Goal: Task Accomplishment & Management: Manage account settings

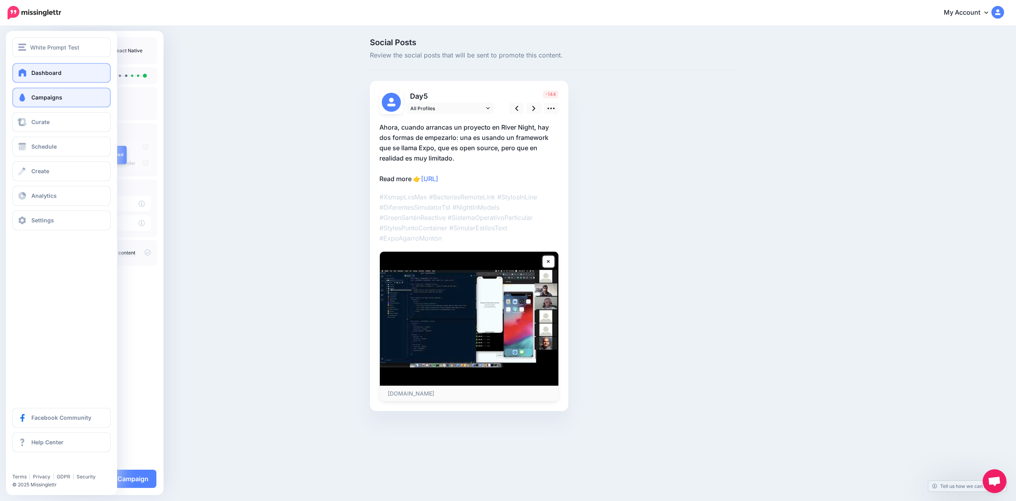
click at [23, 65] on link "Dashboard" at bounding box center [61, 73] width 98 height 20
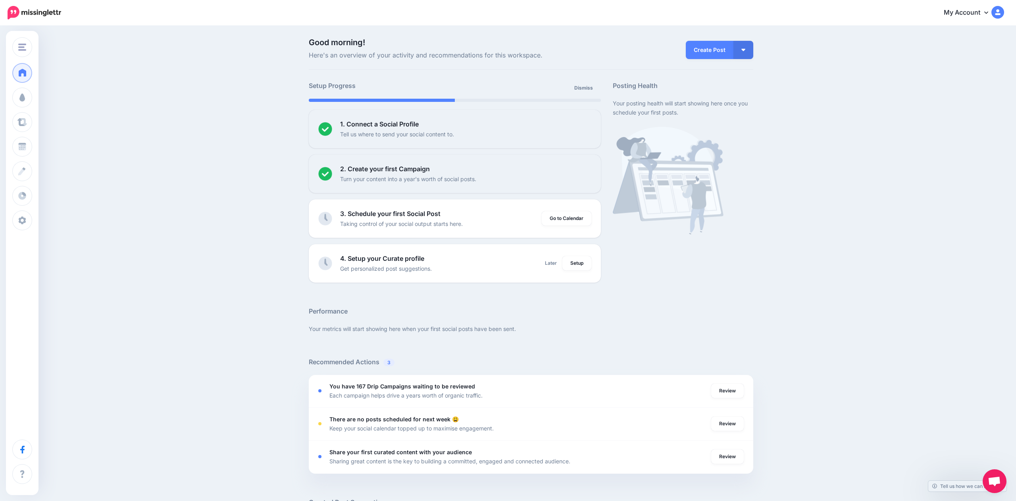
drag, startPoint x: 158, startPoint y: 123, endPoint x: 167, endPoint y: 119, distance: 10.5
click at [158, 123] on div "Good morning! Here's an overview of your activity and recommendations for this …" at bounding box center [508, 369] width 1016 height 684
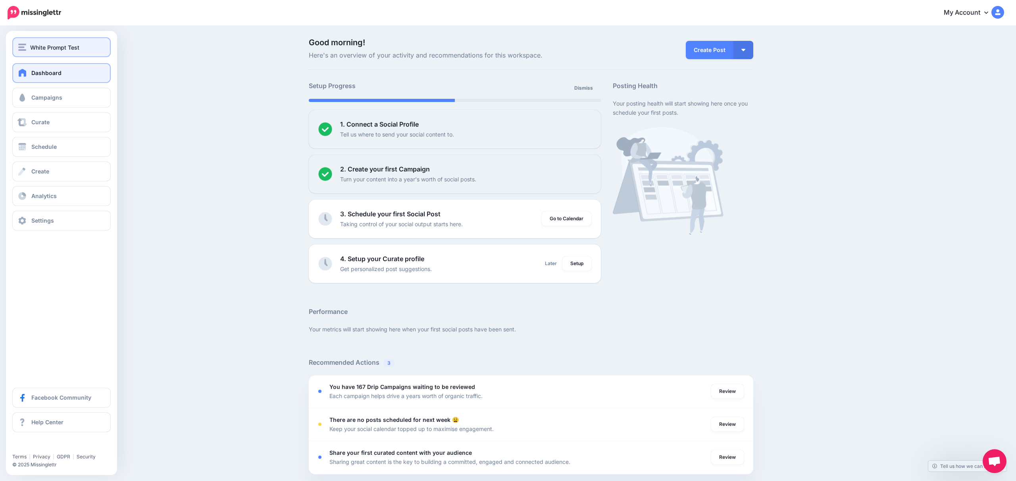
click at [32, 39] on button "White Prompt Test" at bounding box center [61, 47] width 98 height 20
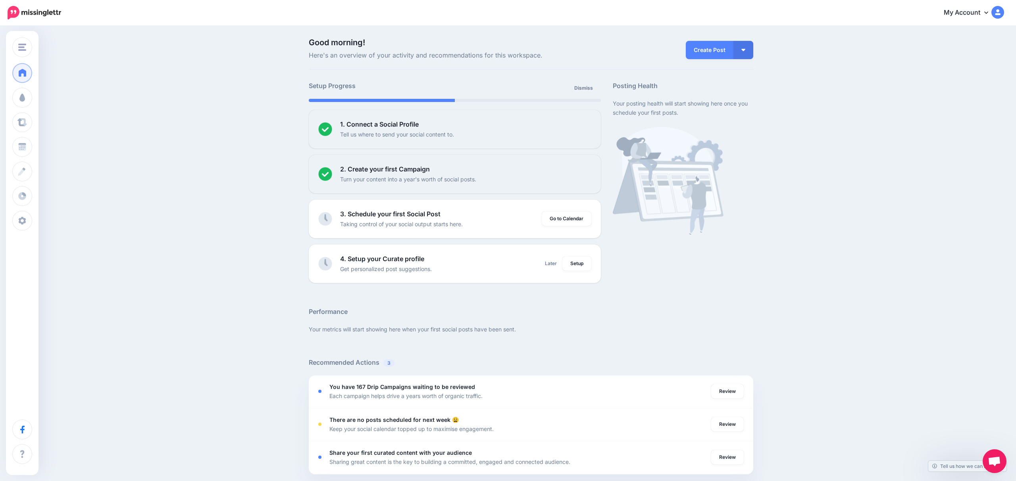
click at [154, 77] on div "Good morning! Here's an overview of your activity and recommendations for this …" at bounding box center [508, 369] width 1016 height 684
click at [561, 221] on link "Go to Calendar" at bounding box center [567, 218] width 50 height 14
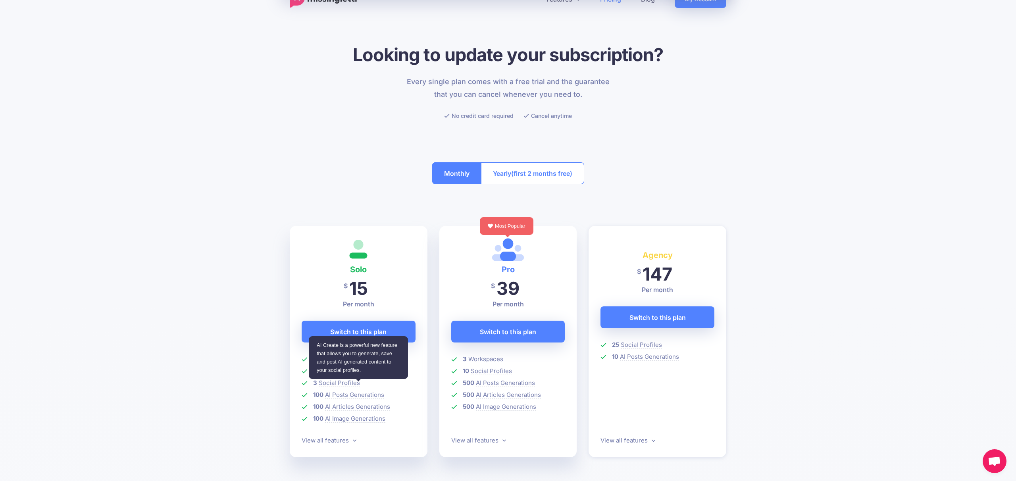
scroll to position [18, 0]
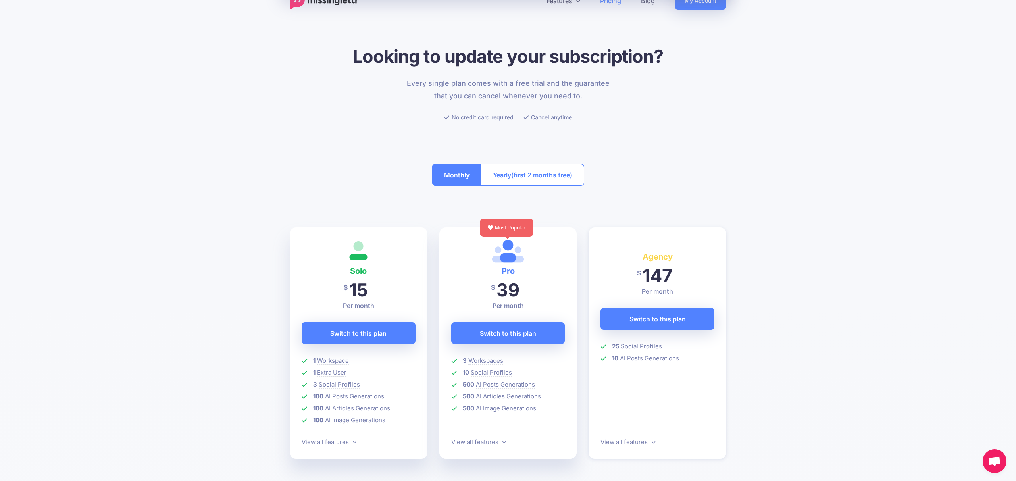
click at [366, 415] on ul "1 Workspace 1 Extra User 3 Social Profiles 100 AI Posts Generations 100 AI Arti…" at bounding box center [359, 391] width 114 height 71
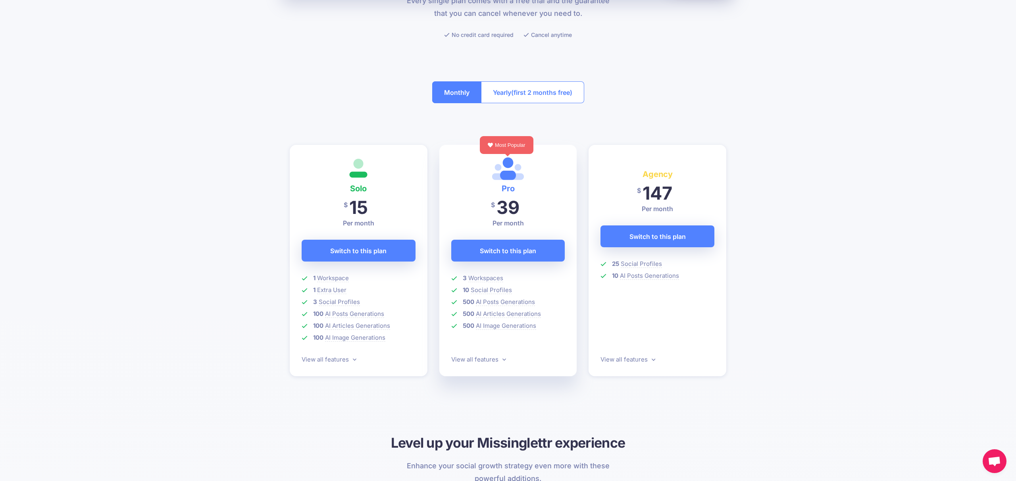
scroll to position [128, 0]
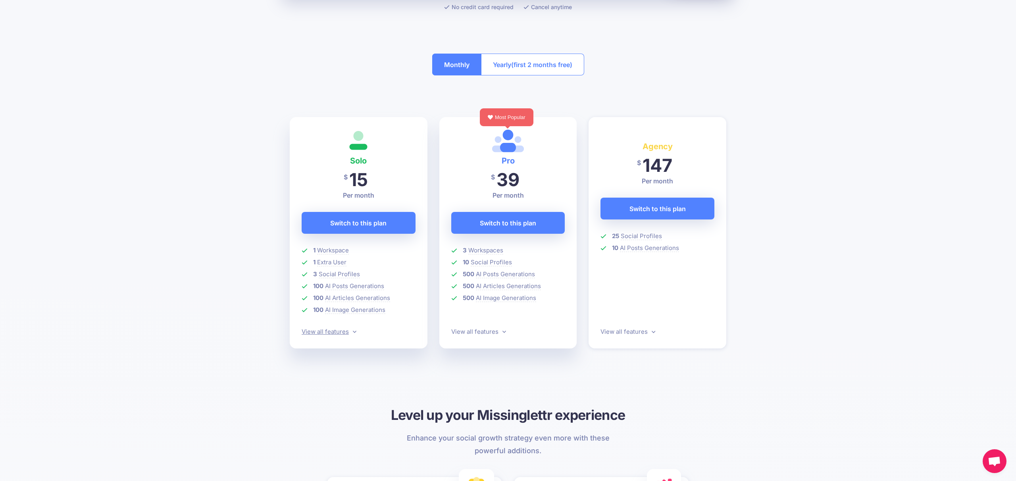
click at [337, 334] on link "View all features" at bounding box center [329, 332] width 55 height 8
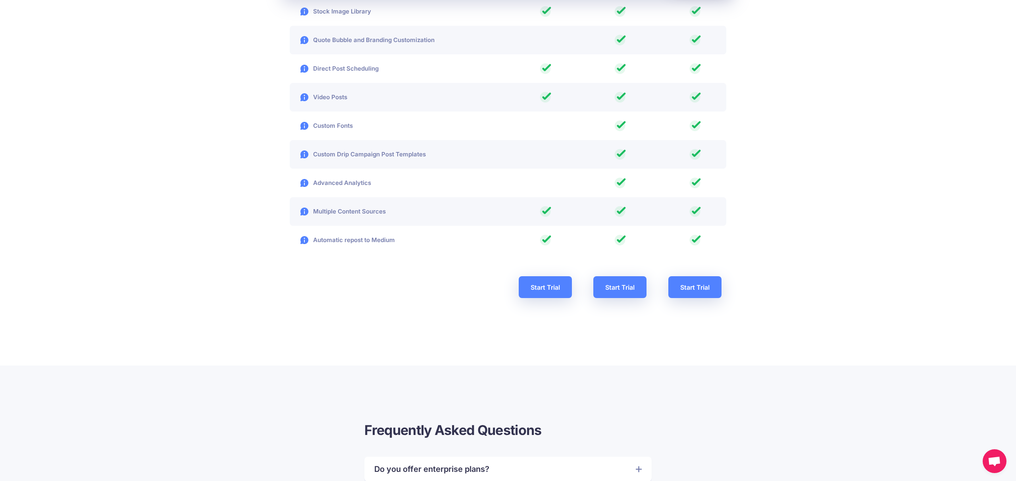
scroll to position [1346, 0]
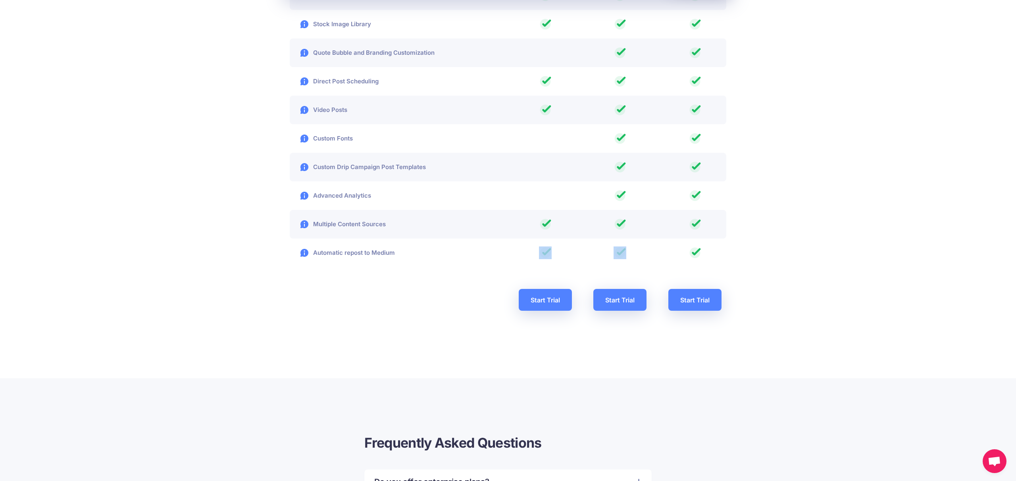
drag, startPoint x: 567, startPoint y: 250, endPoint x: 644, endPoint y: 254, distance: 77.4
click at [644, 254] on div "Automatic repost to Medium" at bounding box center [508, 252] width 448 height 13
drag, startPoint x: 713, startPoint y: 254, endPoint x: 272, endPoint y: 248, distance: 441.2
click at [348, 291] on div at bounding box center [396, 300] width 224 height 46
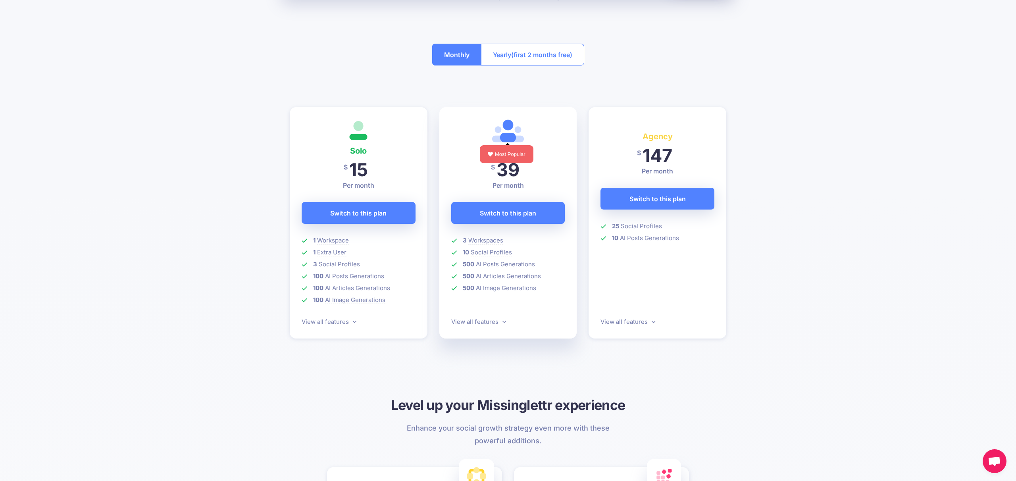
scroll to position [0, 0]
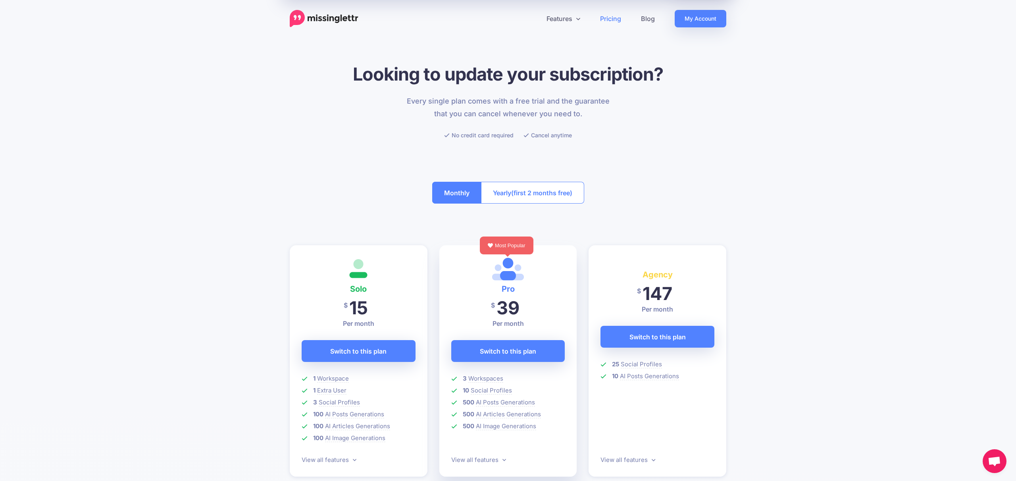
click at [544, 189] on span "(first 2 months free)" at bounding box center [541, 192] width 61 height 13
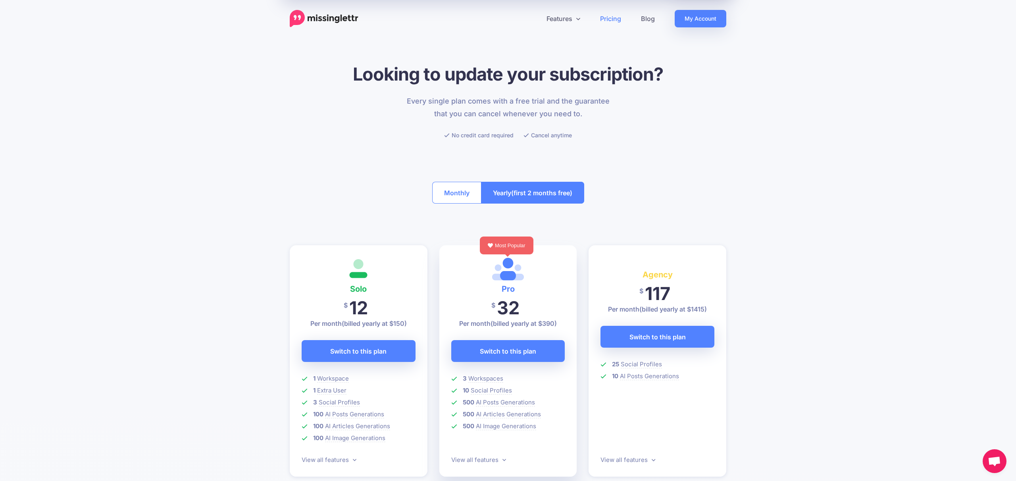
click at [450, 197] on button "Monthly" at bounding box center [456, 193] width 49 height 22
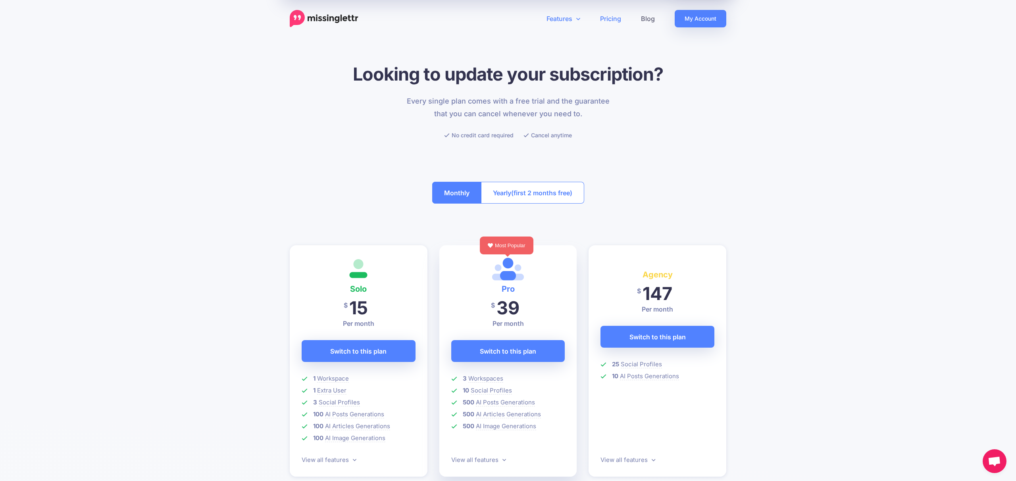
click at [559, 17] on link "Features" at bounding box center [563, 18] width 54 height 17
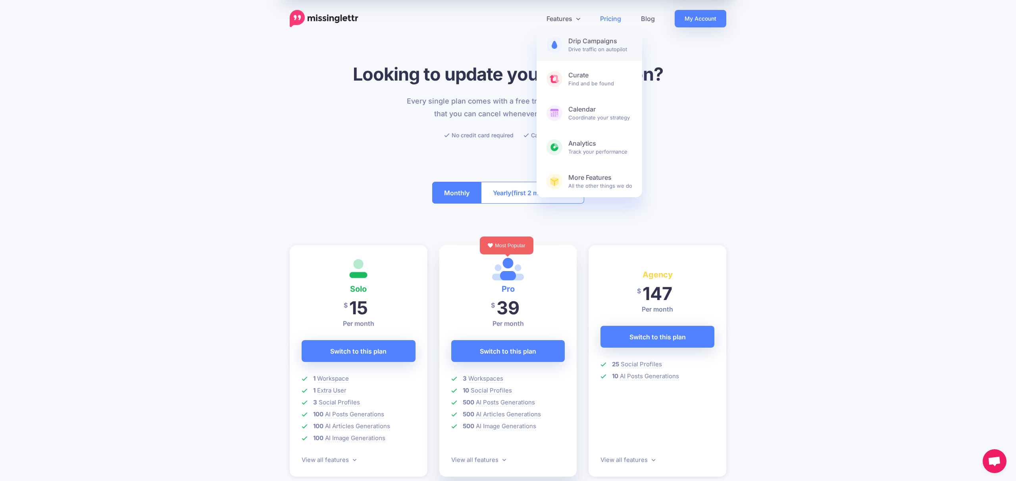
click at [596, 45] on span "Drip Campaigns Drive traffic on autopilot" at bounding box center [600, 45] width 64 height 16
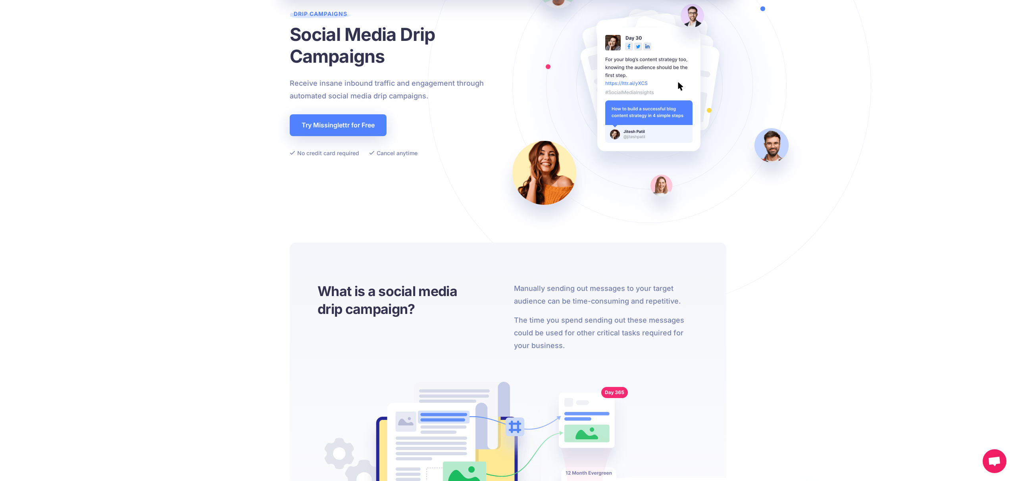
scroll to position [159, 0]
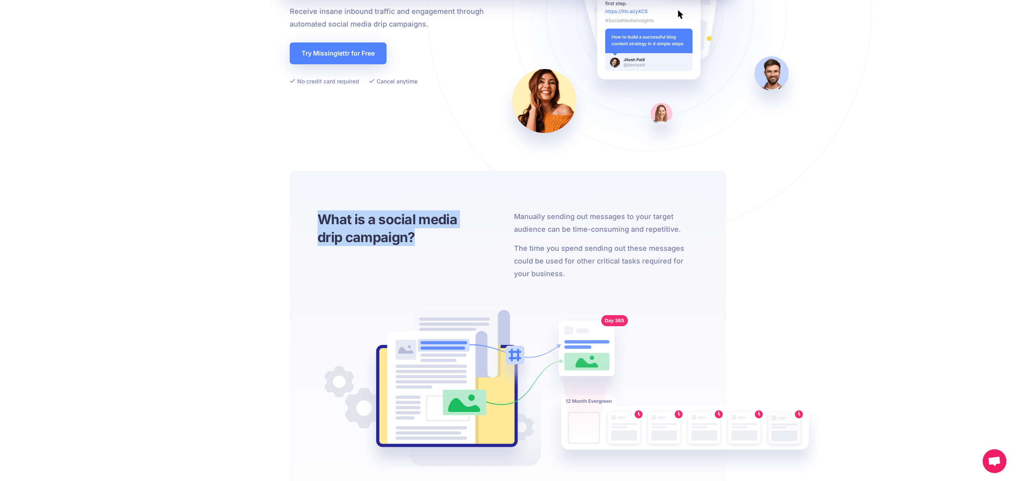
drag, startPoint x: 310, startPoint y: 215, endPoint x: 508, endPoint y: 231, distance: 198.6
click at [498, 231] on div "What is a social media drip campaign? Manually sending out messages to your tar…" at bounding box center [508, 380] width 436 height 419
click at [517, 228] on p "Manually sending out messages to your target audience can be time-consuming and…" at bounding box center [606, 222] width 184 height 25
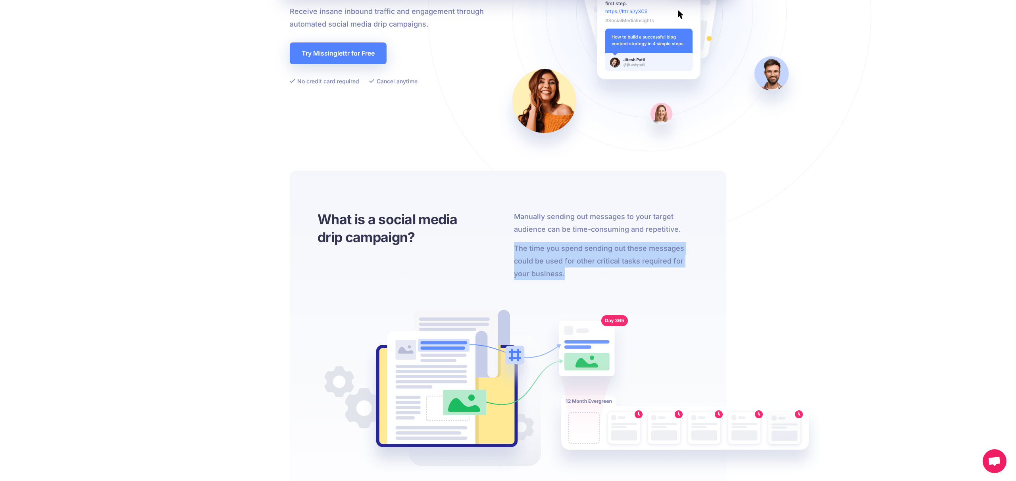
drag, startPoint x: 511, startPoint y: 253, endPoint x: 571, endPoint y: 269, distance: 62.3
click at [571, 269] on div "What is a social media drip campaign? Manually sending out messages to your tar…" at bounding box center [507, 245] width 393 height 70
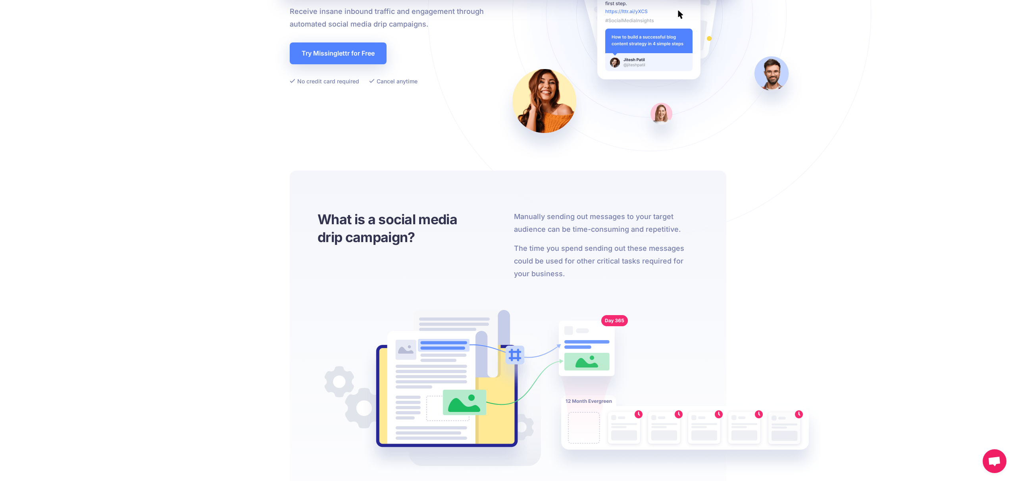
click at [571, 269] on p "The time you spend sending out these messages could be used for other critical …" at bounding box center [606, 261] width 184 height 38
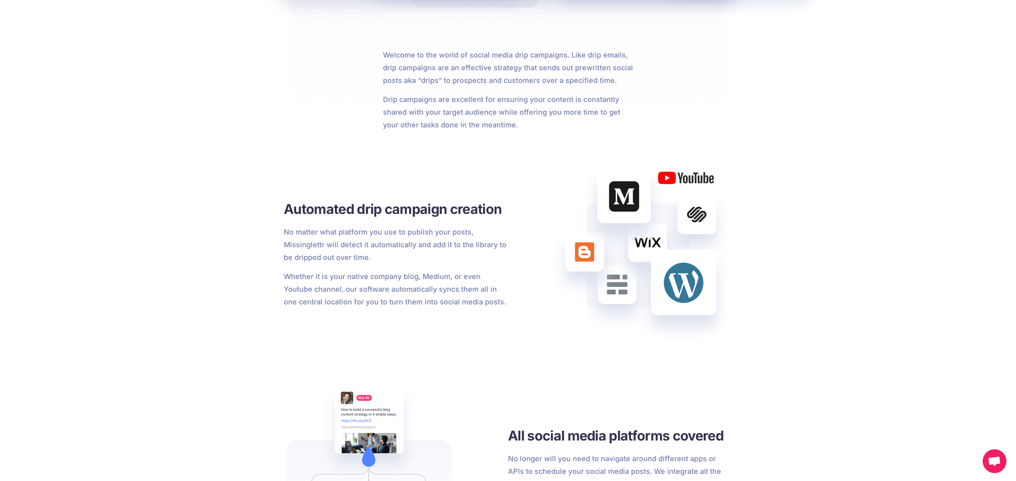
scroll to position [544, 0]
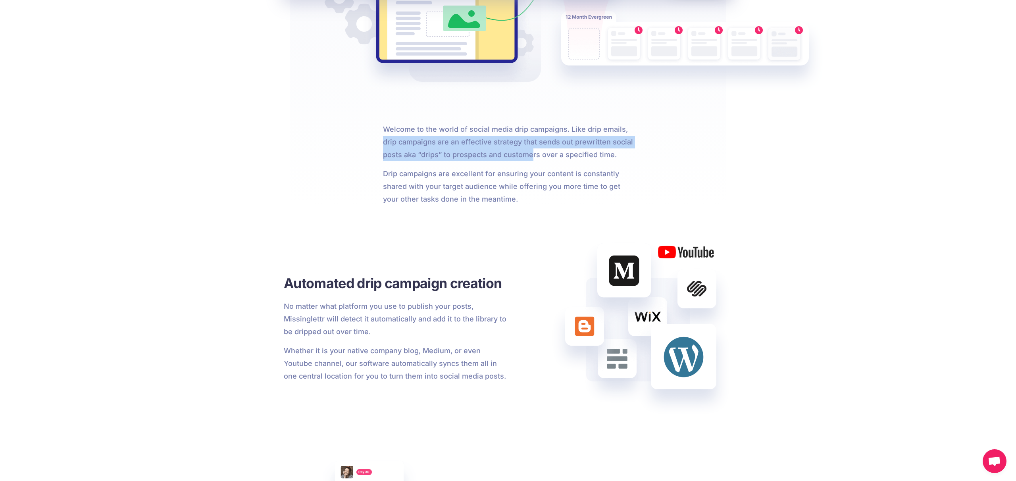
drag, startPoint x: 388, startPoint y: 136, endPoint x: 530, endPoint y: 154, distance: 143.0
click at [530, 154] on div "Welcome to the world of social media drip campaigns. Like drip emails, drip cam…" at bounding box center [507, 164] width 393 height 83
click at [530, 154] on p "Welcome to the world of social media drip campaigns. Like drip emails, drip cam…" at bounding box center [508, 142] width 250 height 38
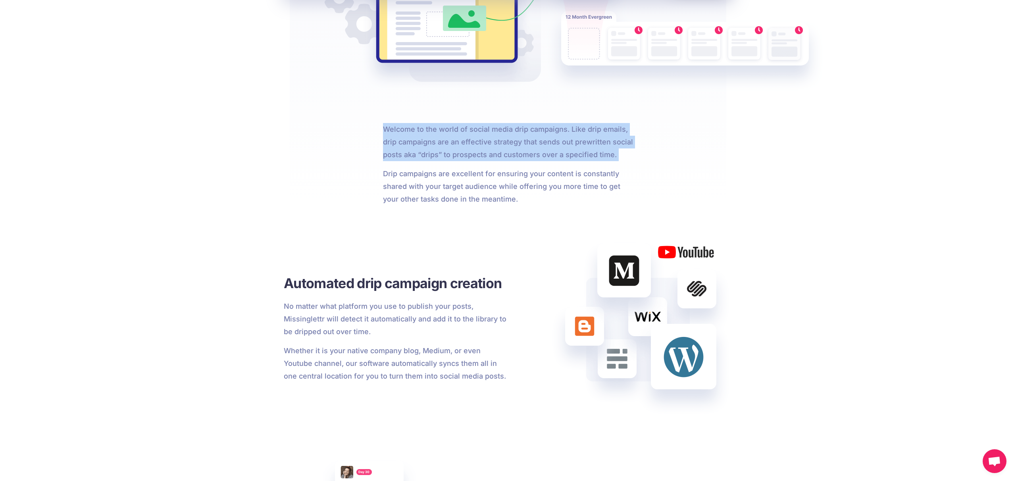
drag, startPoint x: 382, startPoint y: 135, endPoint x: 624, endPoint y: 164, distance: 243.7
click at [624, 164] on div "Welcome to the world of social media drip campaigns. Like drip emails, drip cam…" at bounding box center [507, 164] width 393 height 83
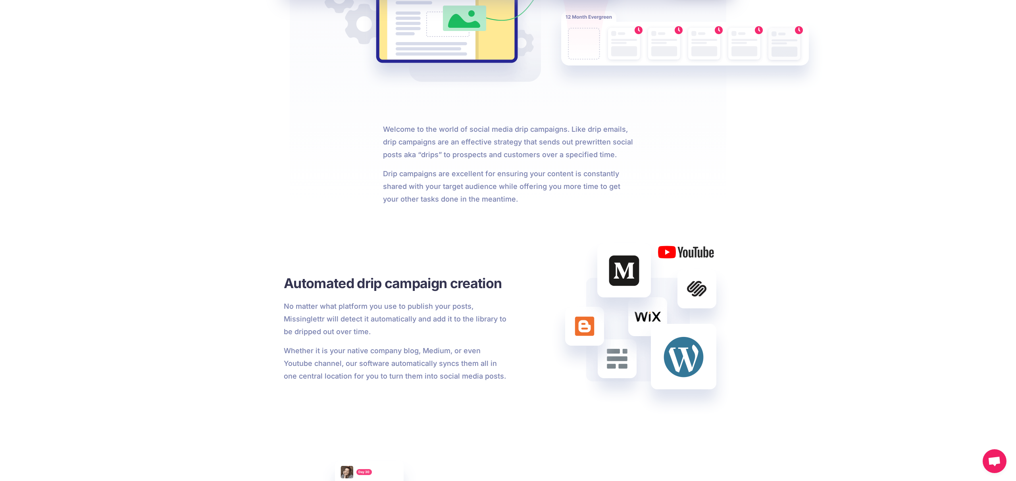
drag, startPoint x: 623, startPoint y: 164, endPoint x: 589, endPoint y: 164, distance: 34.5
click at [623, 164] on div "Welcome to the world of social media drip campaigns. Like drip emails, drip cam…" at bounding box center [508, 164] width 262 height 83
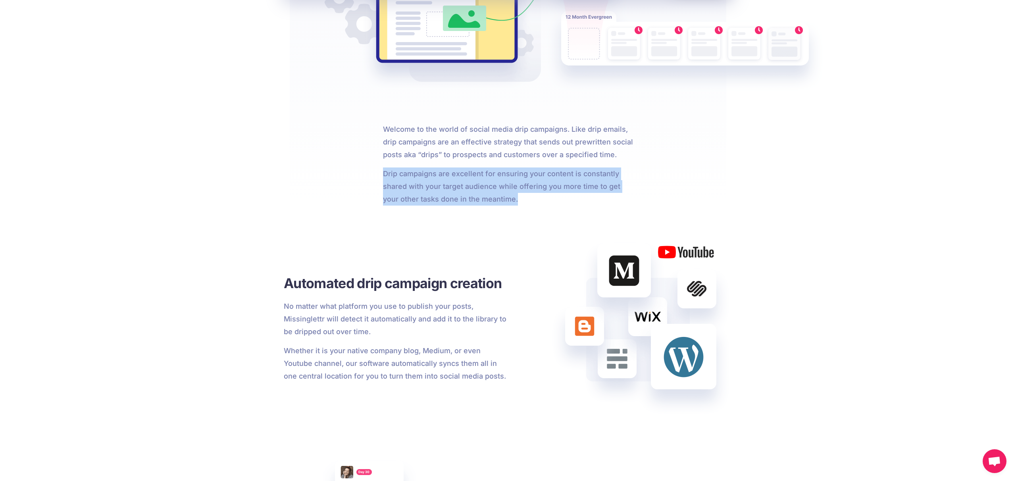
drag, startPoint x: 370, startPoint y: 173, endPoint x: 540, endPoint y: 198, distance: 172.4
click at [540, 198] on div "Welcome to the world of social media drip campaigns. Like drip emails, drip cam…" at bounding box center [507, 164] width 393 height 83
click at [540, 198] on p "Drip campaigns are excellent for ensuring your content is constantly shared wit…" at bounding box center [508, 186] width 250 height 38
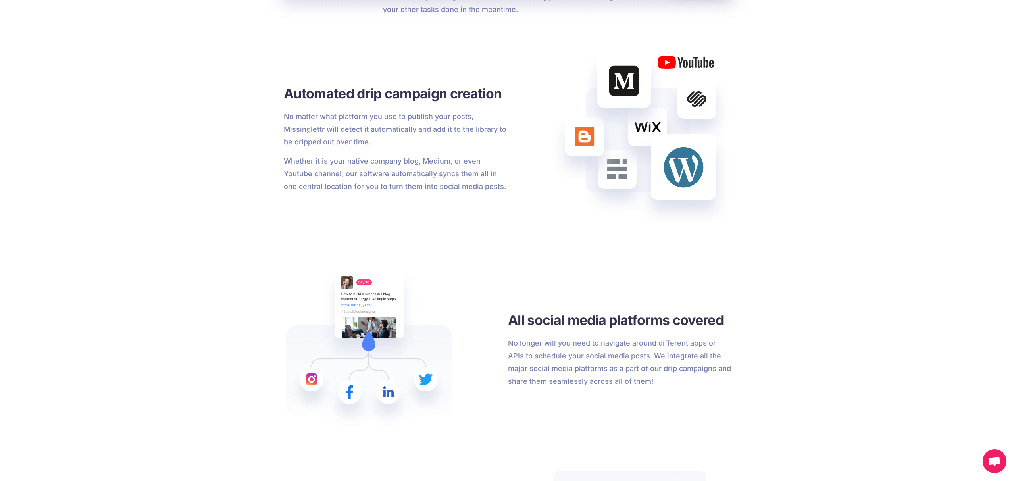
scroll to position [757, 0]
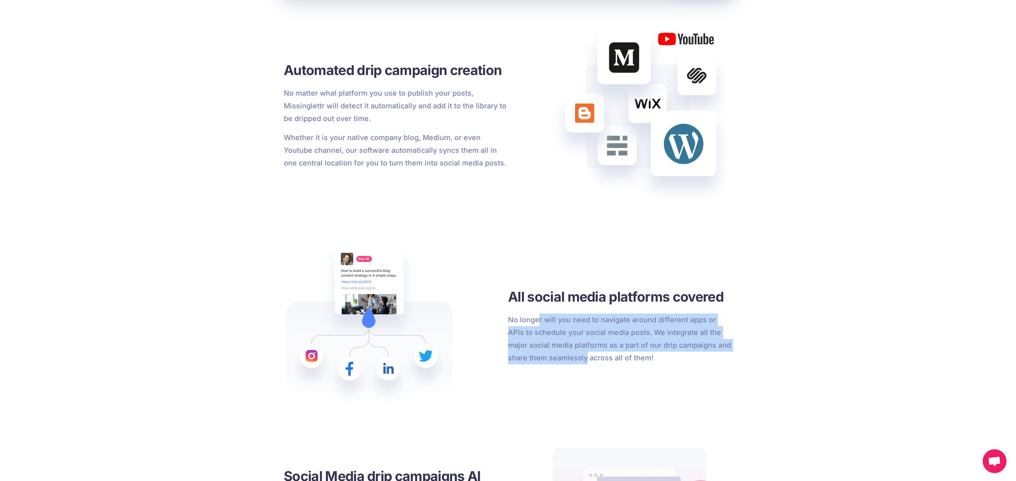
drag, startPoint x: 537, startPoint y: 322, endPoint x: 563, endPoint y: 354, distance: 41.8
click at [563, 354] on p "No longer will you need to navigate around different apps or APIs to schedule y…" at bounding box center [620, 338] width 224 height 51
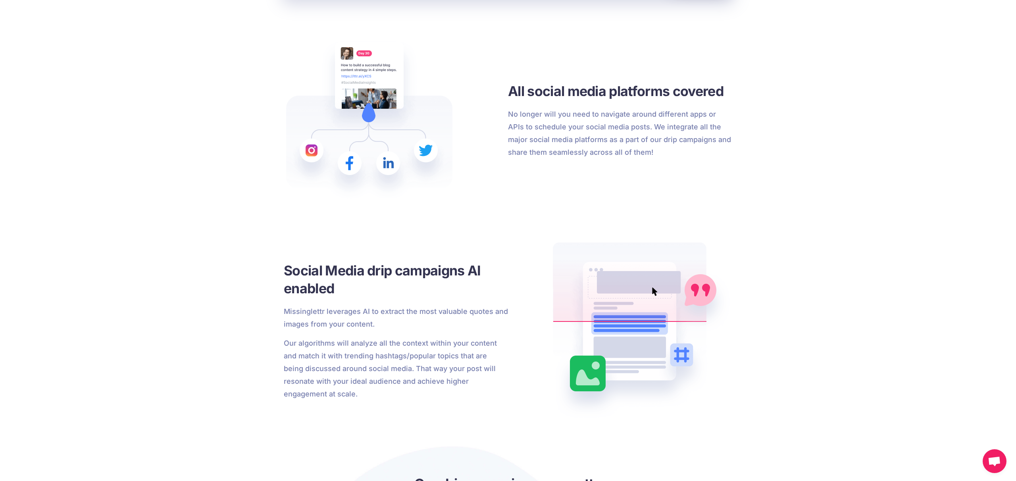
scroll to position [1005, 0]
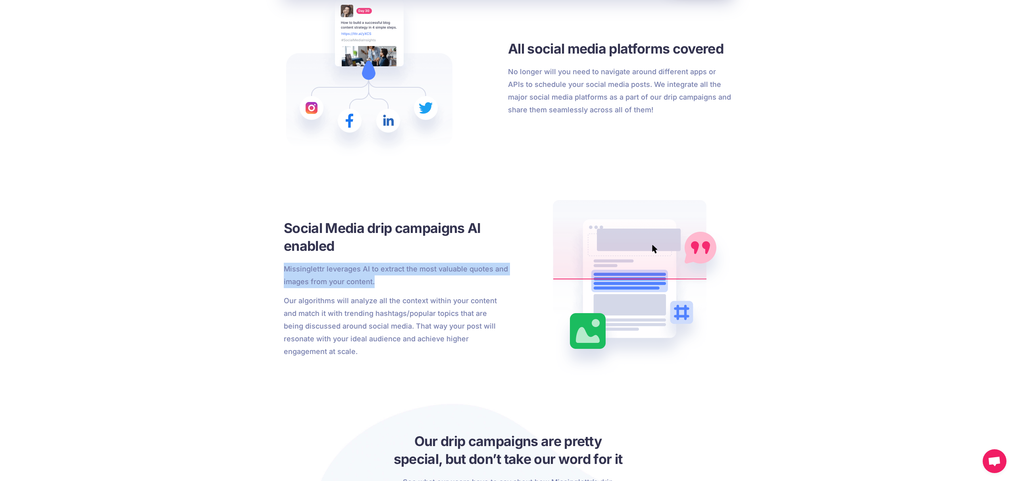
drag, startPoint x: 270, startPoint y: 267, endPoint x: 395, endPoint y: 284, distance: 126.2
click at [395, 284] on div "Drip Campaigns Social Media Drip Campaigns Receive insane inbound traffic and e…" at bounding box center [508, 10] width 1016 height 1903
click at [370, 270] on p "Missinglettr leverages AI to extract the most valuable quotes and images from y…" at bounding box center [396, 275] width 224 height 25
click at [369, 270] on p "Missinglettr leverages AI to extract the most valuable quotes and images from y…" at bounding box center [396, 275] width 224 height 25
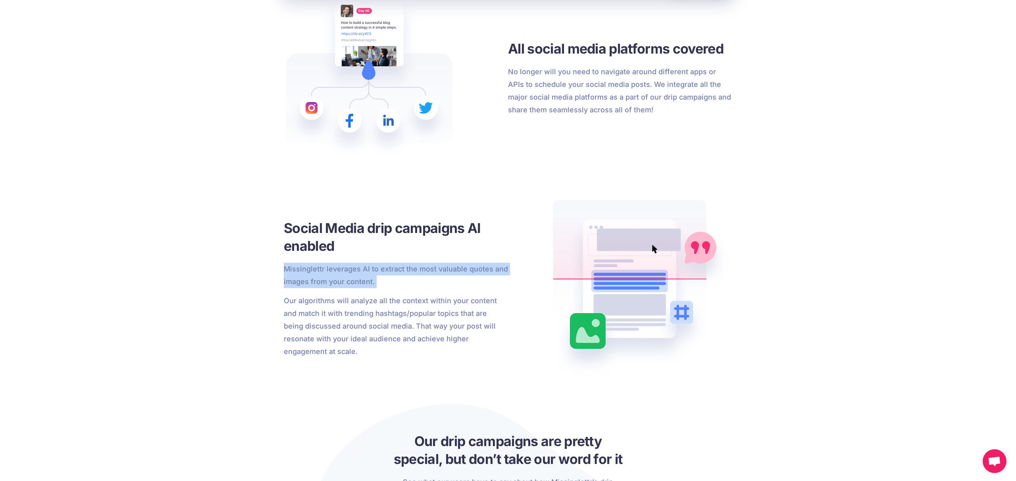
click at [369, 270] on p "Missinglettr leverages AI to extract the most valuable quotes and images from y…" at bounding box center [396, 275] width 224 height 25
click at [298, 307] on p "Our algorithms will analyze all the context within your content and match it wi…" at bounding box center [396, 325] width 224 height 63
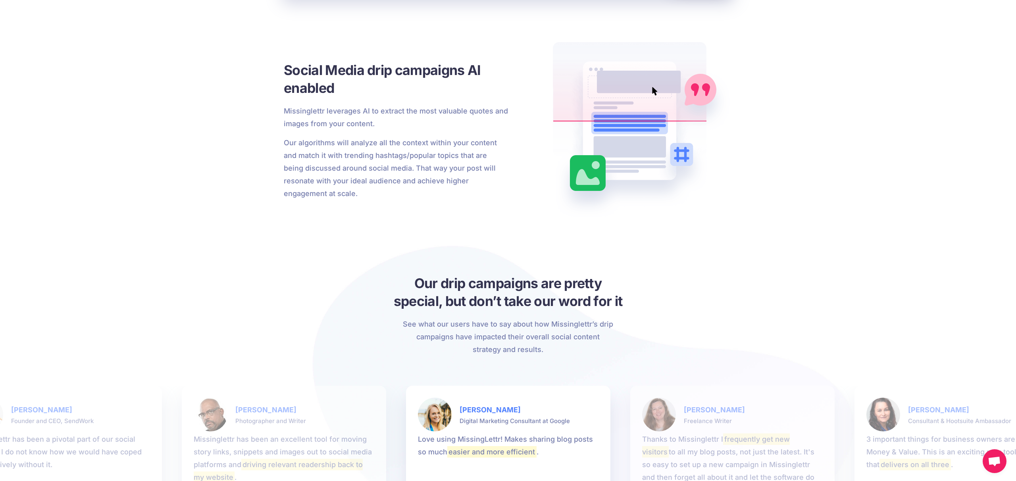
scroll to position [1188, 0]
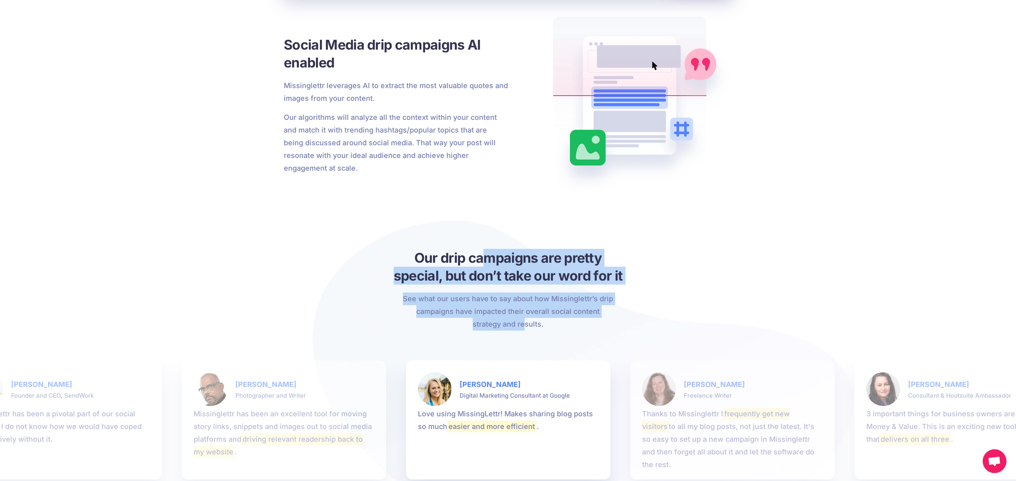
drag, startPoint x: 480, startPoint y: 261, endPoint x: 511, endPoint y: 325, distance: 71.7
click at [511, 325] on div "Our drip campaigns are pretty special, but don’t take our word for it See what …" at bounding box center [508, 290] width 452 height 82
click at [511, 325] on p "See what our users have to say about how Missinglettr’s drip campaigns have imp…" at bounding box center [508, 311] width 212 height 38
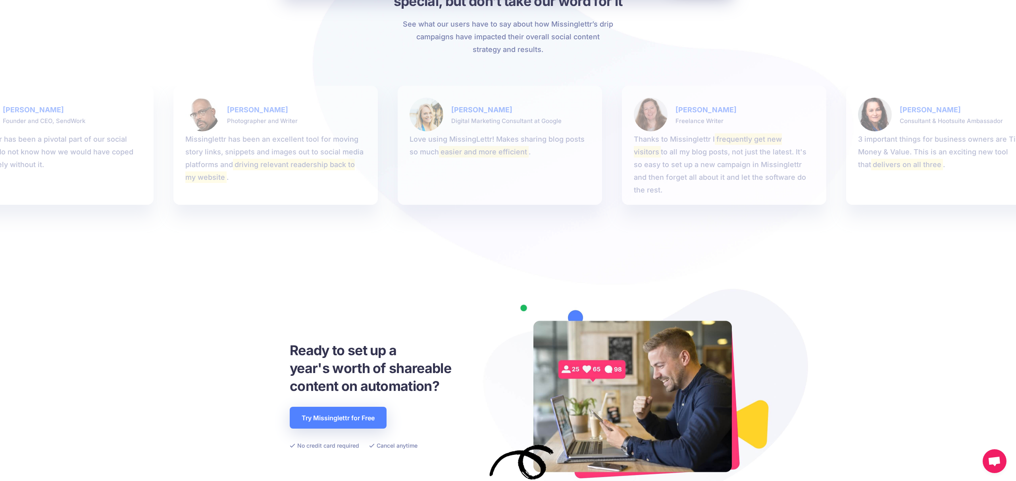
scroll to position [1552, 0]
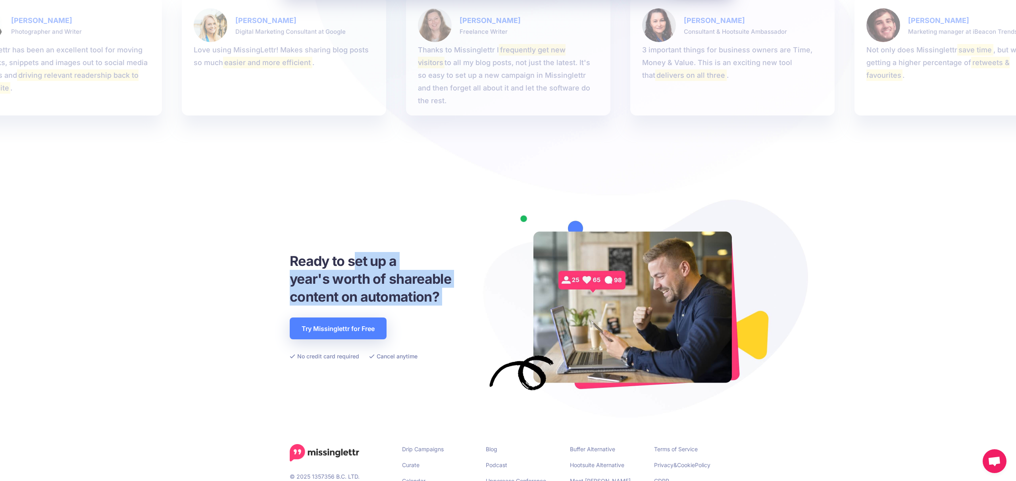
drag, startPoint x: 382, startPoint y: 299, endPoint x: 390, endPoint y: 306, distance: 10.4
click at [389, 306] on div "Ready to set up a year's worth of shareable content on automation? Try Missingl…" at bounding box center [370, 306] width 161 height 109
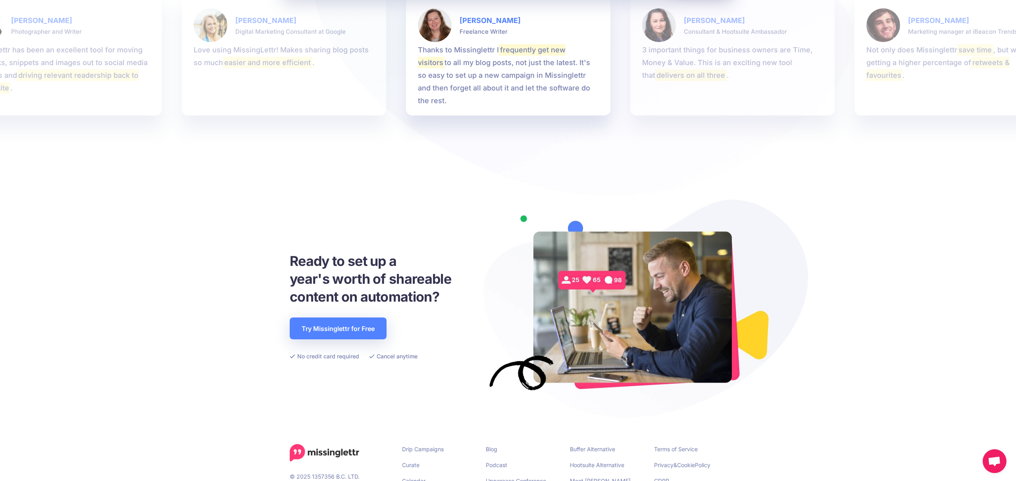
click at [390, 307] on div "Ready to set up a year's worth of shareable content on automation? Try Missingl…" at bounding box center [370, 306] width 161 height 109
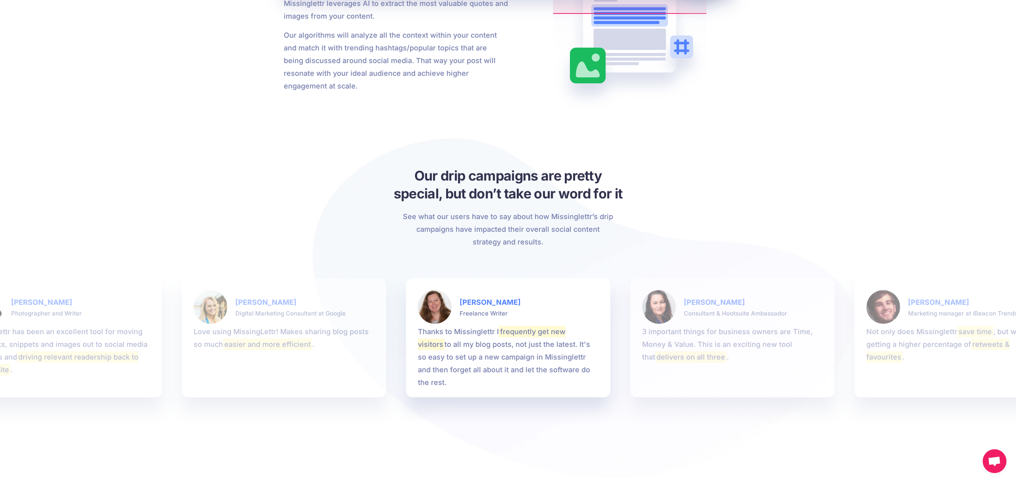
scroll to position [0, 0]
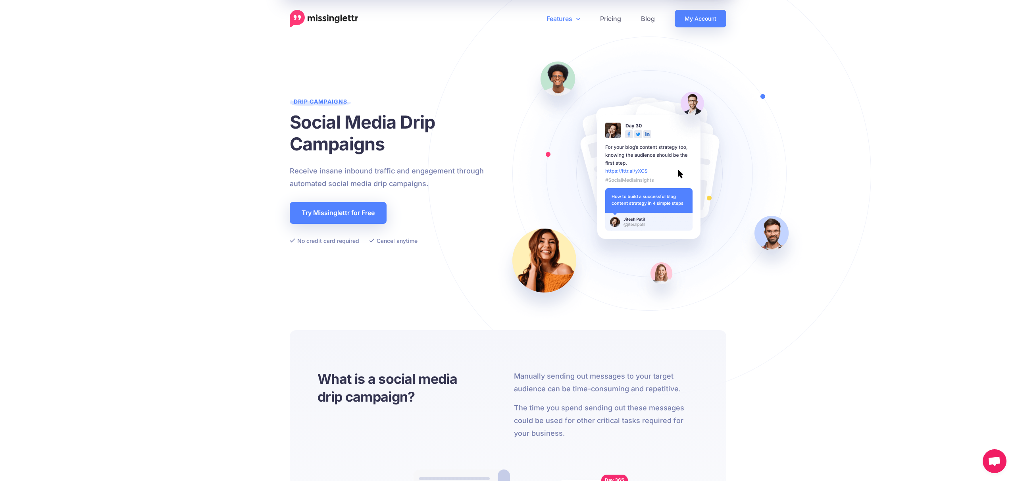
click at [549, 25] on link "Features" at bounding box center [563, 18] width 54 height 17
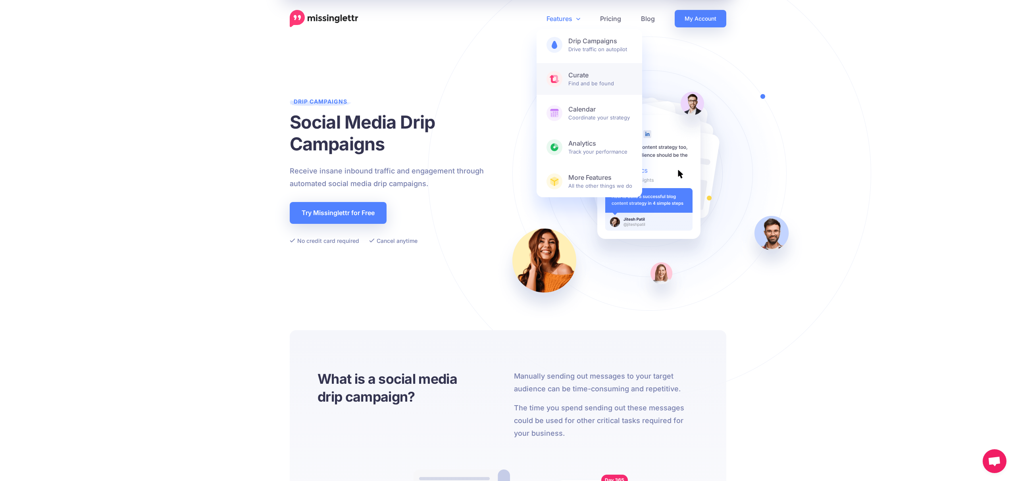
click at [598, 85] on span "Curate Find and be found" at bounding box center [600, 79] width 64 height 16
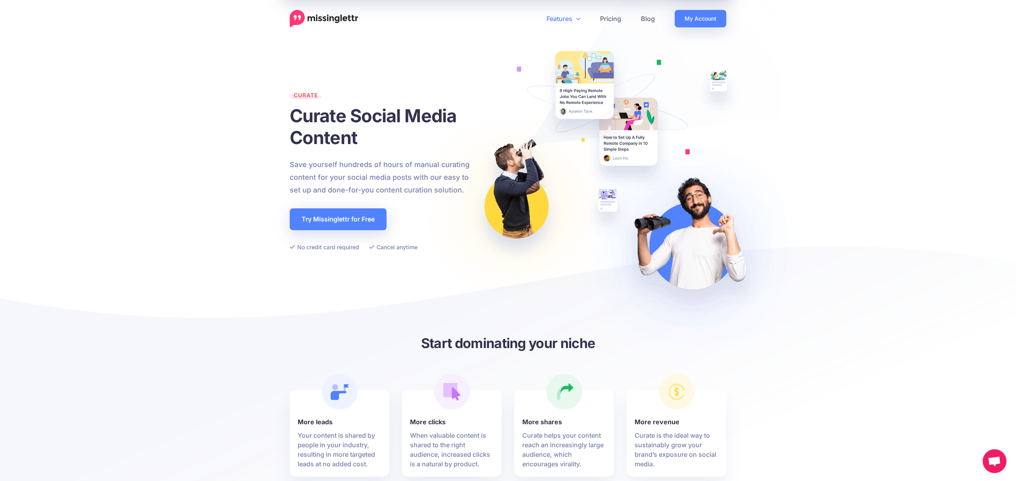
click at [554, 19] on link "Features" at bounding box center [563, 18] width 54 height 17
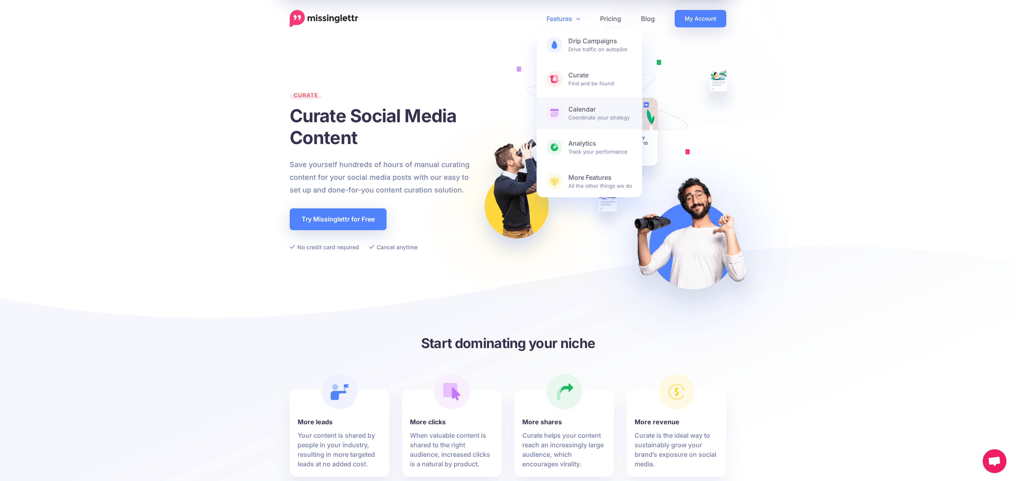
click at [567, 113] on link "Calendar Coordinate your strategy" at bounding box center [589, 113] width 106 height 32
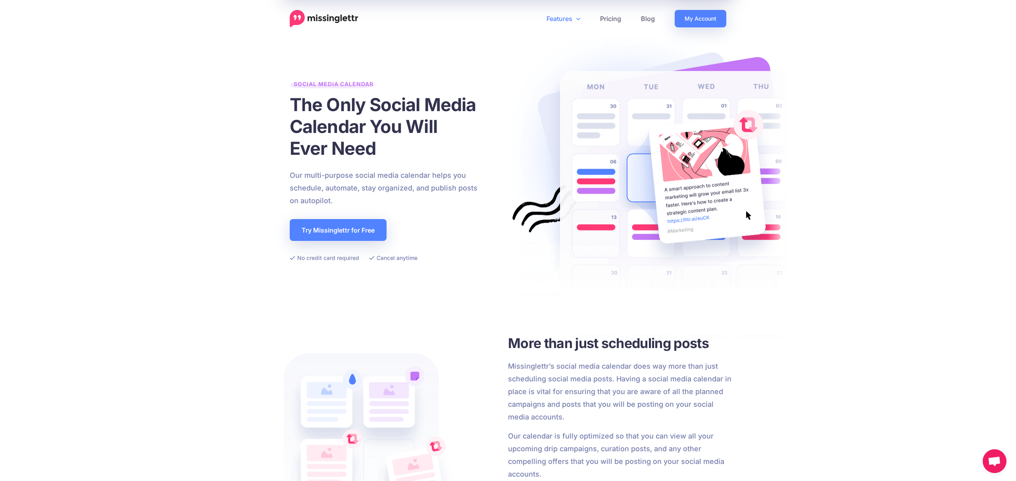
click at [560, 13] on link "Features" at bounding box center [563, 18] width 54 height 17
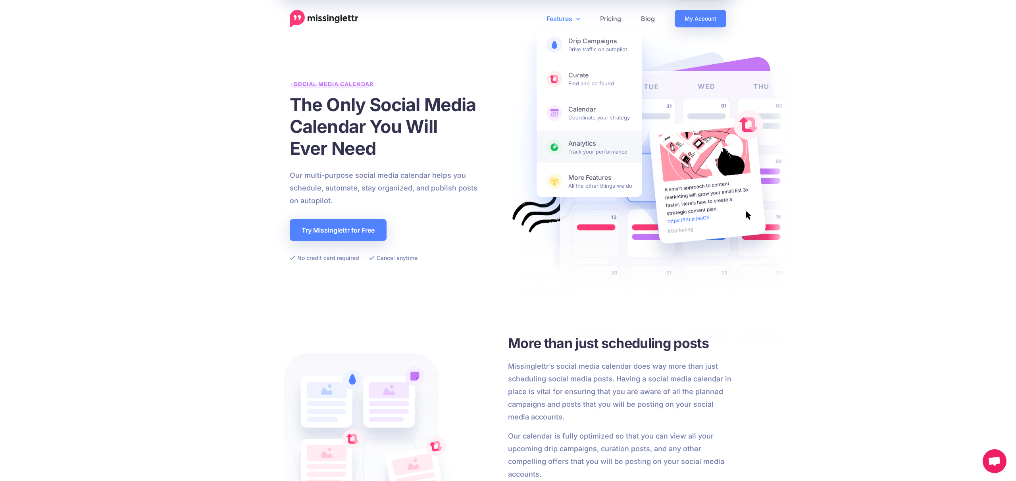
click at [570, 142] on b "Analytics" at bounding box center [600, 143] width 64 height 8
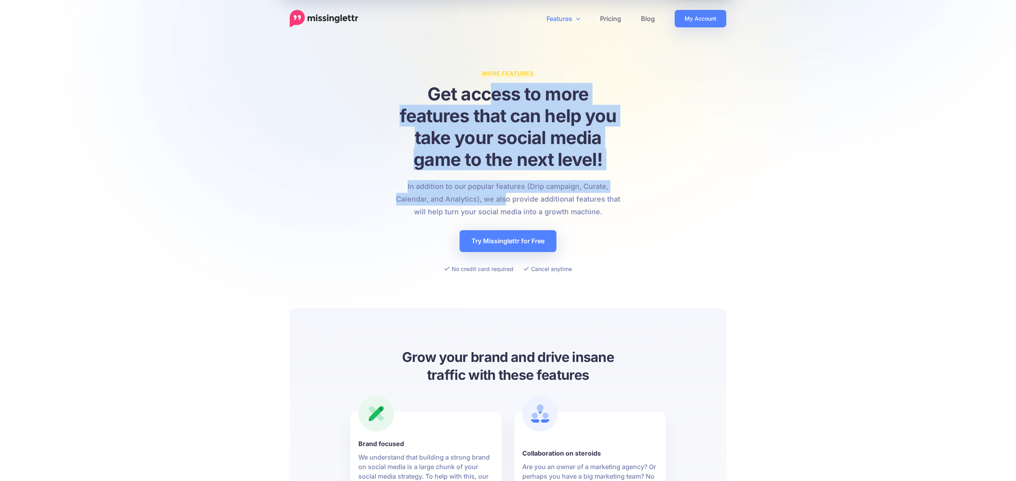
drag, startPoint x: 490, startPoint y: 121, endPoint x: 506, endPoint y: 193, distance: 74.1
click at [506, 193] on div "More Features Get access to more features that can help you take your social me…" at bounding box center [508, 171] width 224 height 206
click at [506, 193] on p "In addition to our popular features (Drip campaign, Curate, Calendar, and Analy…" at bounding box center [508, 199] width 224 height 38
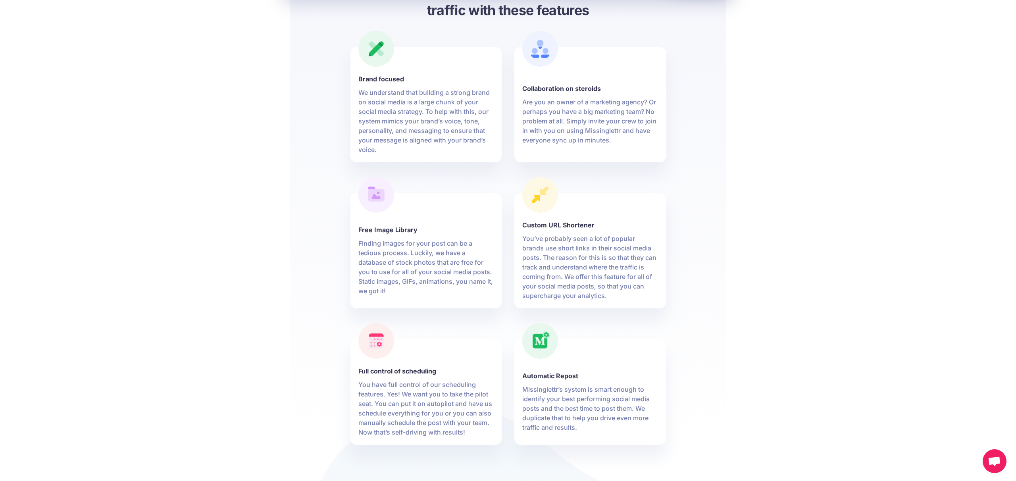
scroll to position [398, 0]
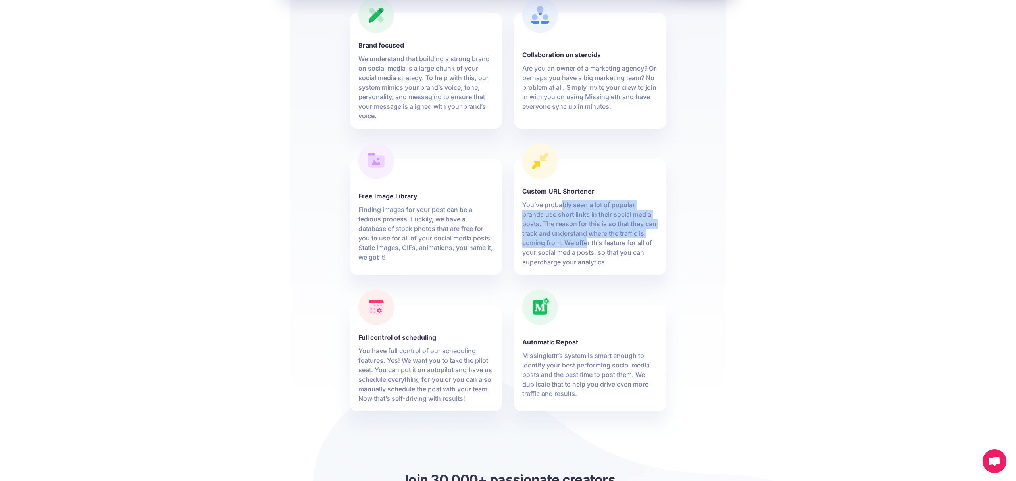
drag, startPoint x: 563, startPoint y: 203, endPoint x: 588, endPoint y: 244, distance: 48.2
click at [588, 244] on p "You’ve probably seen a lot of popular brands use short links in their social me…" at bounding box center [590, 233] width 136 height 67
drag, startPoint x: 567, startPoint y: 198, endPoint x: 580, endPoint y: 246, distance: 49.9
click at [580, 246] on div "Custom URL Shortener You’ve probably seen a lot of popular brands use short lin…" at bounding box center [590, 222] width 136 height 90
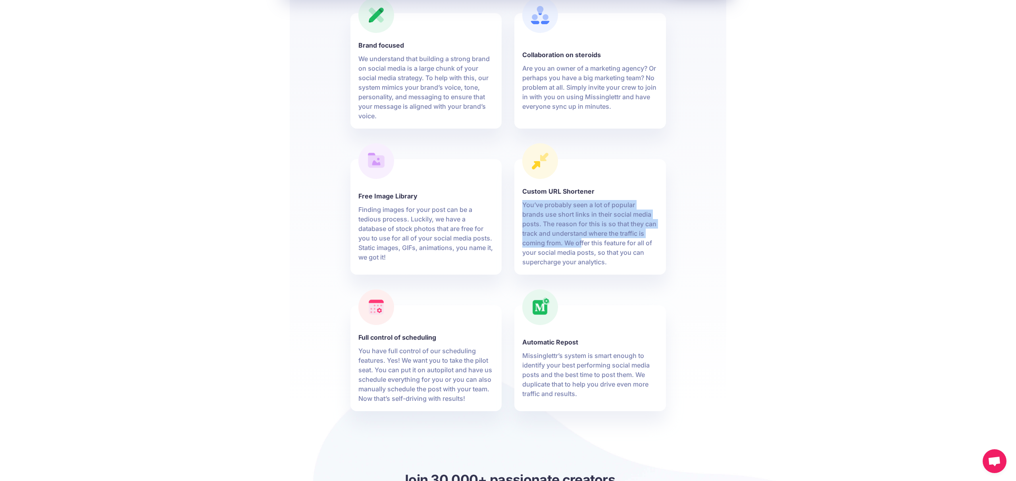
click at [580, 246] on p "You’ve probably seen a lot of popular brands use short links in their social me…" at bounding box center [590, 233] width 136 height 67
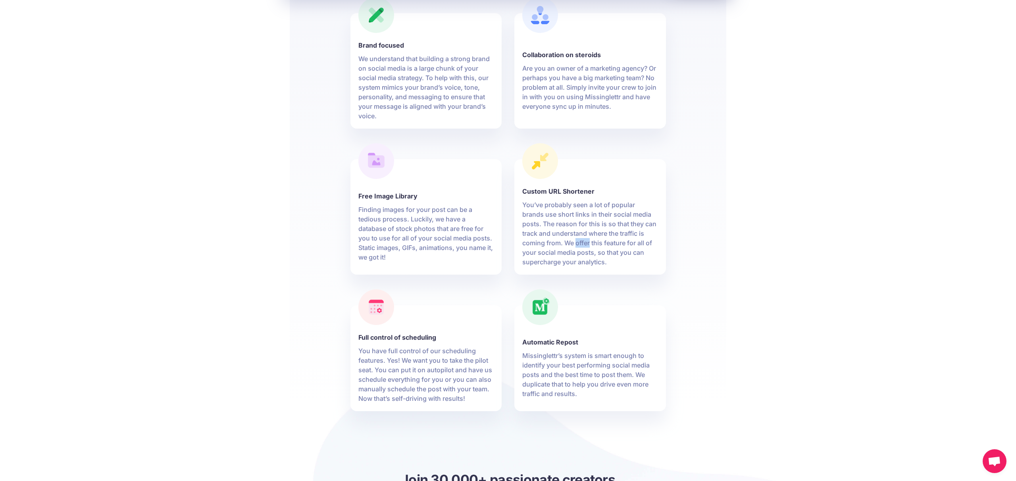
click at [580, 246] on p "You’ve probably seen a lot of popular brands use short links in their social me…" at bounding box center [590, 233] width 136 height 67
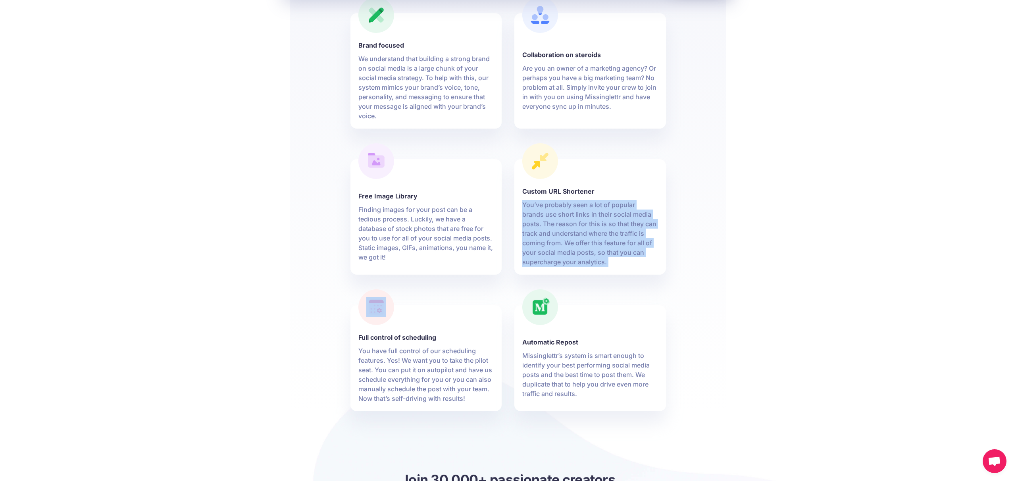
click at [580, 246] on p "You’ve probably seen a lot of popular brands use short links in their social me…" at bounding box center [590, 233] width 136 height 67
click at [577, 244] on p "You’ve probably seen a lot of popular brands use short links in their social me…" at bounding box center [590, 233] width 136 height 67
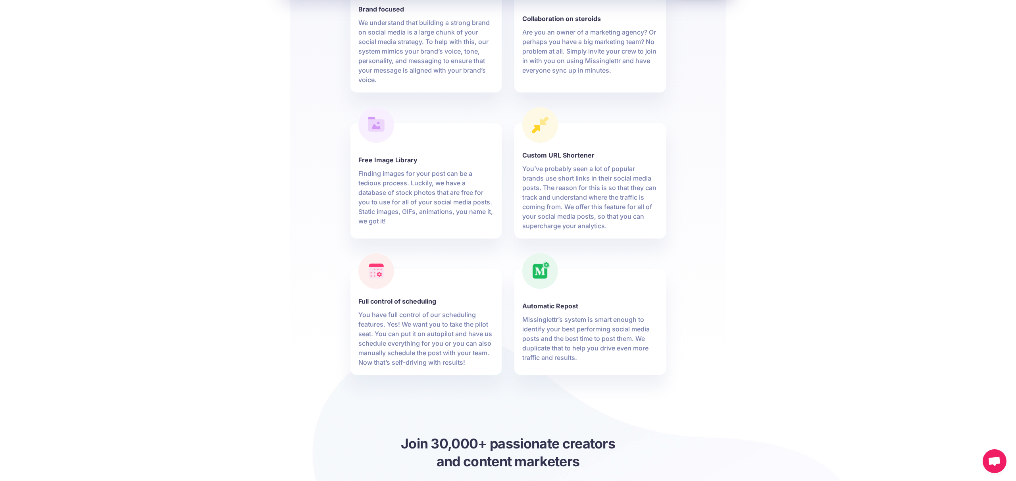
scroll to position [460, 0]
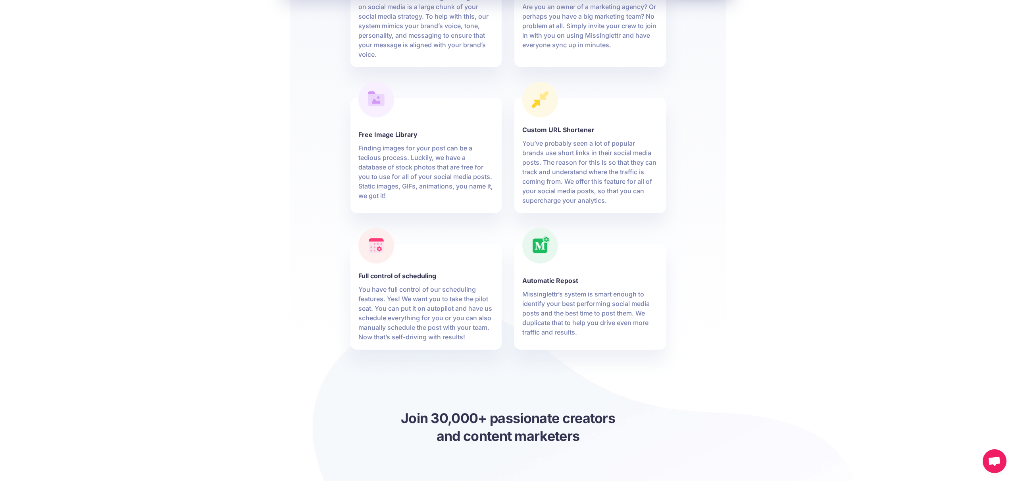
click at [553, 300] on p "Missinglettr’s system is smart enough to identify your best performing social m…" at bounding box center [590, 313] width 136 height 48
click at [544, 323] on p "Missinglettr’s system is smart enough to identify your best performing social m…" at bounding box center [590, 313] width 136 height 48
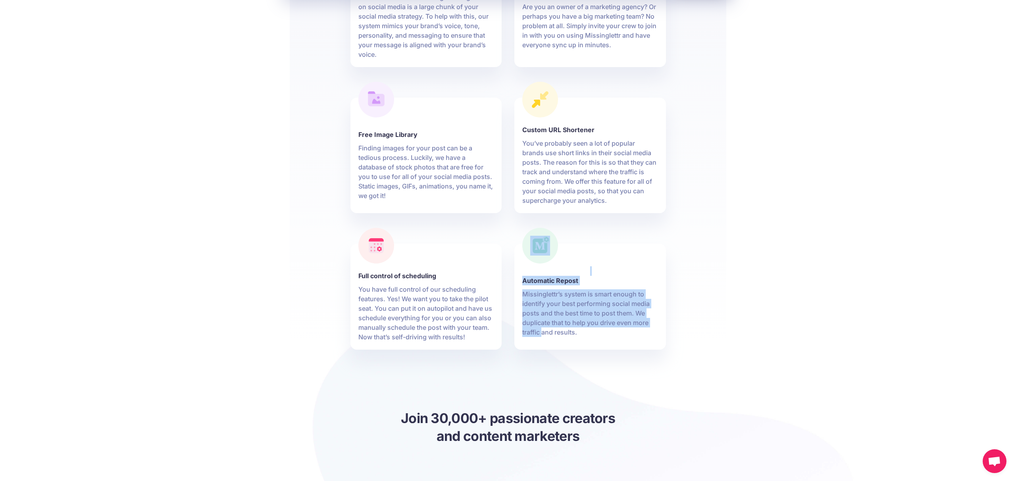
drag, startPoint x: 543, startPoint y: 330, endPoint x: 525, endPoint y: 236, distance: 95.6
click at [525, 266] on div "Automatic Repost Missinglettr’s system is smart enough to identify your best pe…" at bounding box center [590, 301] width 136 height 71
click at [525, 236] on div at bounding box center [540, 246] width 36 height 36
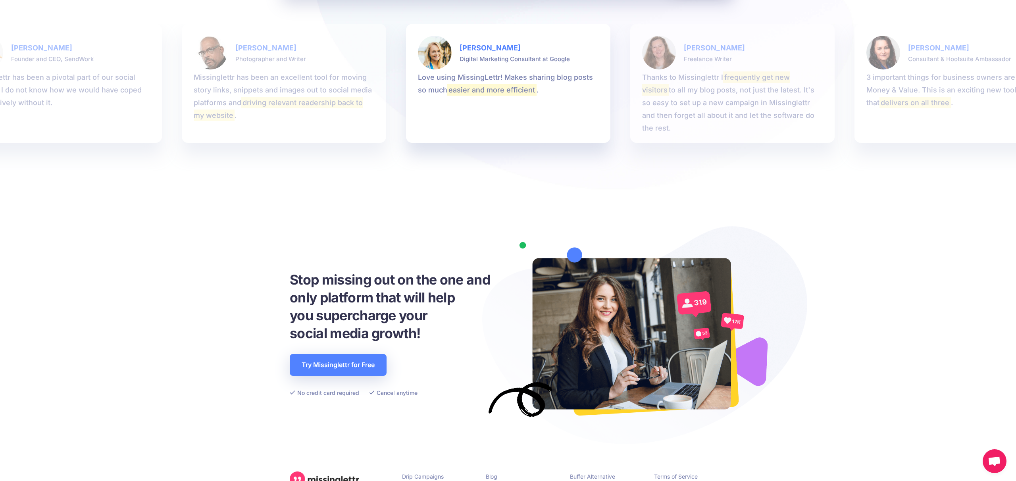
scroll to position [1028, 0]
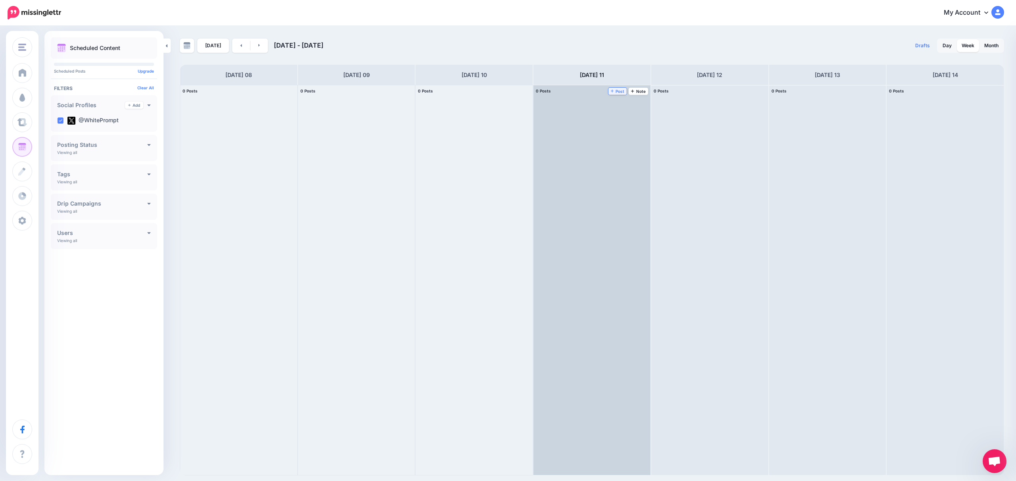
click at [619, 94] on link "Post" at bounding box center [617, 91] width 19 height 7
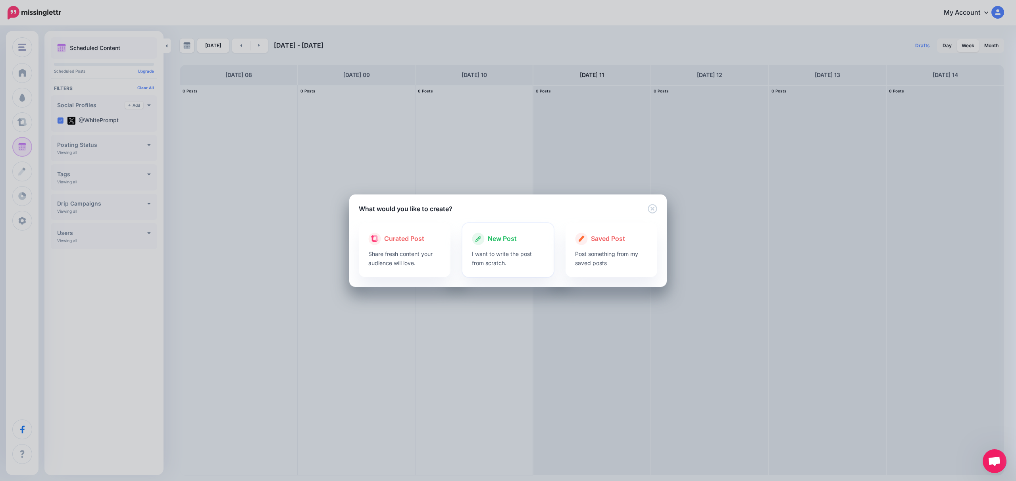
click at [521, 259] on p "I want to write the post from scratch." at bounding box center [508, 258] width 73 height 18
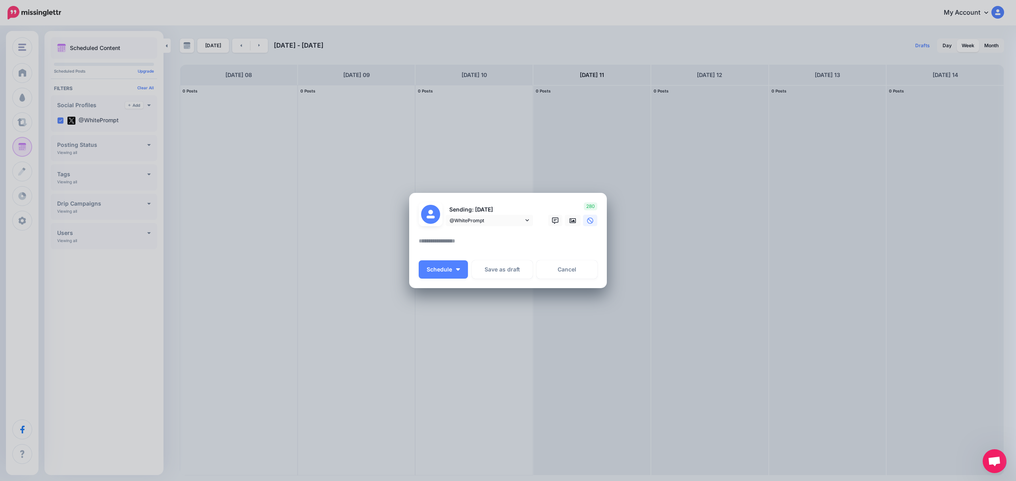
click at [453, 248] on textarea at bounding box center [510, 243] width 182 height 15
click at [509, 217] on span "@WhitePrompt" at bounding box center [486, 220] width 74 height 8
click at [487, 245] on textarea at bounding box center [510, 243] width 182 height 15
click at [455, 270] on button "Schedule" at bounding box center [443, 269] width 49 height 18
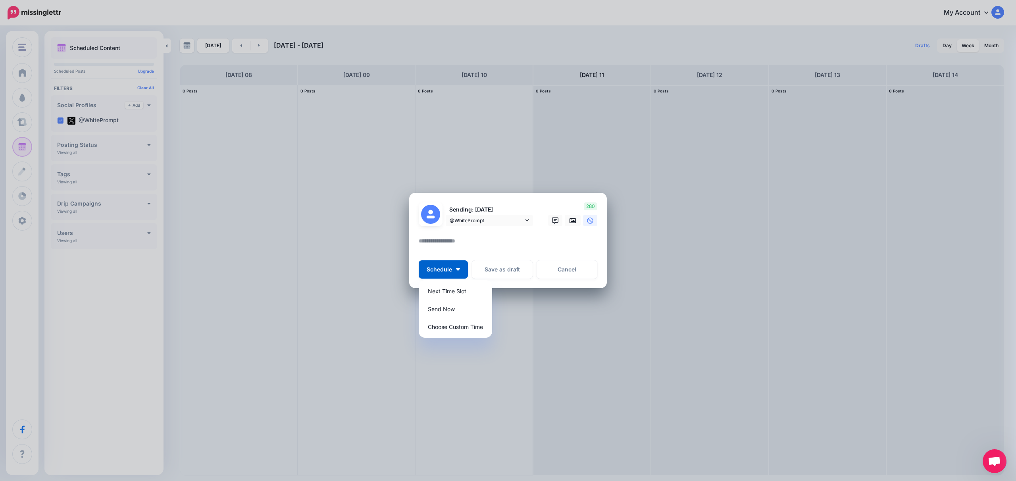
click at [563, 240] on textarea at bounding box center [510, 243] width 182 height 15
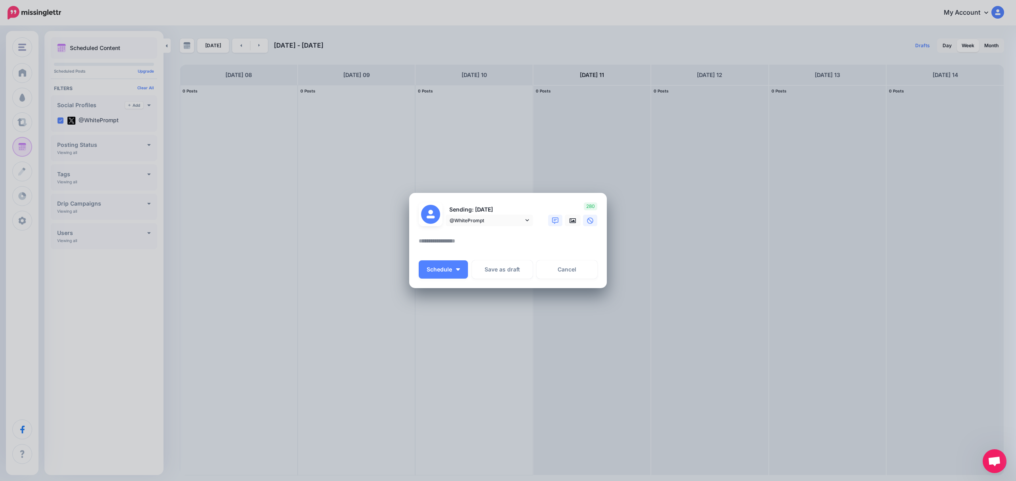
click at [559, 223] on link at bounding box center [555, 221] width 14 height 12
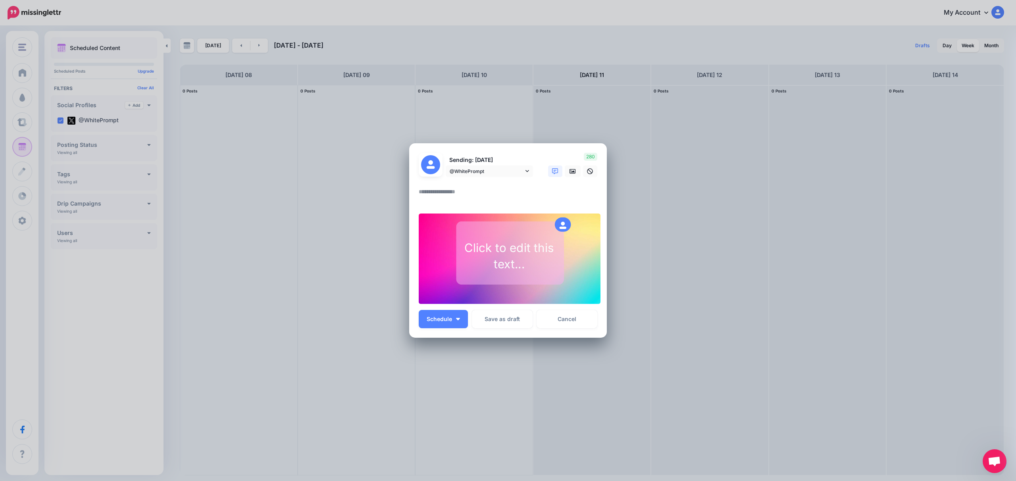
click at [557, 227] on div at bounding box center [563, 224] width 16 height 14
click at [523, 250] on div "Click to edit this text..." at bounding box center [509, 255] width 105 height 33
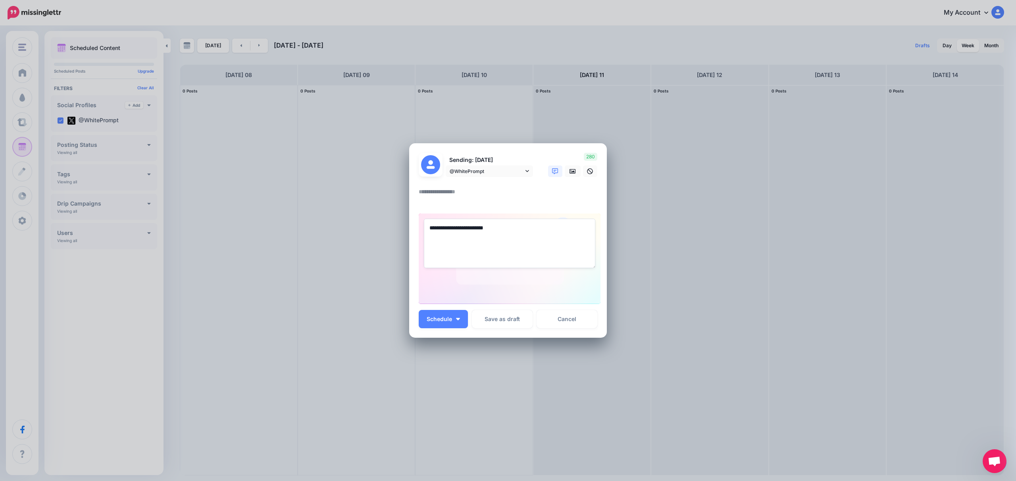
drag, startPoint x: 494, startPoint y: 240, endPoint x: 408, endPoint y: 225, distance: 87.0
click at [408, 225] on div "Create Post Loading Sending: 11th Sep @WhitePrompt" at bounding box center [508, 240] width 1016 height 481
type textarea "**********"
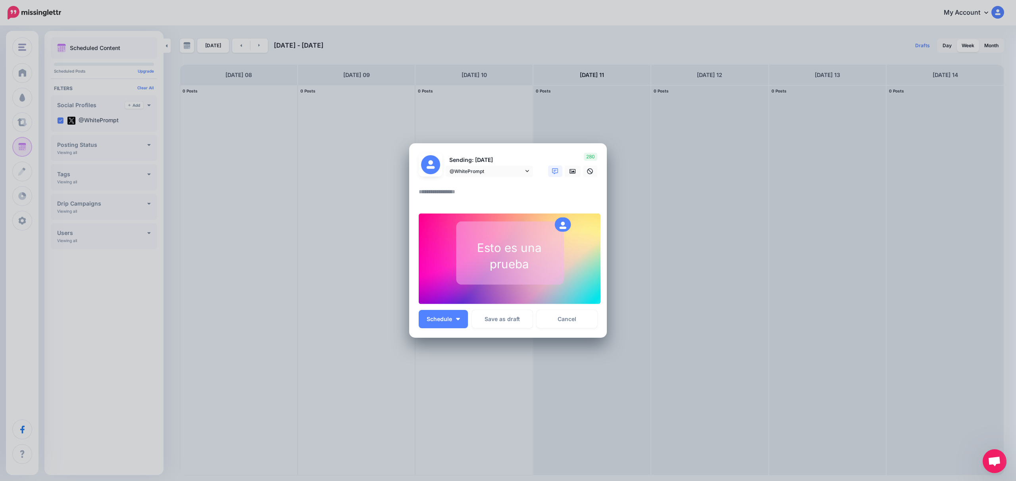
click at [519, 291] on div "**********" at bounding box center [510, 258] width 182 height 90
click at [570, 171] on icon at bounding box center [572, 171] width 6 height 5
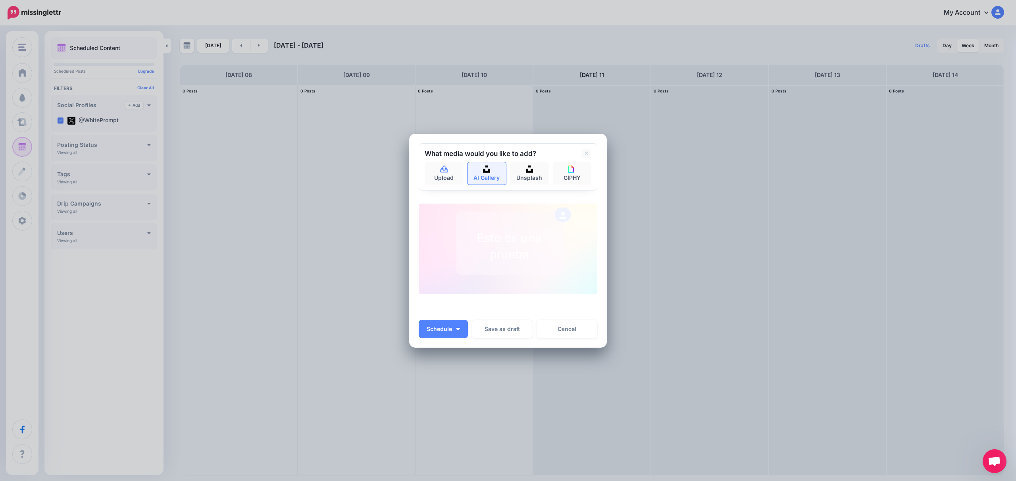
click at [486, 181] on link "AI Gallery" at bounding box center [486, 173] width 39 height 22
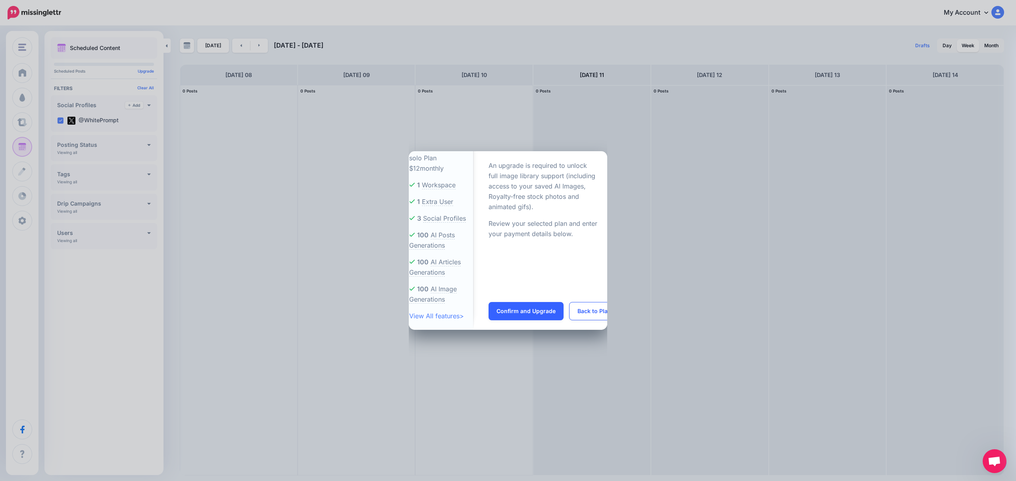
click at [517, 240] on div "An upgrade is required to unlock full image library support (including access t…" at bounding box center [542, 227] width 109 height 132
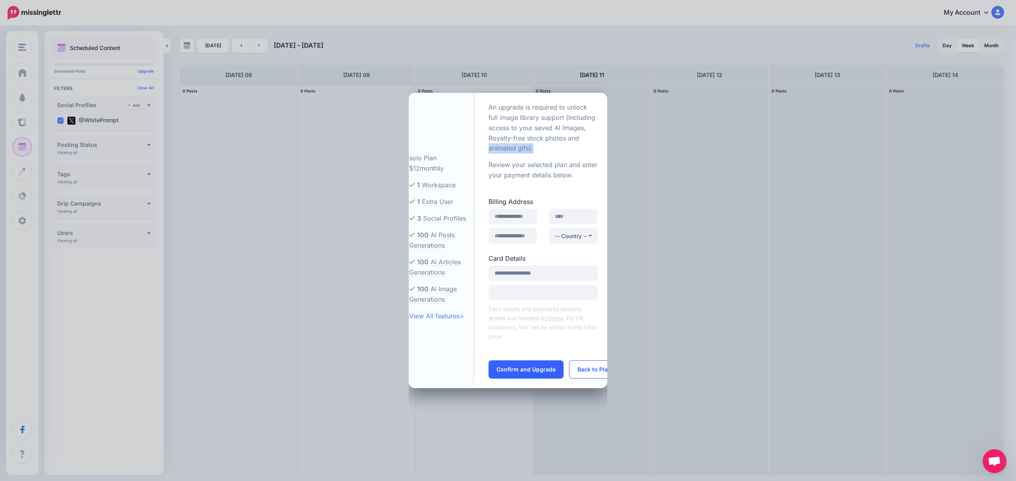
click at [664, 144] on div "solo Plan $12 monthly 1 Workspace 1 Extra User 3 Social Profiles 100 100 100" at bounding box center [508, 240] width 1016 height 481
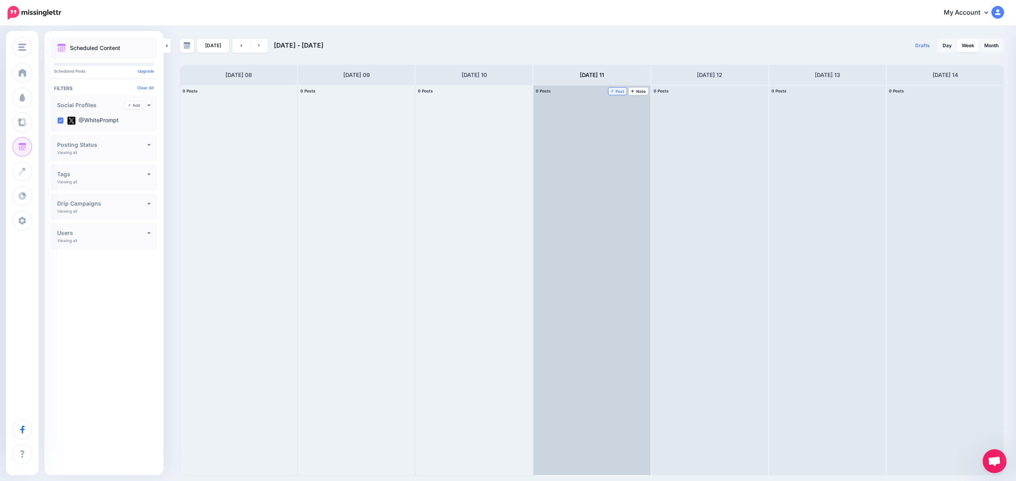
click at [618, 89] on span "Post" at bounding box center [618, 91] width 14 height 4
click at [612, 90] on icon at bounding box center [612, 91] width 3 height 4
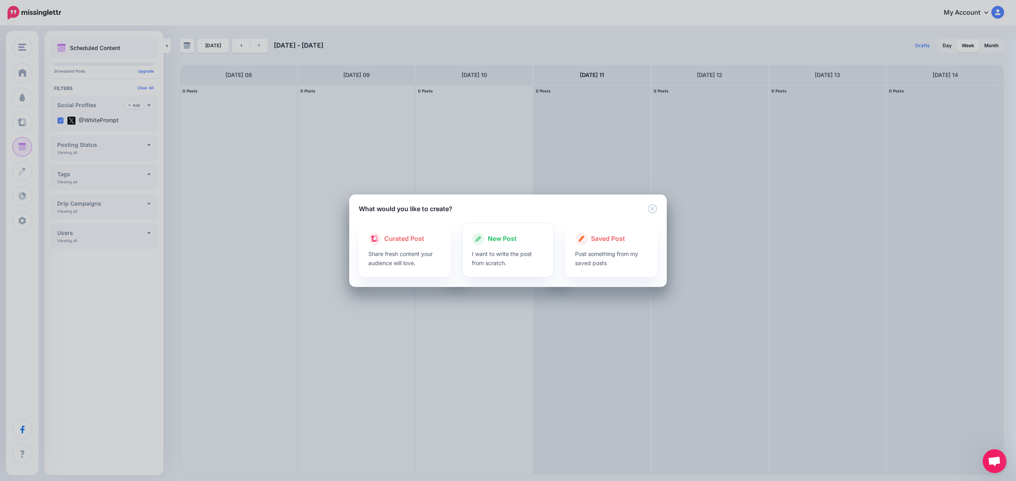
click at [509, 248] on div at bounding box center [508, 247] width 73 height 4
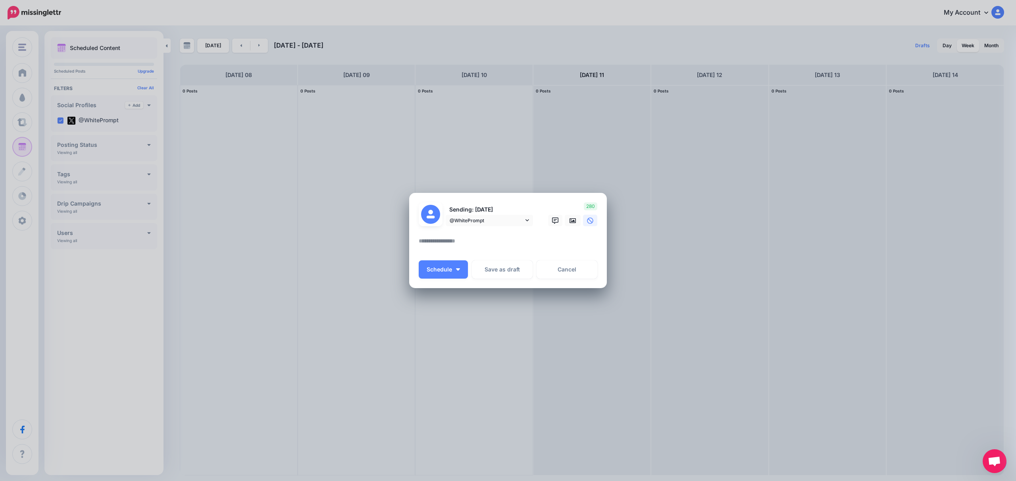
click at [592, 220] on icon at bounding box center [590, 220] width 6 height 6
click at [498, 239] on textarea at bounding box center [510, 243] width 182 height 15
paste textarea "**********"
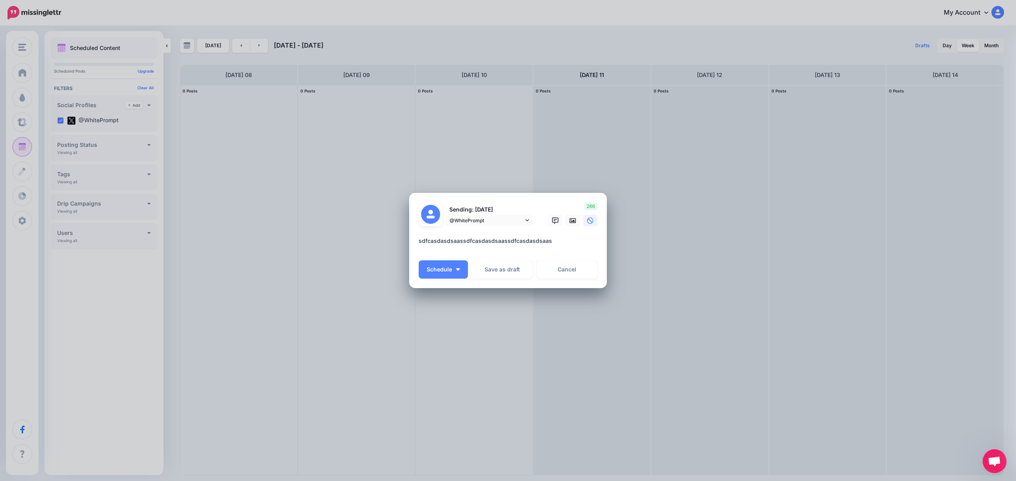
paste textarea "**********"
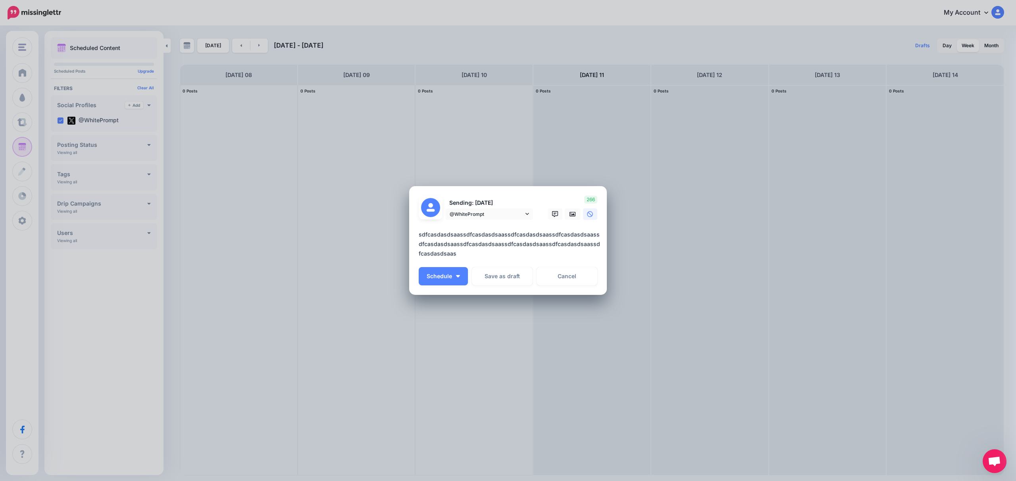
paste textarea "**********"
paste
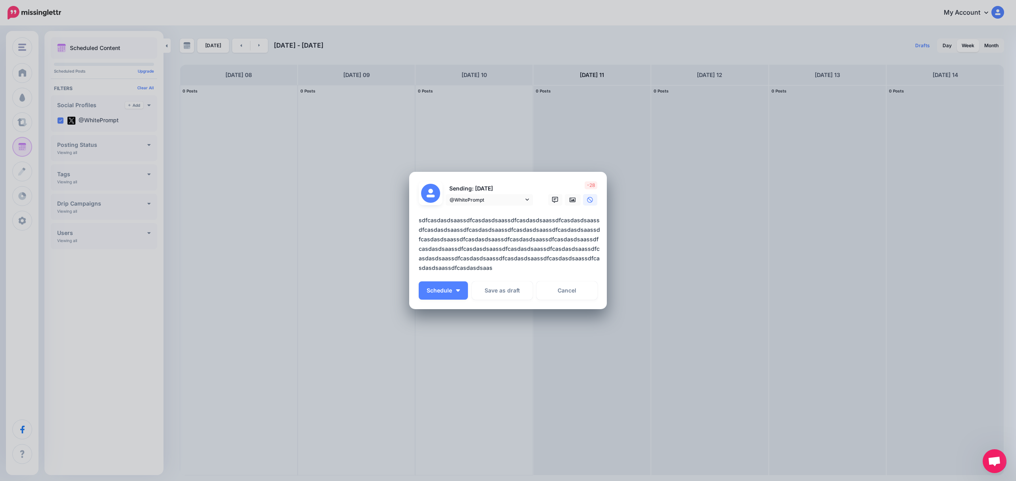
drag, startPoint x: 484, startPoint y: 267, endPoint x: 503, endPoint y: 255, distance: 21.9
click at [503, 255] on textarea "**********" at bounding box center [510, 243] width 182 height 57
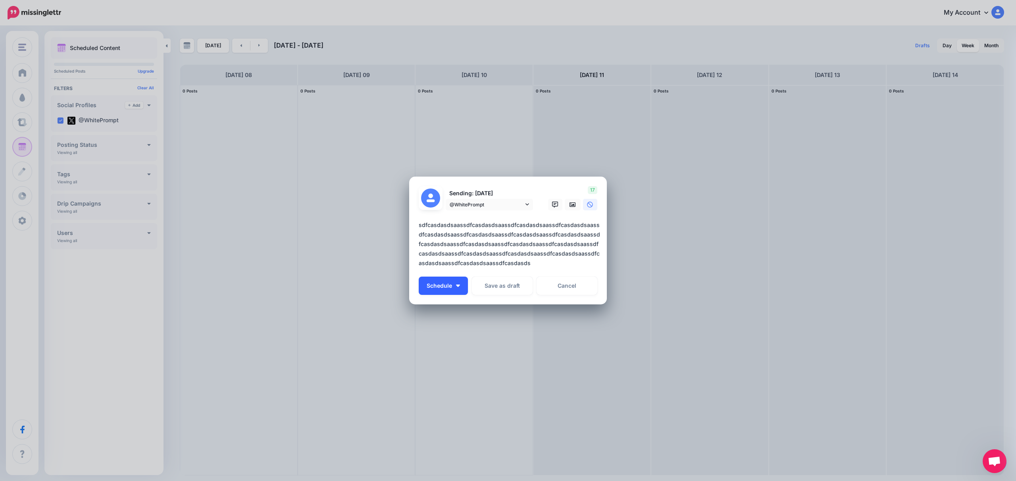
type textarea "**********"
click at [458, 286] on img "button" at bounding box center [458, 285] width 4 height 2
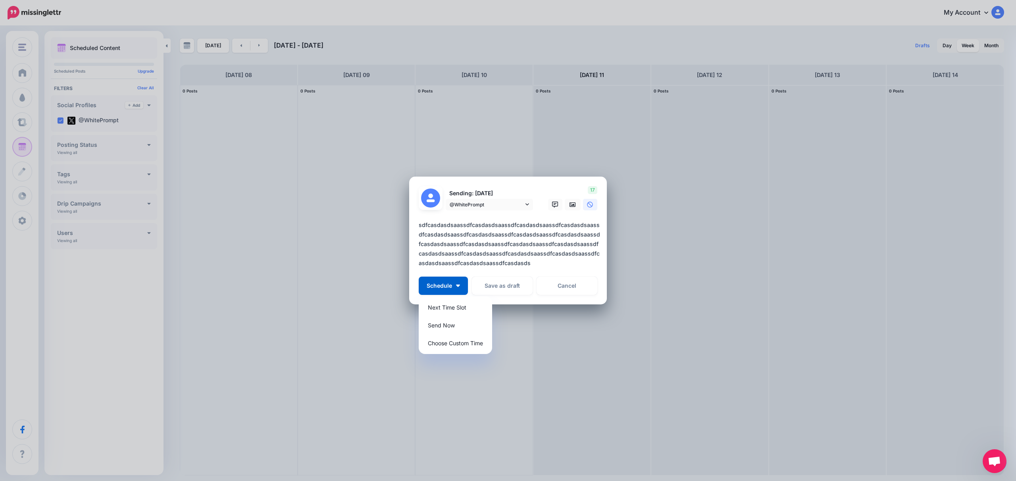
click at [512, 258] on textarea "**********" at bounding box center [510, 244] width 182 height 48
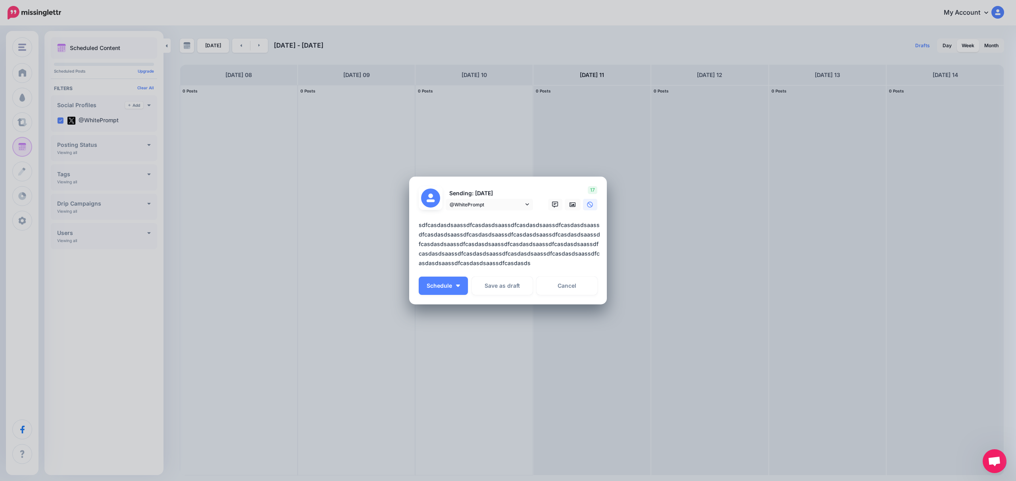
click at [518, 262] on textarea "**********" at bounding box center [510, 244] width 182 height 48
click at [498, 206] on span "@WhitePrompt" at bounding box center [486, 204] width 74 height 8
click at [459, 248] on textarea "**********" at bounding box center [510, 244] width 182 height 48
click at [488, 237] on textarea "**********" at bounding box center [510, 244] width 182 height 48
click at [565, 288] on link "Cancel" at bounding box center [566, 286] width 61 height 18
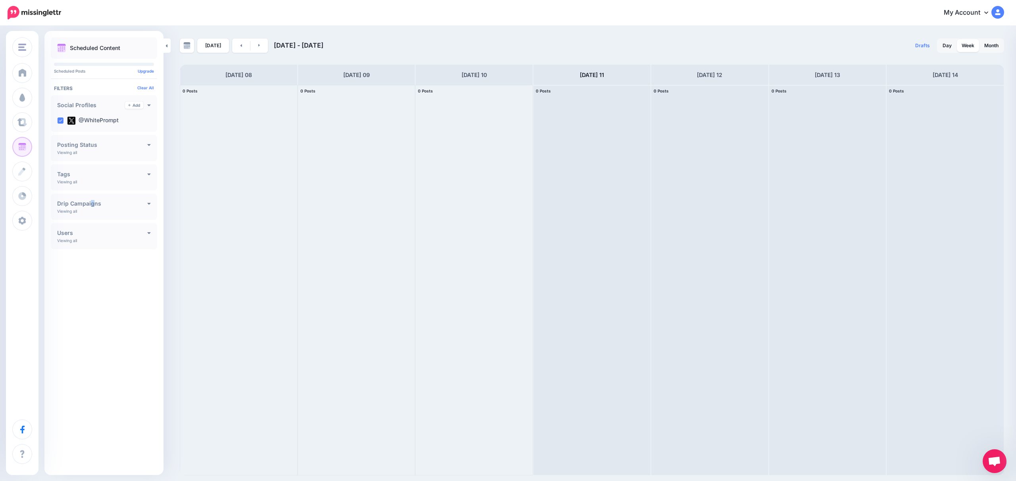
click at [91, 205] on h4 "Drip Campaigns" at bounding box center [102, 204] width 90 height 6
click at [60, 216] on button "All Campaigns" at bounding box center [104, 220] width 94 height 15
click at [61, 215] on button "All Campaigns" at bounding box center [104, 220] width 94 height 15
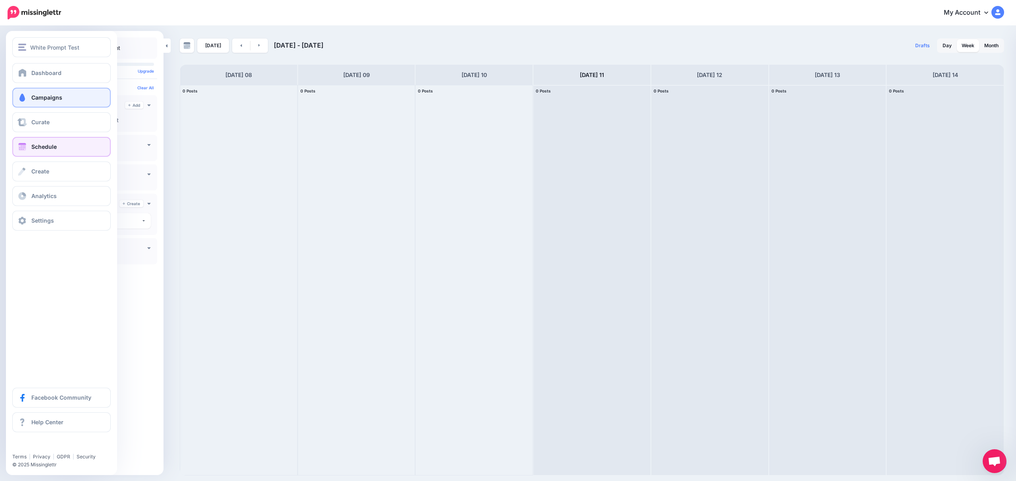
click at [24, 92] on link "Campaigns" at bounding box center [61, 98] width 98 height 20
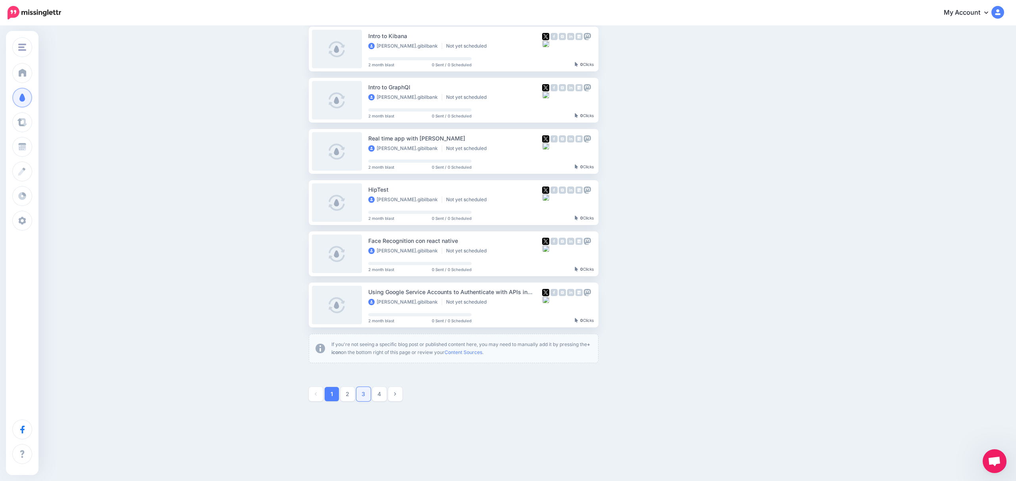
click at [365, 390] on link "3" at bounding box center [363, 394] width 14 height 14
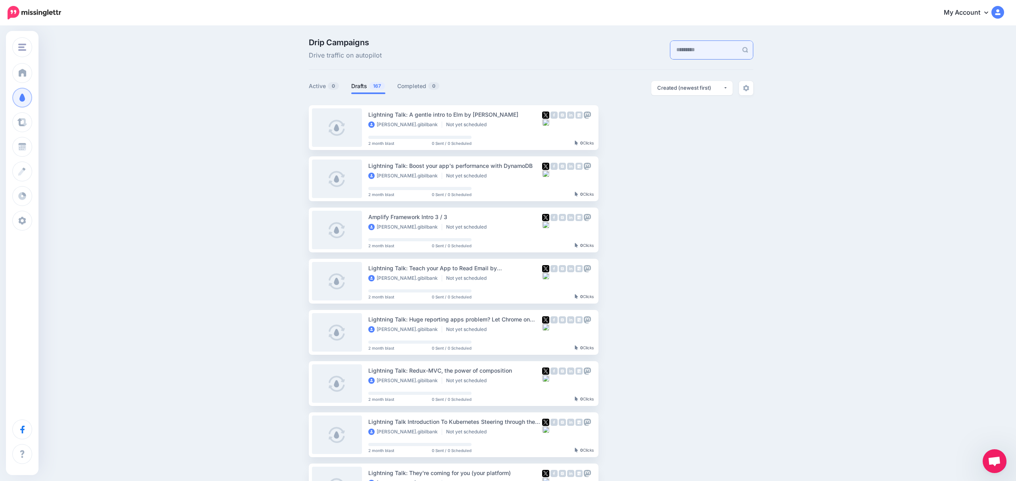
click at [672, 50] on input "text" at bounding box center [703, 50] width 67 height 18
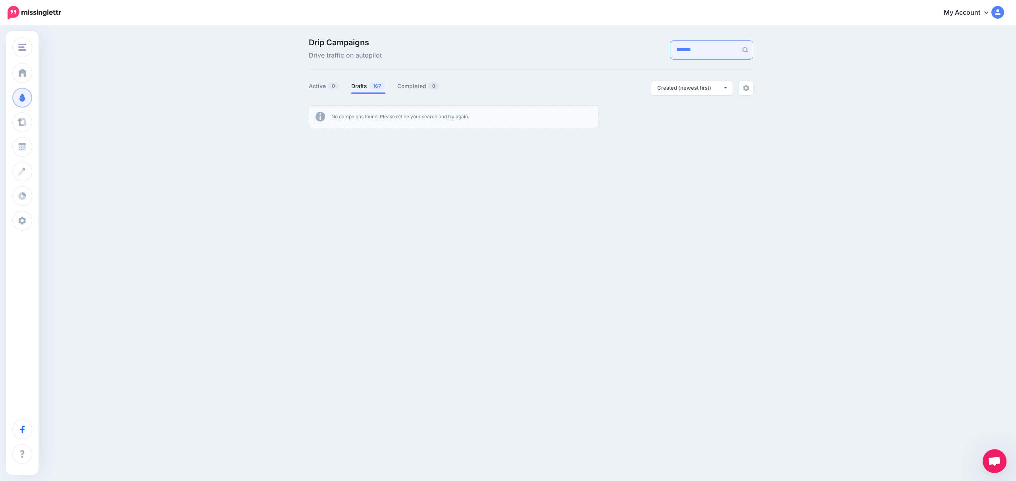
click at [672, 50] on input "*******" at bounding box center [703, 50] width 67 height 18
click at [672, 50] on input "********" at bounding box center [703, 50] width 67 height 18
click at [672, 51] on input "********" at bounding box center [703, 50] width 67 height 18
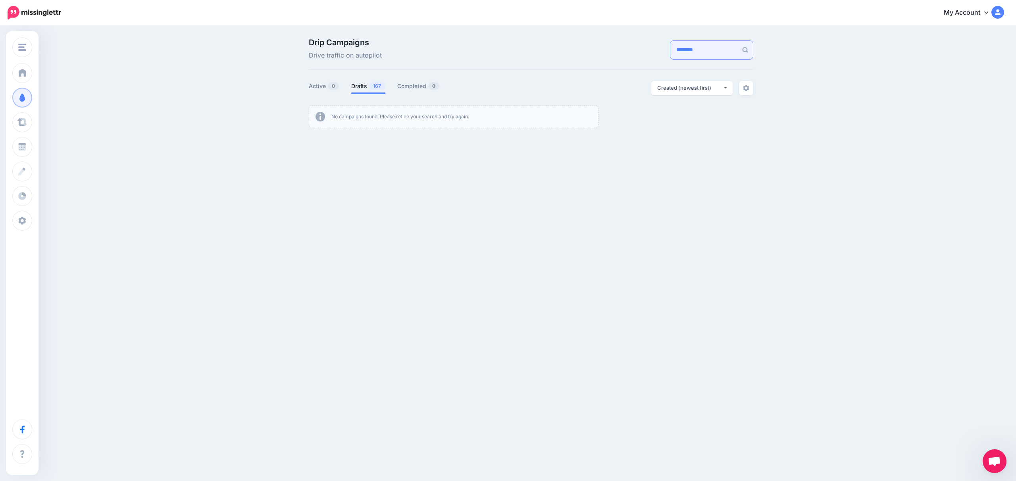
click at [672, 51] on input "********" at bounding box center [703, 50] width 67 height 18
type input "******"
click at [672, 51] on input "******" at bounding box center [703, 50] width 67 height 18
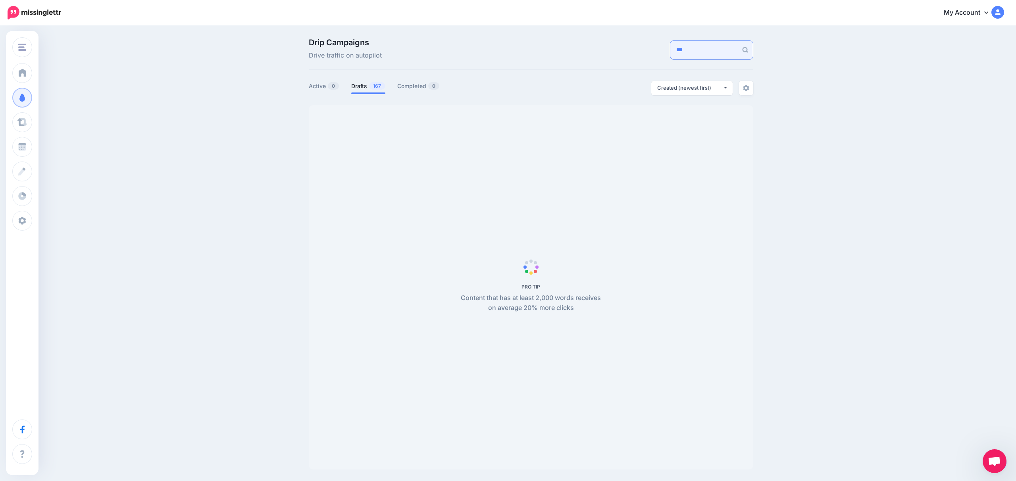
type input "***"
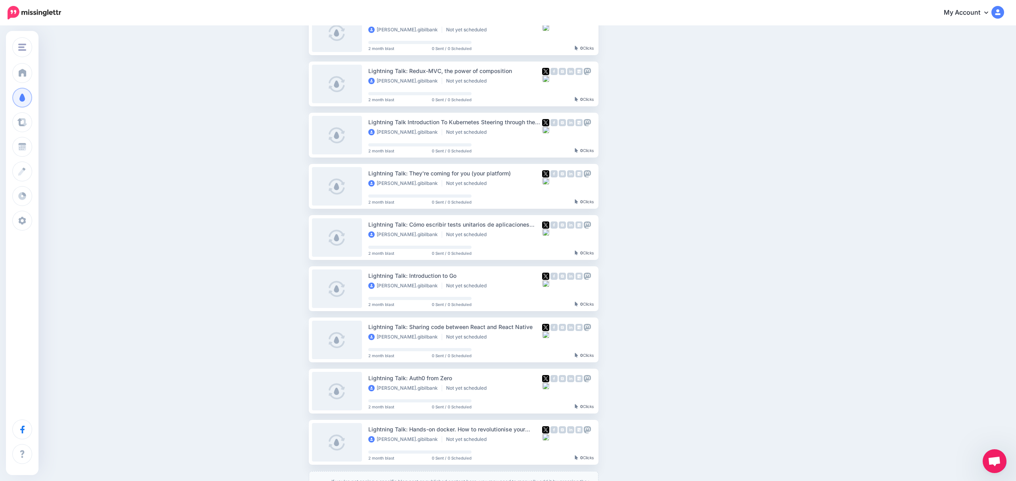
scroll to position [283, 0]
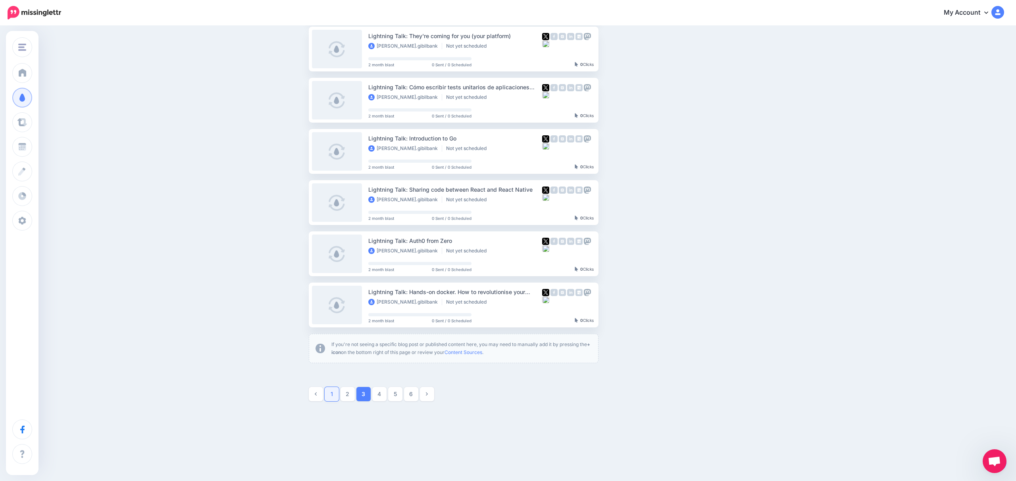
click at [335, 394] on link "1" at bounding box center [332, 394] width 14 height 14
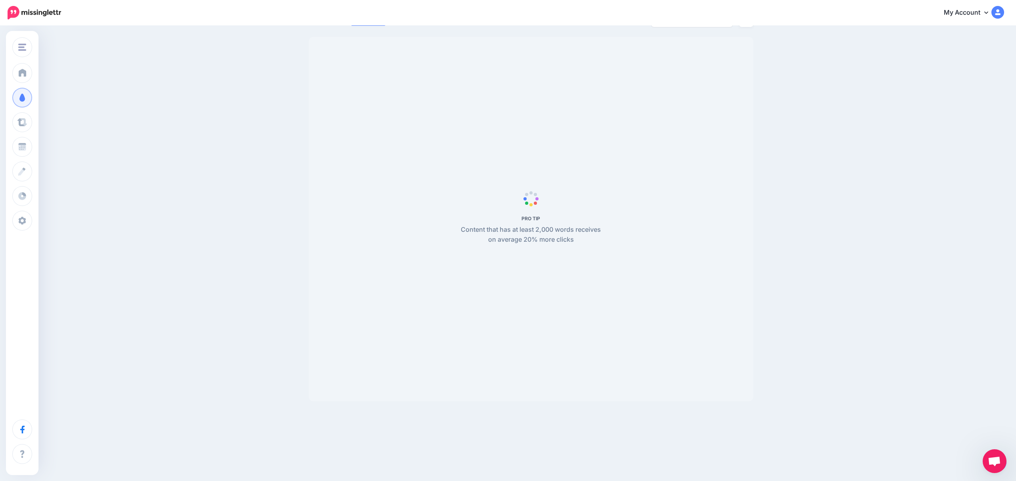
scroll to position [0, 0]
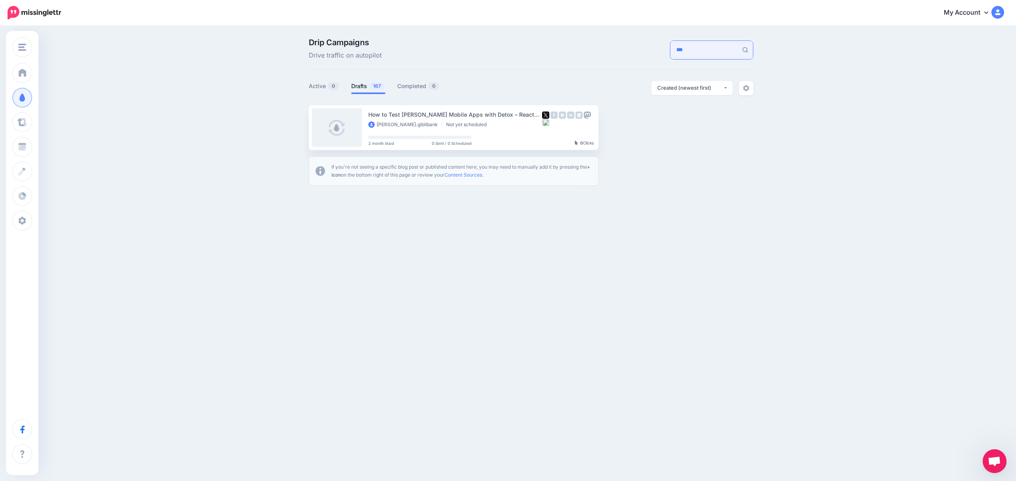
click at [711, 45] on input "***" at bounding box center [703, 50] width 67 height 18
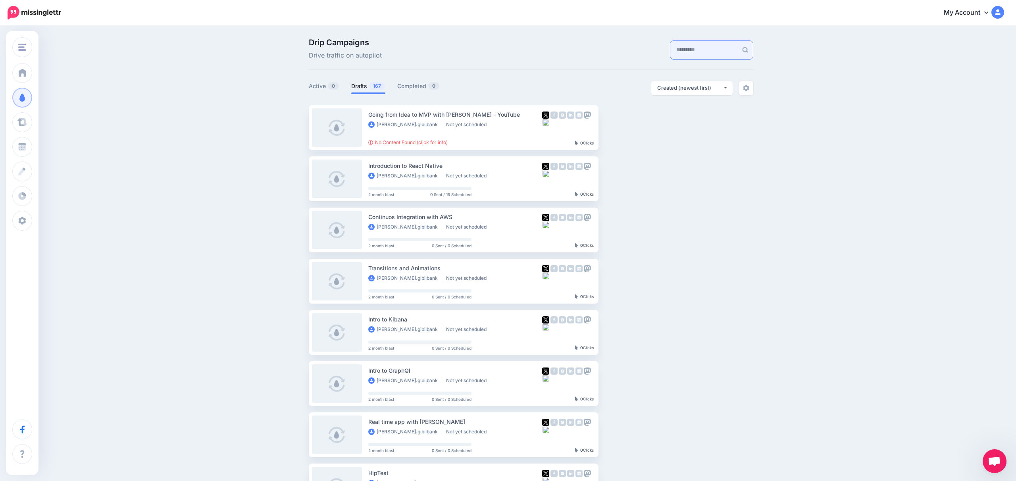
click at [703, 58] on input "text" at bounding box center [703, 50] width 67 height 18
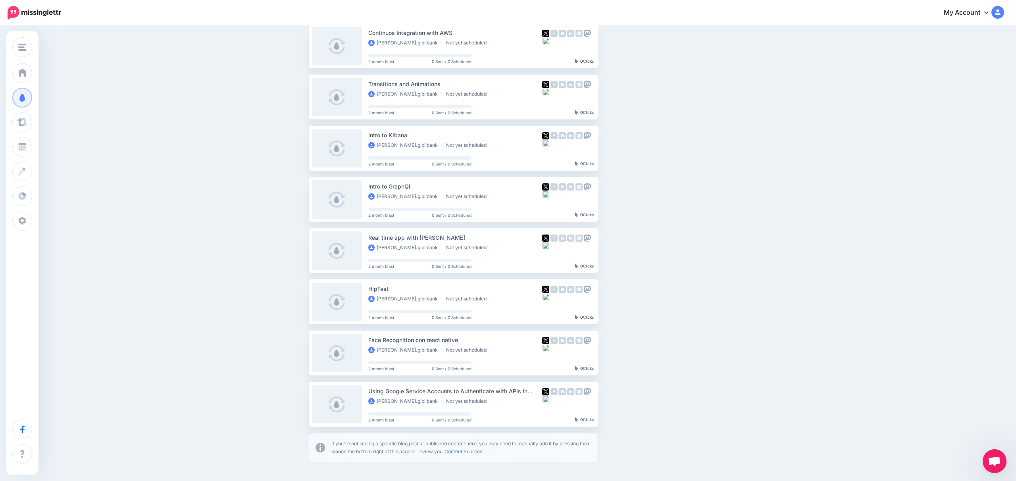
scroll to position [283, 0]
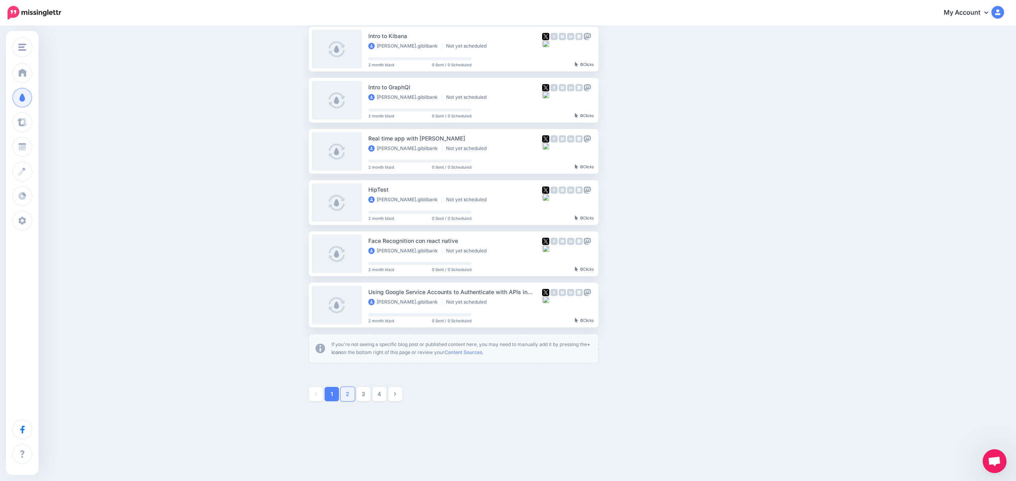
click at [347, 392] on link "2" at bounding box center [347, 394] width 14 height 14
click at [382, 392] on link "4" at bounding box center [379, 394] width 14 height 14
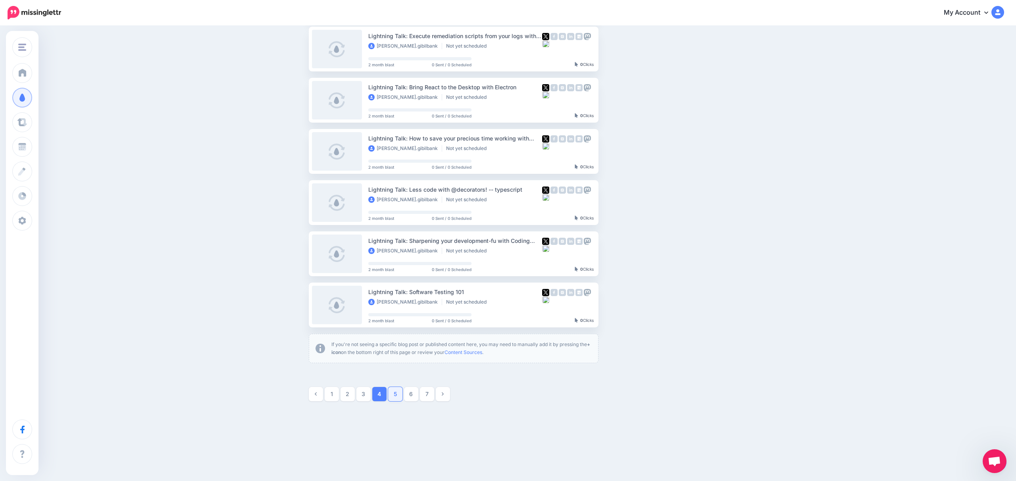
click at [400, 392] on link "5" at bounding box center [395, 394] width 14 height 14
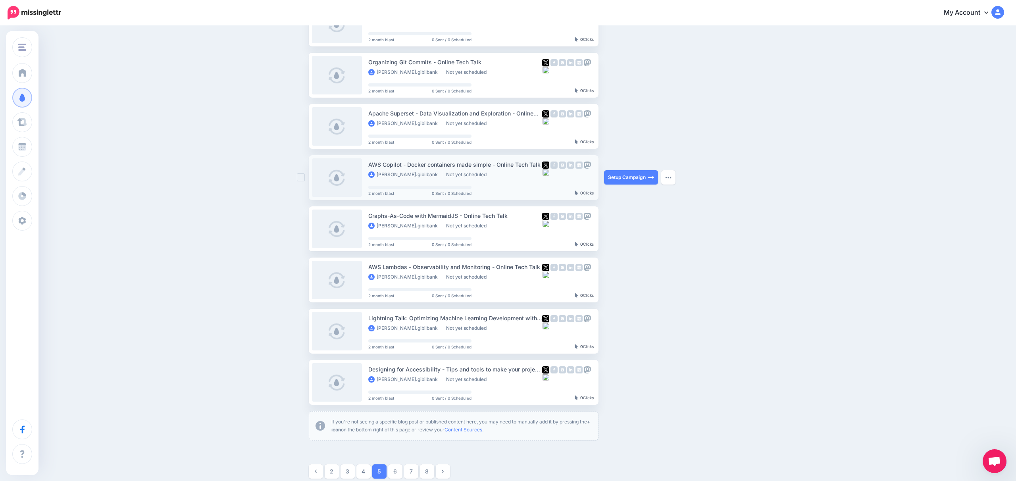
scroll to position [211, 0]
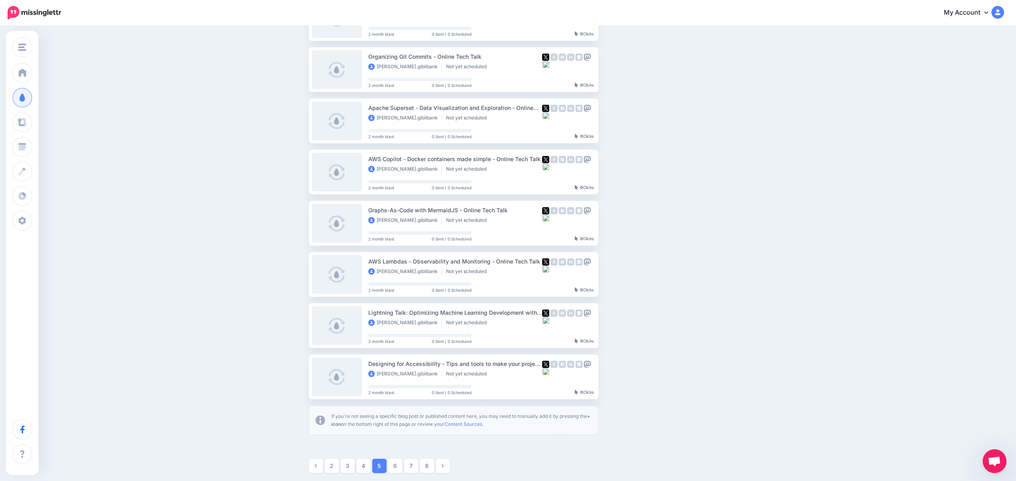
click at [394, 470] on link "6" at bounding box center [395, 466] width 14 height 14
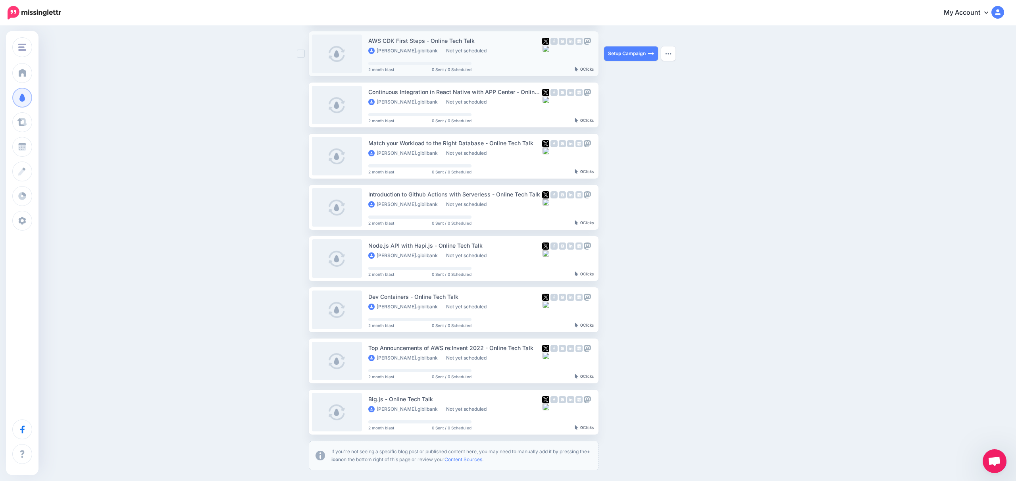
scroll to position [283, 0]
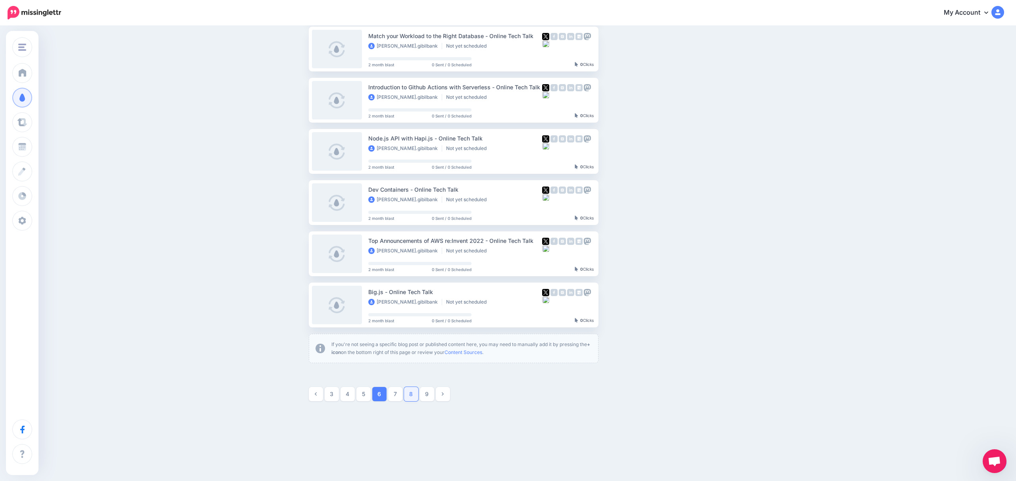
click at [411, 394] on link "8" at bounding box center [411, 394] width 14 height 14
click at [414, 394] on link "10" at bounding box center [411, 394] width 14 height 14
click at [406, 398] on link "12" at bounding box center [411, 394] width 14 height 14
click at [426, 394] on link "15" at bounding box center [427, 394] width 14 height 14
click at [615, 152] on link "Setup Campaign" at bounding box center [631, 151] width 54 height 14
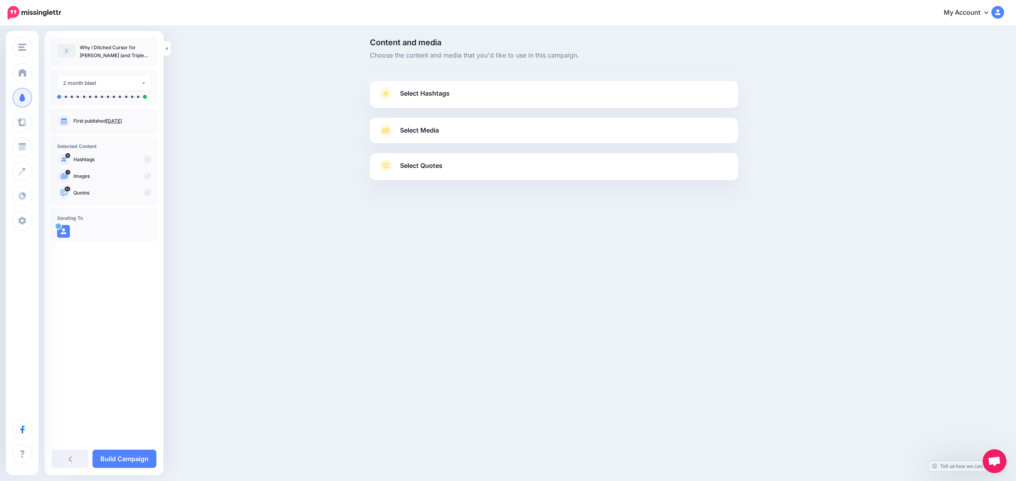
click at [415, 173] on link "Select Quotes" at bounding box center [554, 169] width 352 height 21
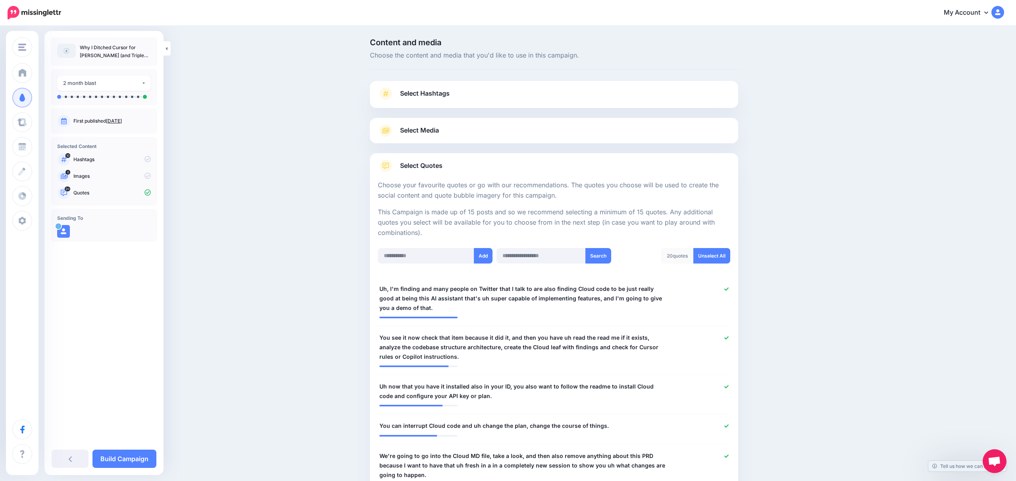
click at [421, 165] on span "Select Quotes" at bounding box center [421, 165] width 42 height 11
click at [425, 254] on input "text" at bounding box center [426, 253] width 96 height 15
drag, startPoint x: 461, startPoint y: 185, endPoint x: 541, endPoint y: 190, distance: 80.3
click at [540, 190] on p "Choose your favourite quotes or go with our recommendations. The quotes you cho…" at bounding box center [554, 189] width 352 height 21
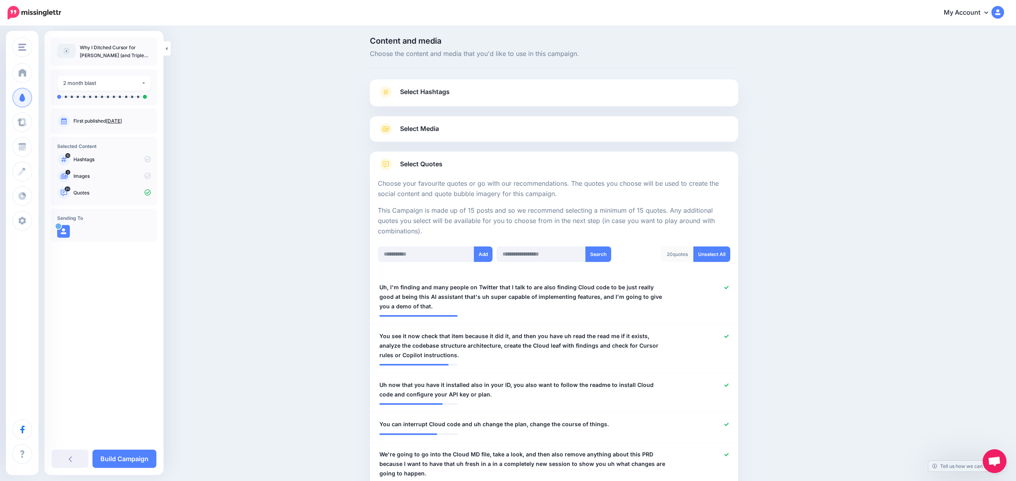
click at [541, 190] on p "Choose your favourite quotes or go with our recommendations. The quotes you cho…" at bounding box center [554, 189] width 352 height 21
drag, startPoint x: 525, startPoint y: 182, endPoint x: 492, endPoint y: 176, distance: 34.0
click at [488, 179] on p "Choose your favourite quotes or go with our recommendations. The quotes you cho…" at bounding box center [554, 189] width 352 height 21
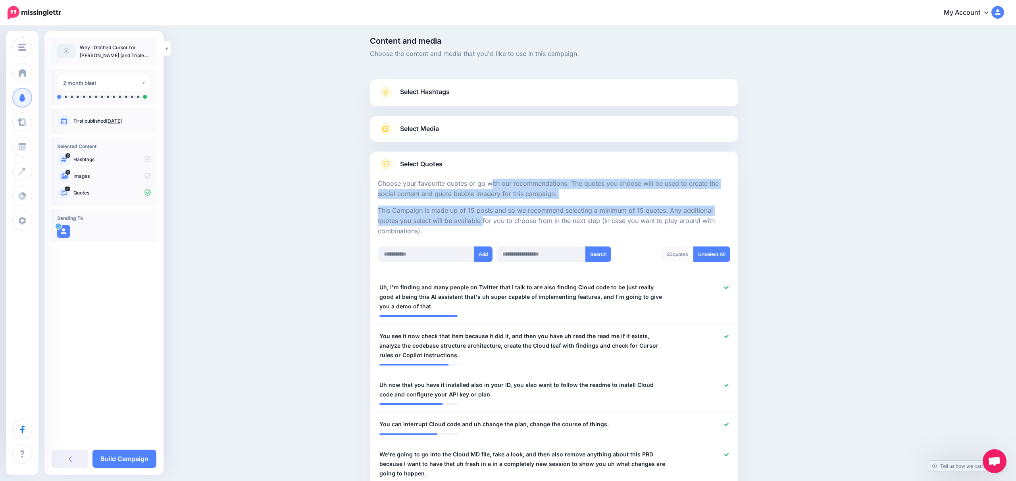
drag, startPoint x: 449, startPoint y: 190, endPoint x: 443, endPoint y: 218, distance: 28.0
click at [443, 218] on p "This Campaign is made up of 15 posts and so we recommend selecting a minimum of…" at bounding box center [554, 221] width 352 height 31
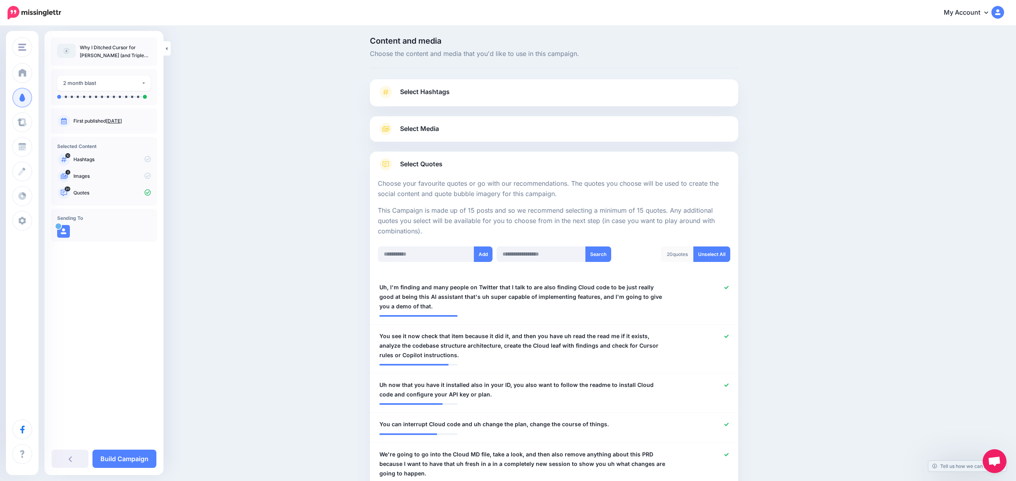
click at [413, 128] on span "Select Media" at bounding box center [419, 128] width 39 height 11
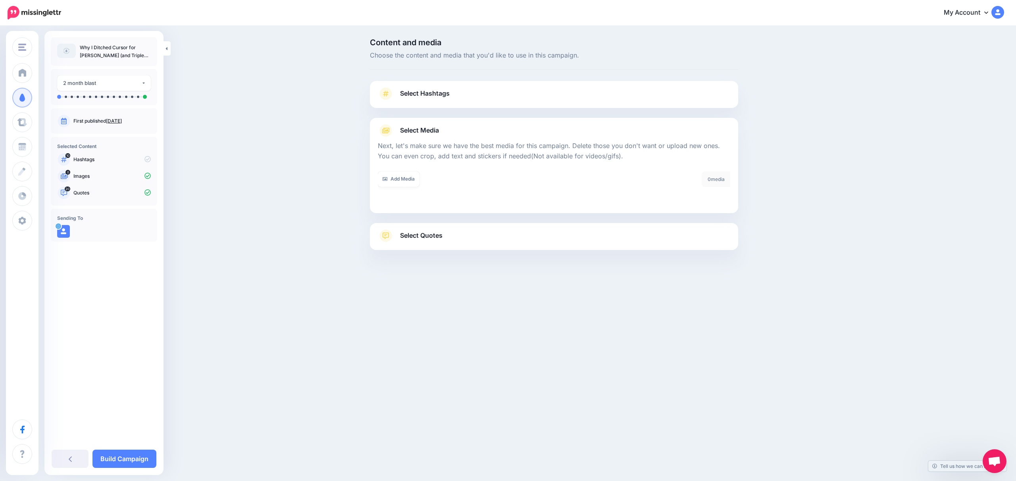
scroll to position [0, 0]
click at [428, 95] on span "Select Hashtags" at bounding box center [425, 93] width 50 height 11
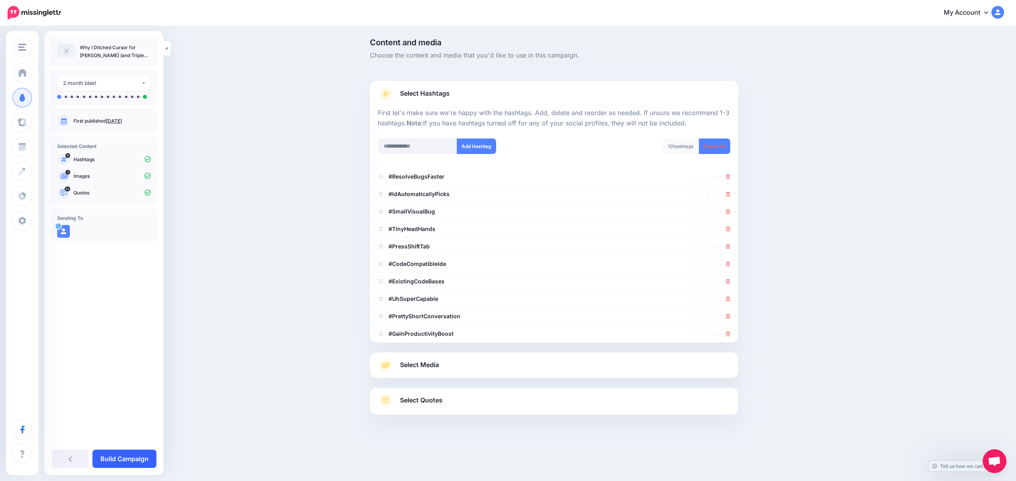
click at [125, 458] on link "Build Campaign" at bounding box center [124, 458] width 64 height 18
click at [126, 102] on div "**********" at bounding box center [104, 87] width 106 height 36
drag, startPoint x: 123, startPoint y: 93, endPoint x: 123, endPoint y: 87, distance: 5.6
click at [123, 93] on div at bounding box center [104, 93] width 94 height 4
click at [122, 83] on div "2 month blast" at bounding box center [102, 83] width 78 height 9
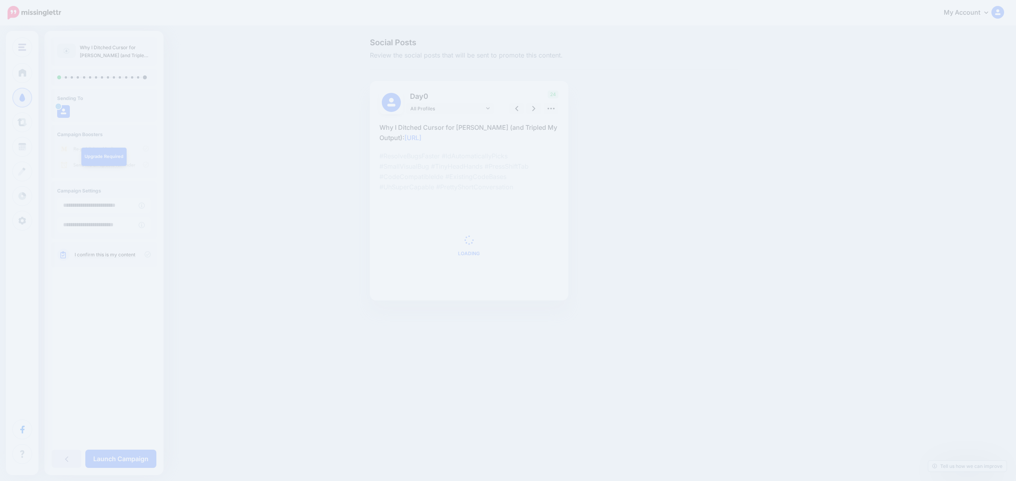
click at [240, 102] on div "Social Posts Review the social posts that will be sent to promote this content.…" at bounding box center [508, 181] width 1016 height 309
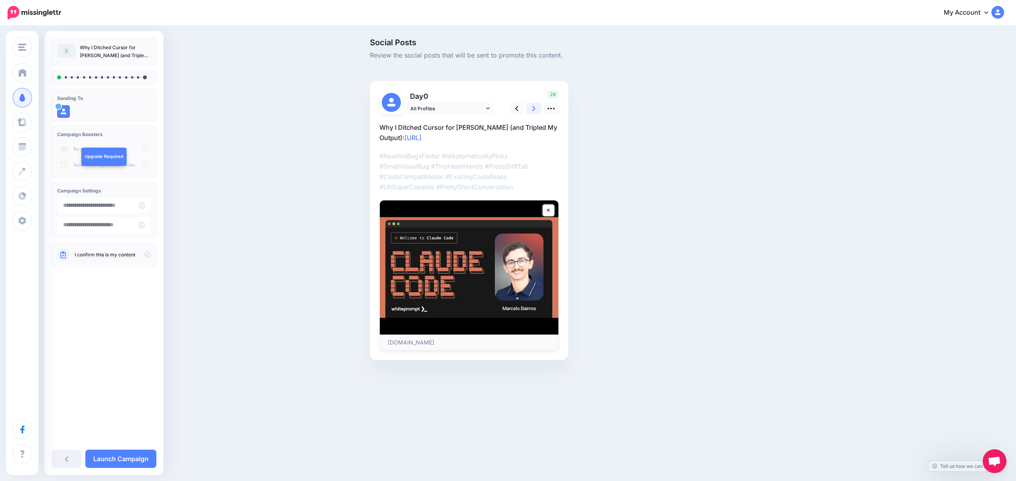
click at [534, 111] on icon at bounding box center [533, 108] width 3 height 8
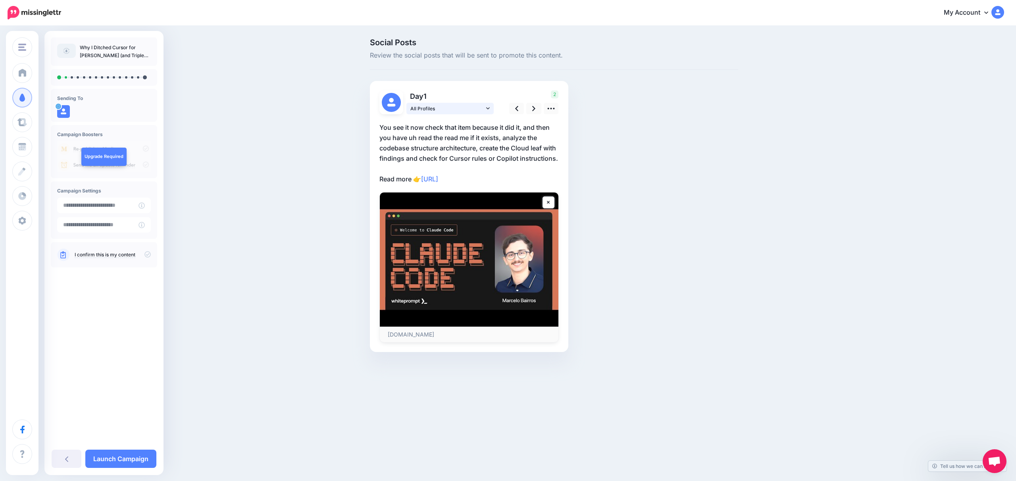
click at [491, 109] on link "All Profiles" at bounding box center [449, 109] width 87 height 12
click at [490, 109] on link "All Profiles" at bounding box center [449, 109] width 87 height 12
click at [521, 106] on link at bounding box center [516, 109] width 15 height 12
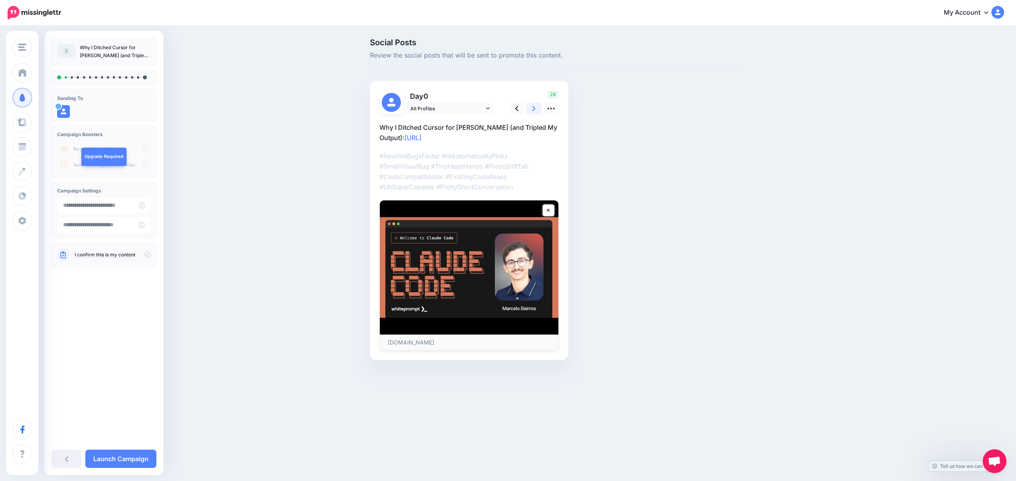
click at [535, 108] on icon at bounding box center [533, 108] width 3 height 5
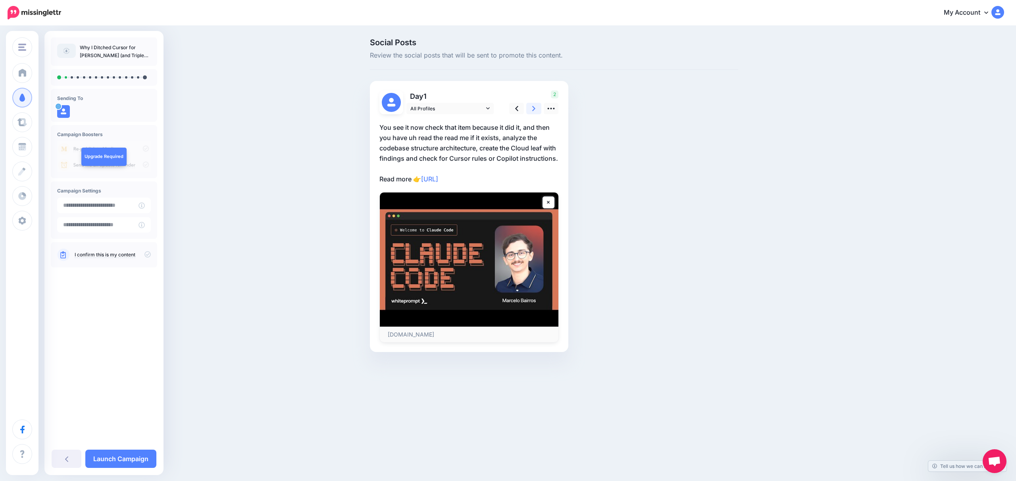
click at [535, 108] on link at bounding box center [533, 109] width 15 height 12
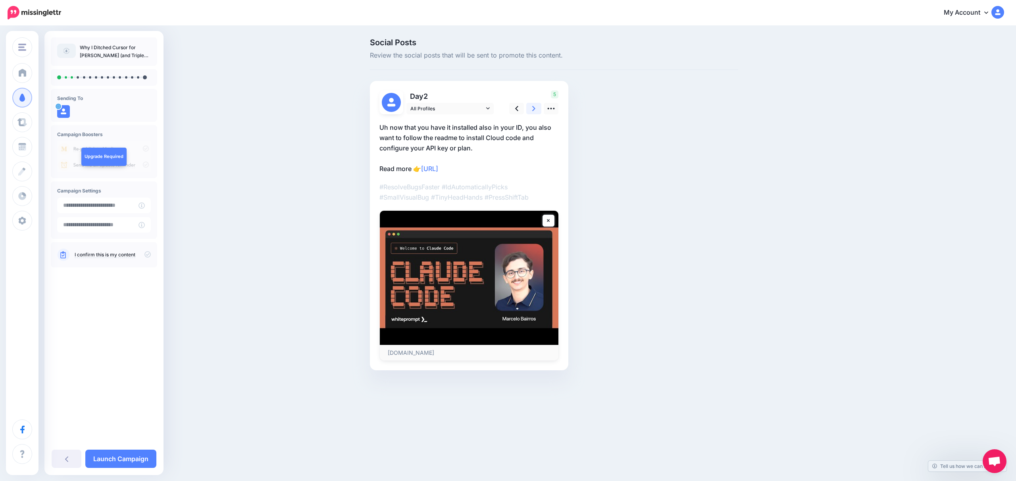
click at [534, 103] on link at bounding box center [533, 109] width 15 height 12
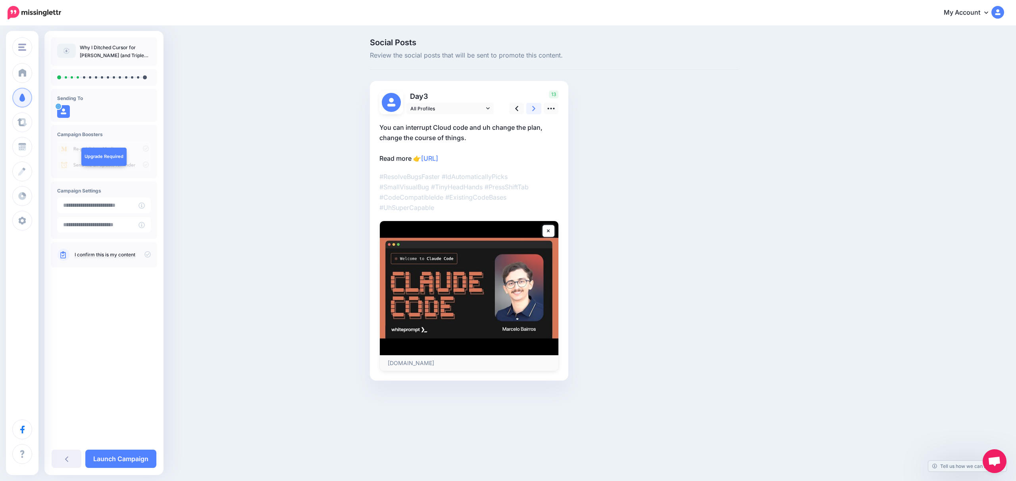
click at [534, 103] on link at bounding box center [533, 109] width 15 height 12
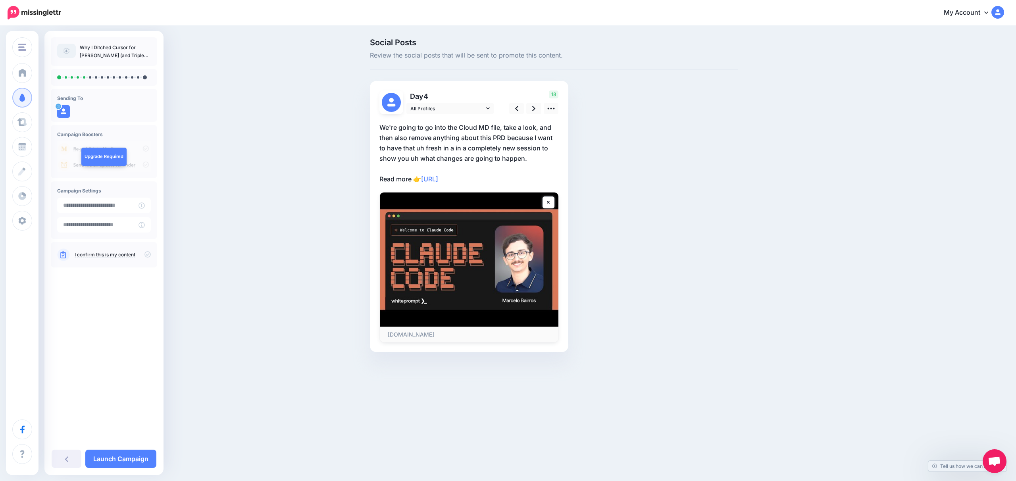
click at [221, 269] on div "Social Posts Review the social posts that will be sent to promote this content.…" at bounding box center [508, 207] width 1016 height 361
click at [144, 252] on p "I confirm this is my content" at bounding box center [113, 254] width 76 height 7
click at [144, 253] on icon at bounding box center [147, 254] width 6 height 6
click at [459, 54] on span "Review the social posts that will be sent to promote this content." at bounding box center [554, 55] width 368 height 10
click at [537, 106] on link at bounding box center [533, 109] width 15 height 12
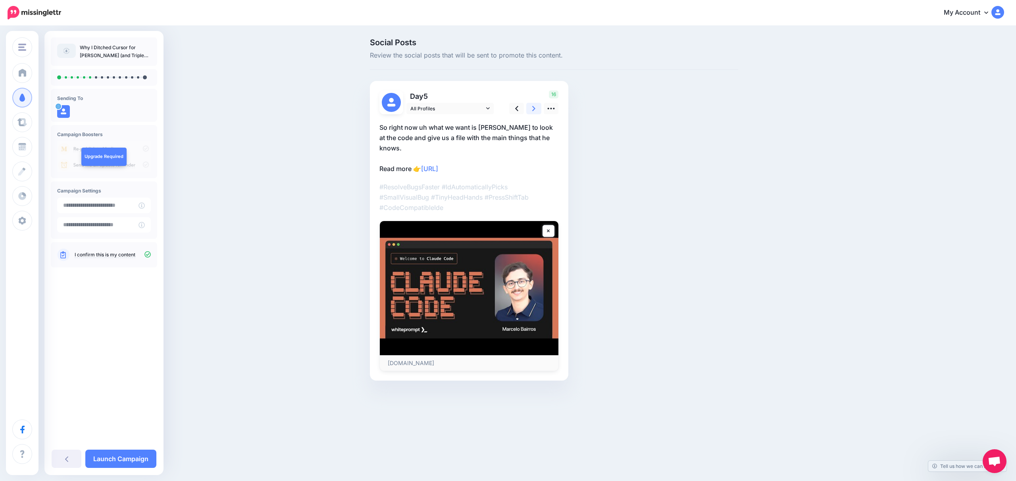
click at [537, 106] on link at bounding box center [533, 109] width 15 height 12
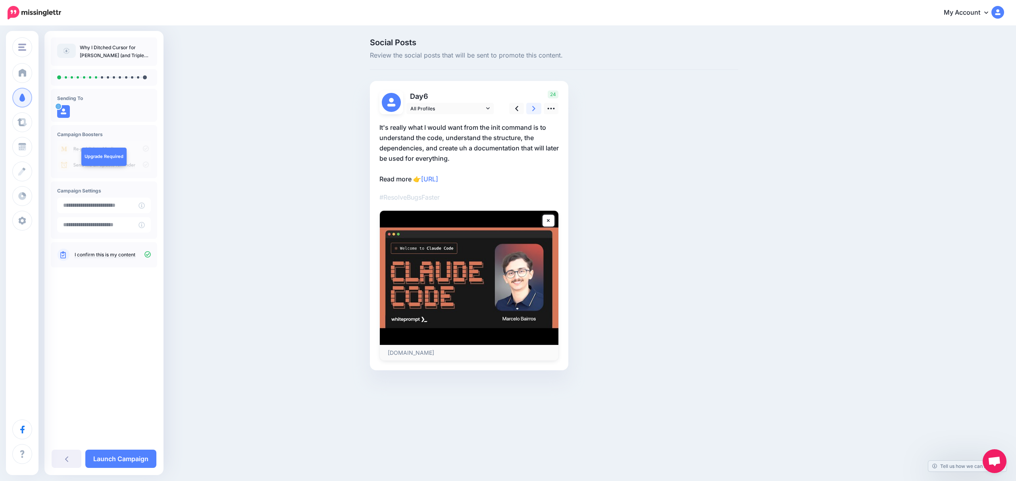
click at [537, 109] on link at bounding box center [533, 109] width 15 height 12
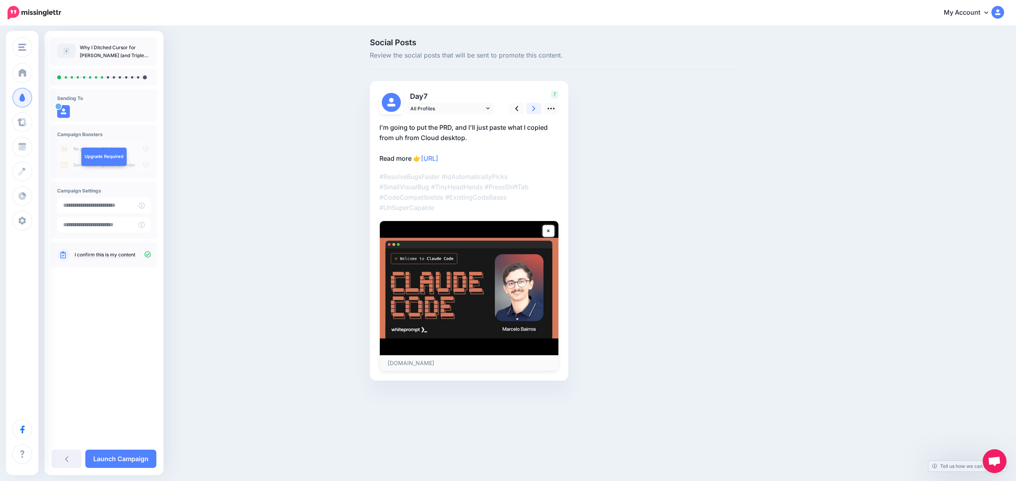
click at [537, 109] on link at bounding box center [533, 109] width 15 height 12
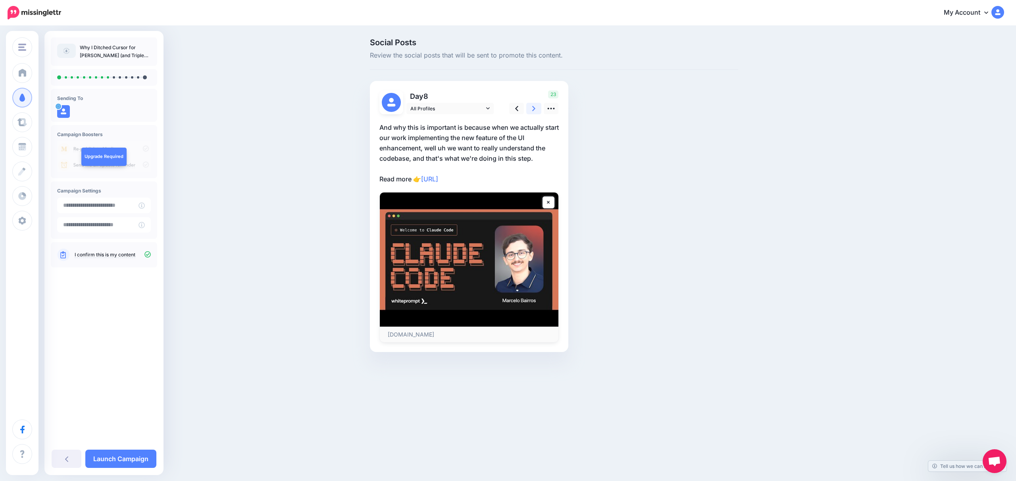
click at [535, 111] on icon at bounding box center [533, 108] width 3 height 8
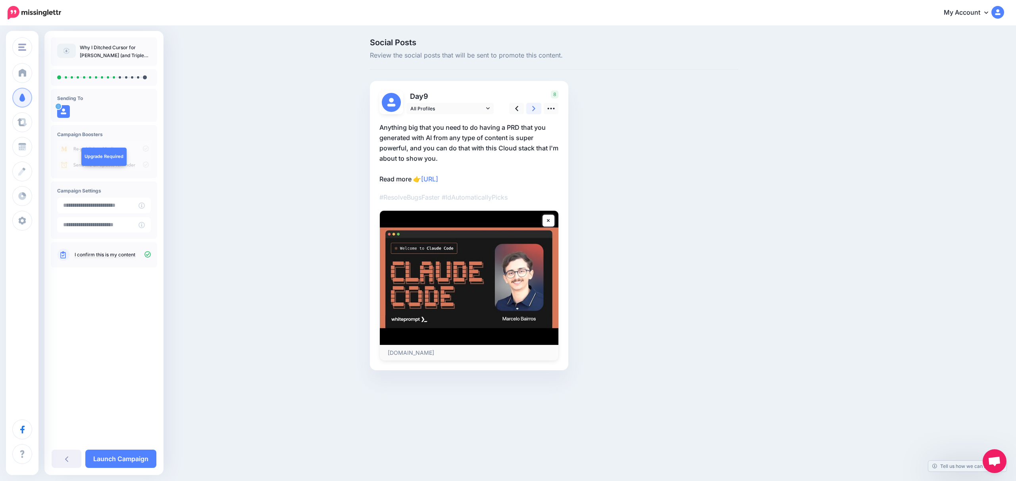
click at [535, 111] on icon at bounding box center [533, 108] width 3 height 8
click at [515, 107] on icon at bounding box center [516, 108] width 3 height 8
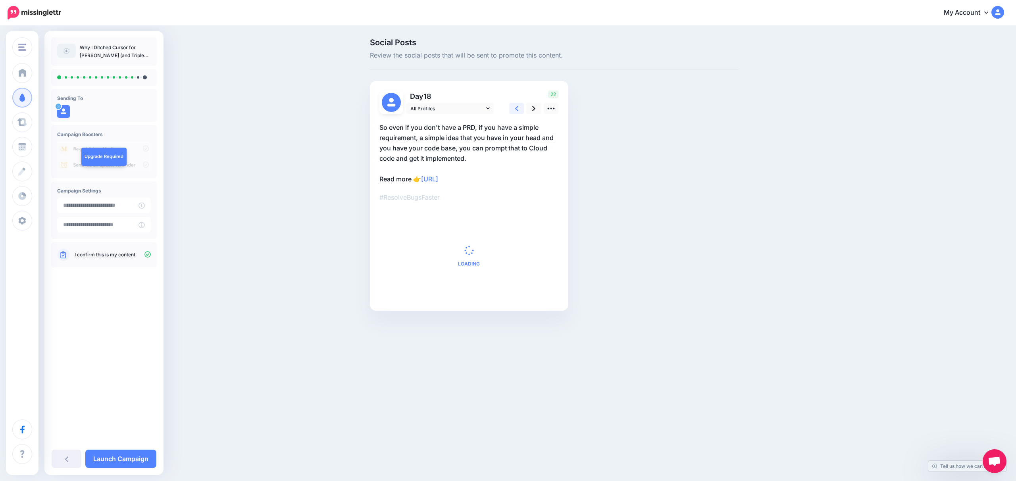
click at [515, 107] on icon at bounding box center [516, 108] width 3 height 8
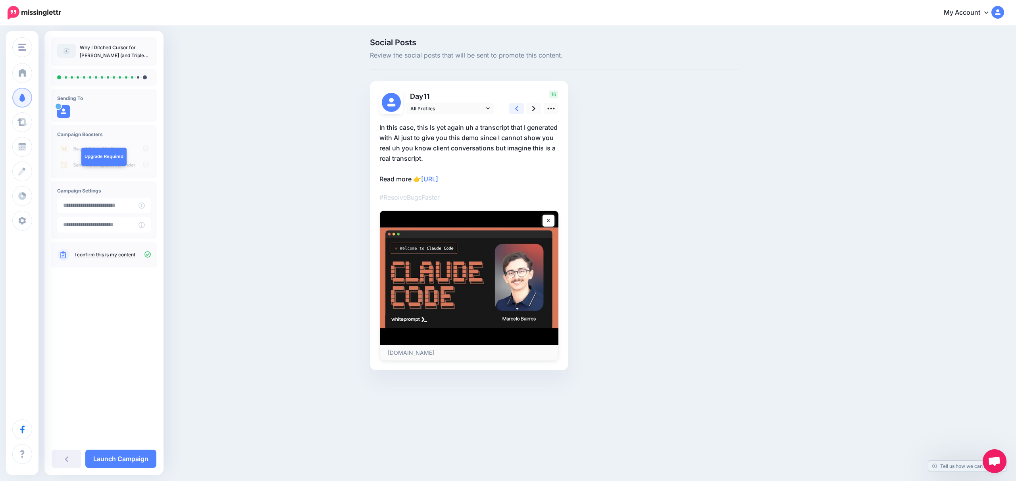
click at [515, 107] on icon at bounding box center [516, 108] width 3 height 8
click at [74, 461] on link at bounding box center [67, 458] width 30 height 18
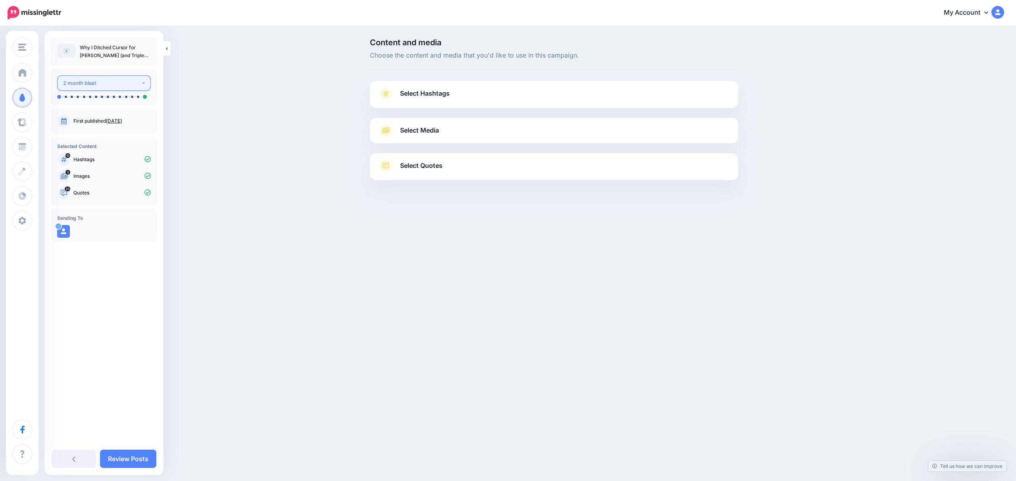
click at [94, 85] on div "2 month blast" at bounding box center [102, 83] width 78 height 9
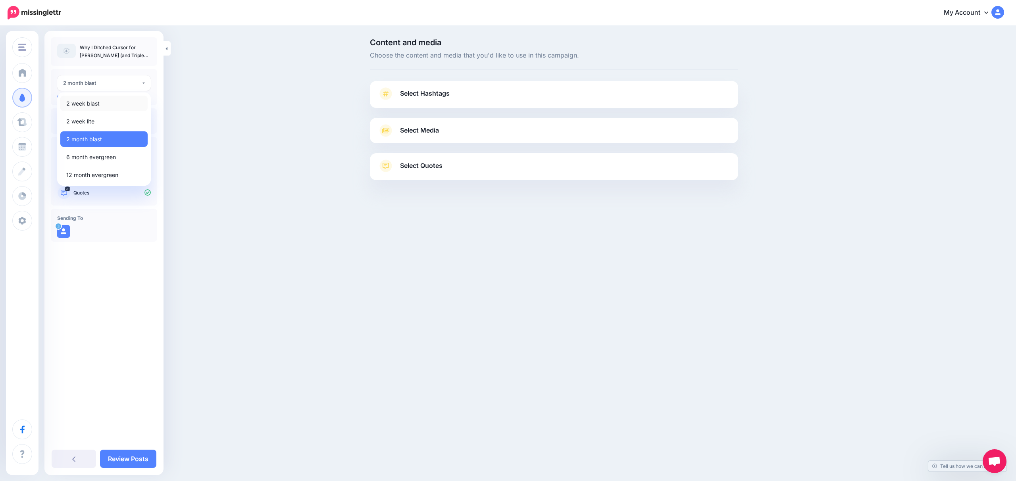
click at [115, 104] on link "2 week blast" at bounding box center [103, 103] width 87 height 15
select select "******"
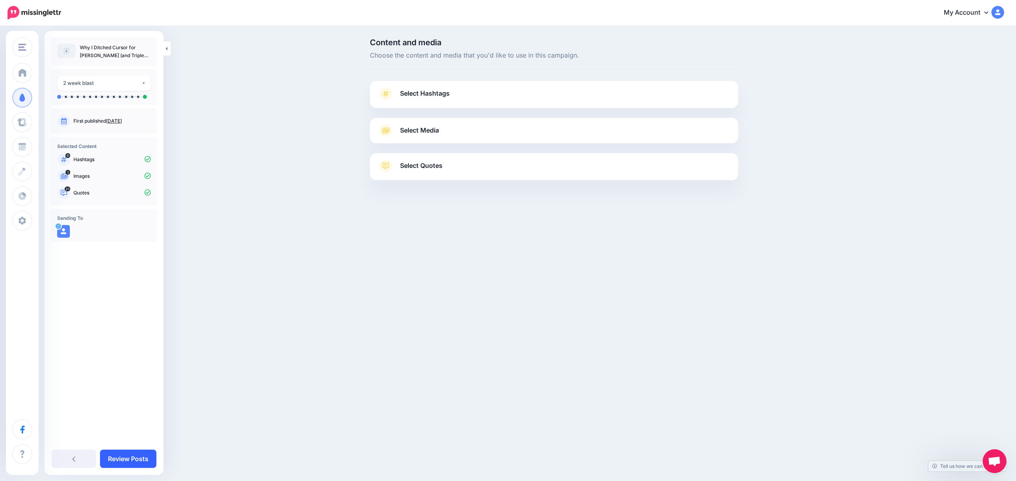
click at [114, 459] on link "Review Posts" at bounding box center [128, 458] width 56 height 18
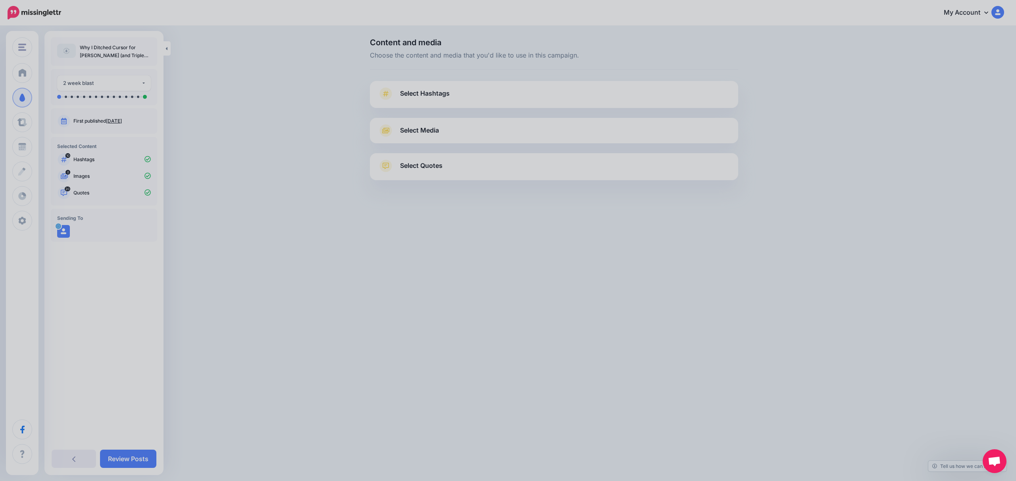
click at [114, 459] on div at bounding box center [508, 240] width 1016 height 481
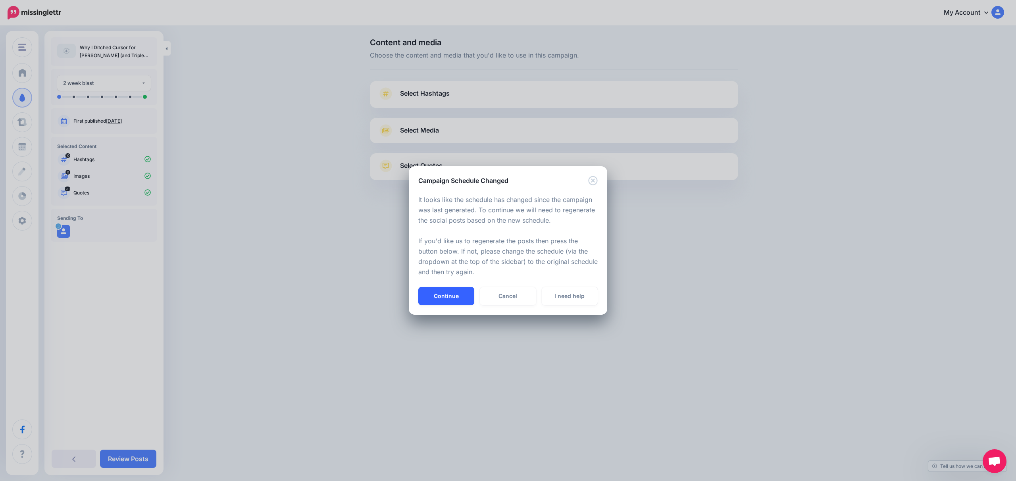
click at [457, 299] on button "Continue" at bounding box center [446, 296] width 56 height 18
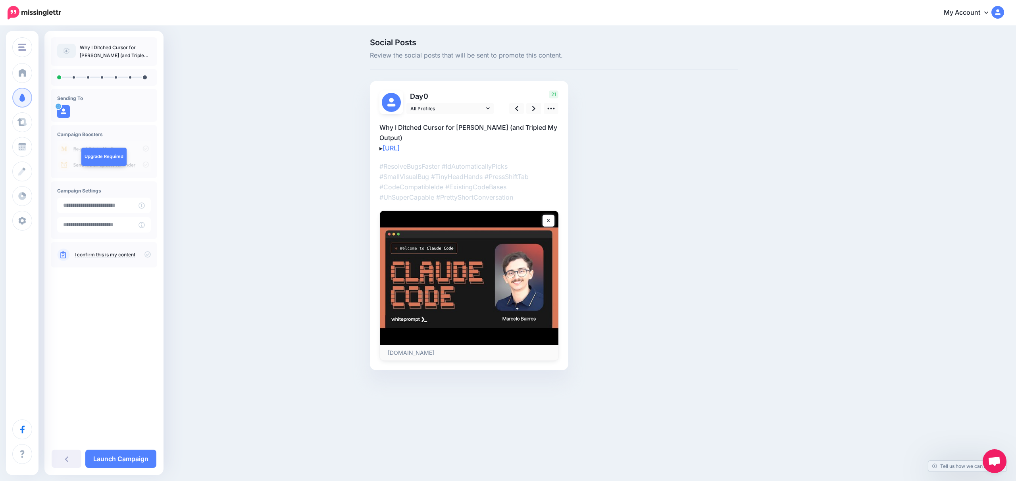
click at [423, 99] on p "Day 0" at bounding box center [450, 96] width 88 height 12
click at [534, 110] on icon at bounding box center [533, 108] width 3 height 8
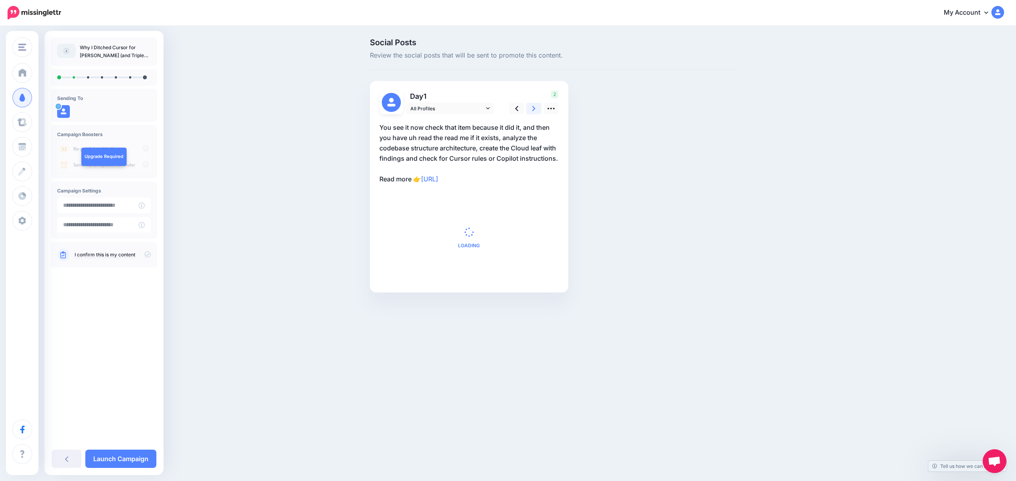
click at [534, 110] on icon at bounding box center [533, 108] width 3 height 8
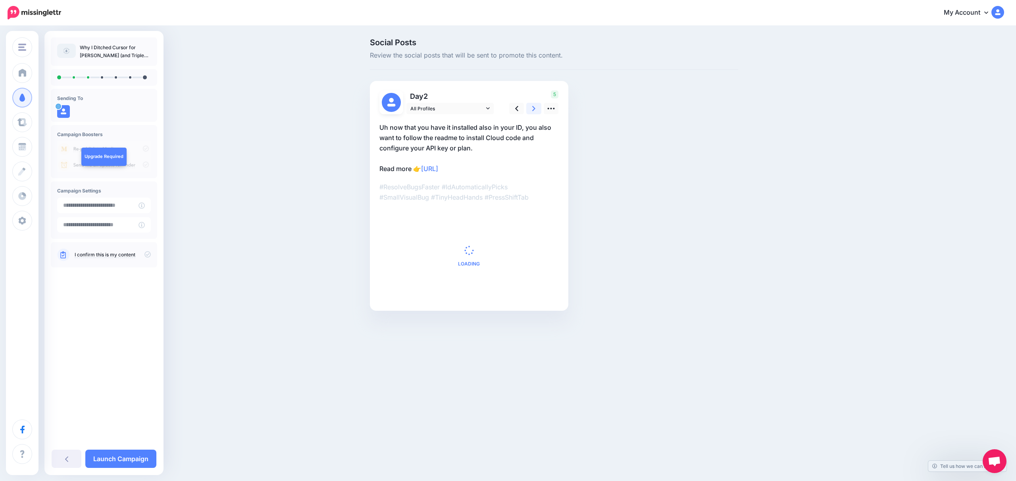
click at [534, 110] on icon at bounding box center [533, 108] width 3 height 8
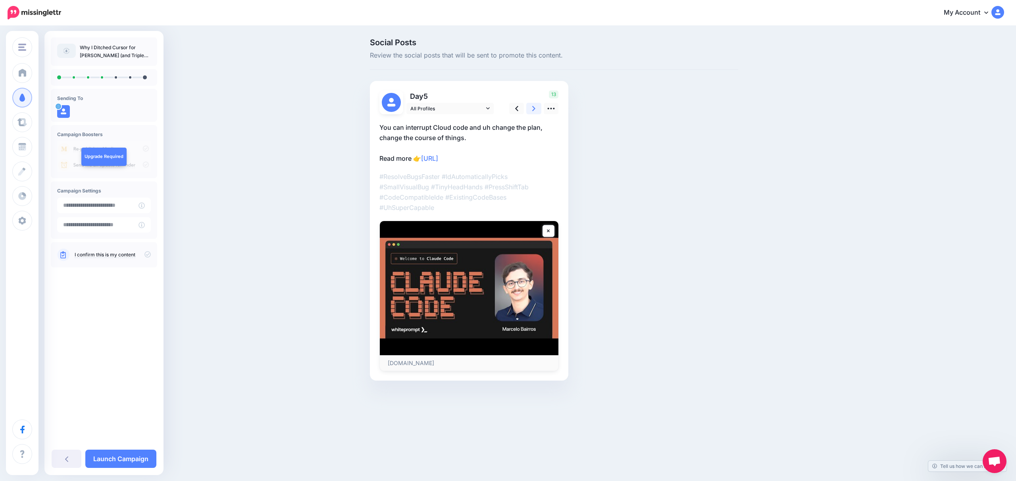
click at [534, 110] on icon at bounding box center [533, 108] width 3 height 8
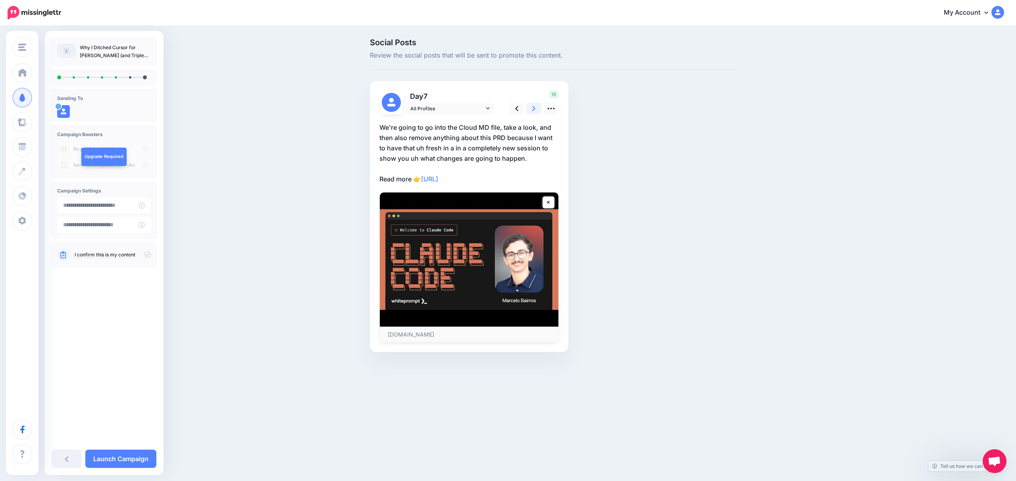
click at [534, 110] on icon at bounding box center [533, 108] width 3 height 8
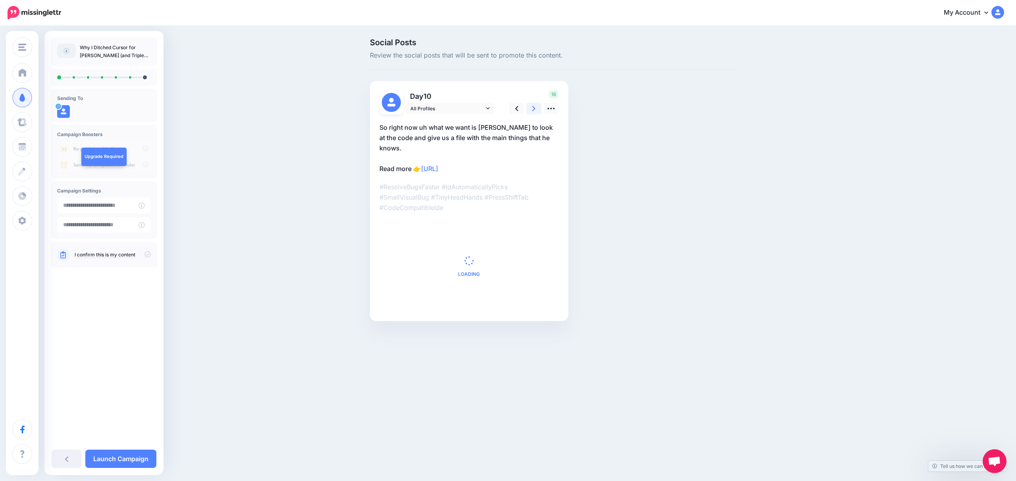
click at [534, 110] on icon at bounding box center [533, 108] width 3 height 8
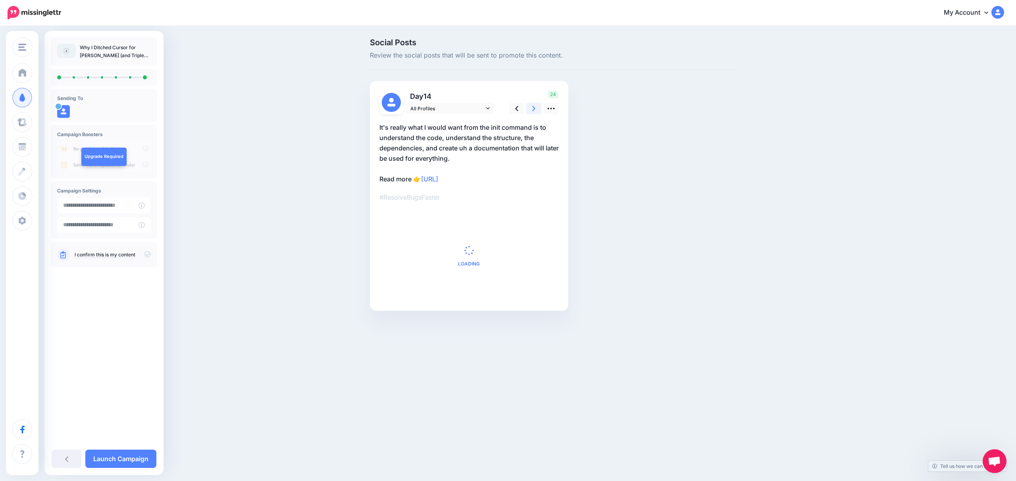
click at [534, 110] on icon at bounding box center [533, 108] width 3 height 8
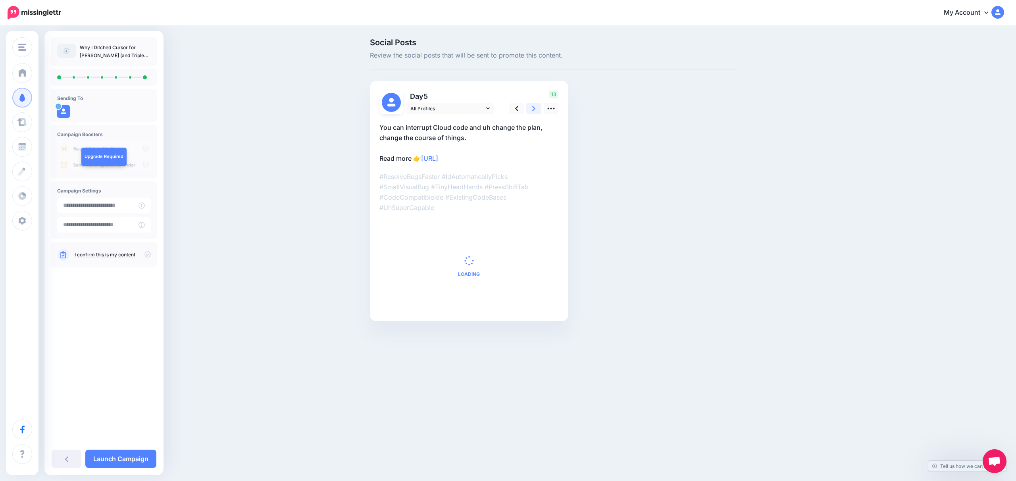
click at [534, 110] on icon at bounding box center [533, 108] width 3 height 8
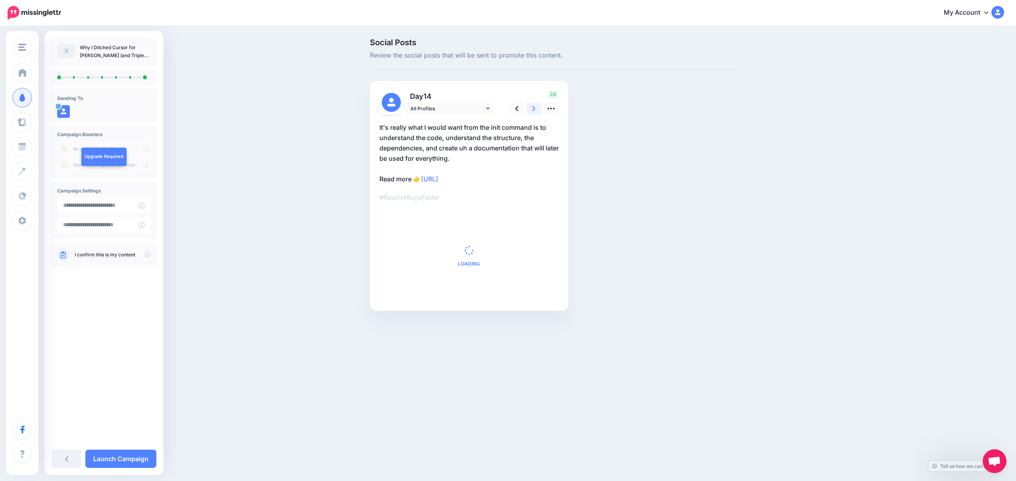
click at [534, 110] on icon at bounding box center [533, 108] width 3 height 8
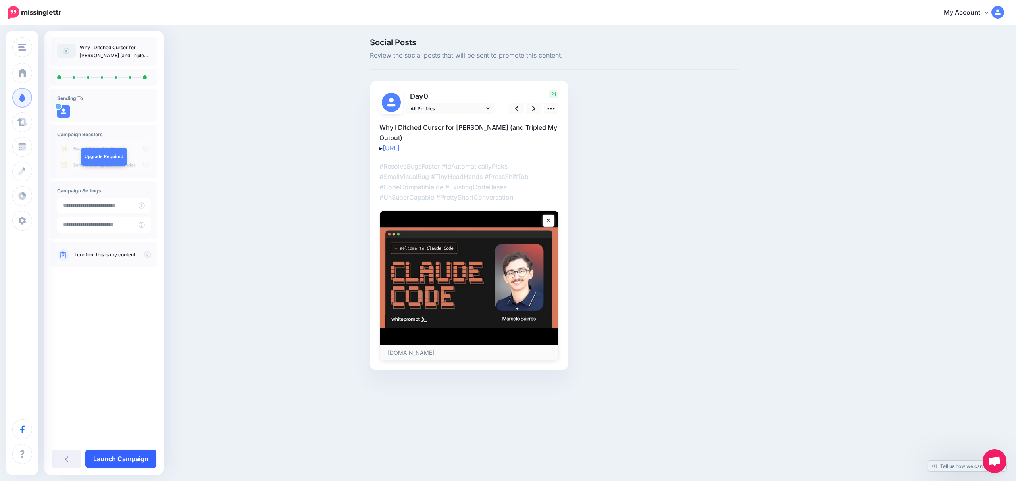
click at [138, 456] on link "Launch Campaign" at bounding box center [120, 458] width 71 height 18
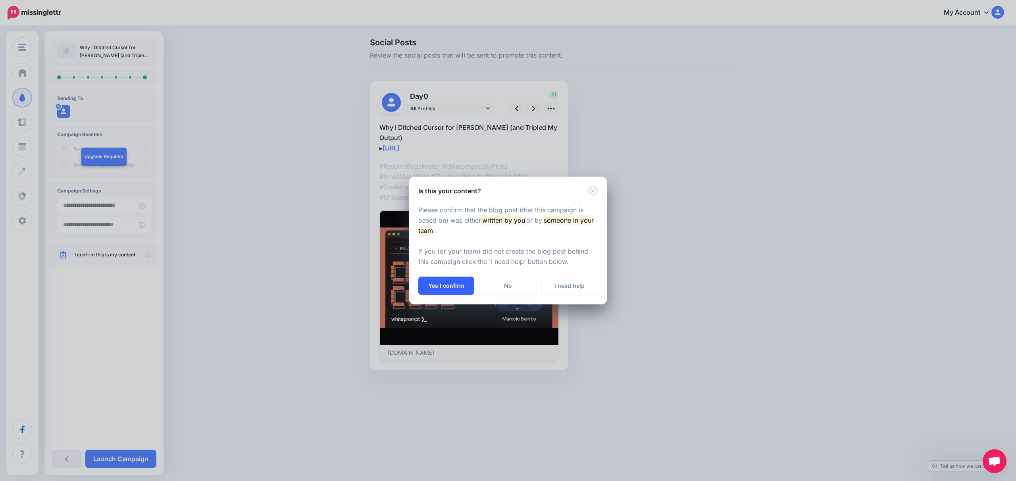
click at [450, 282] on button "Yes I confirm" at bounding box center [446, 286] width 56 height 18
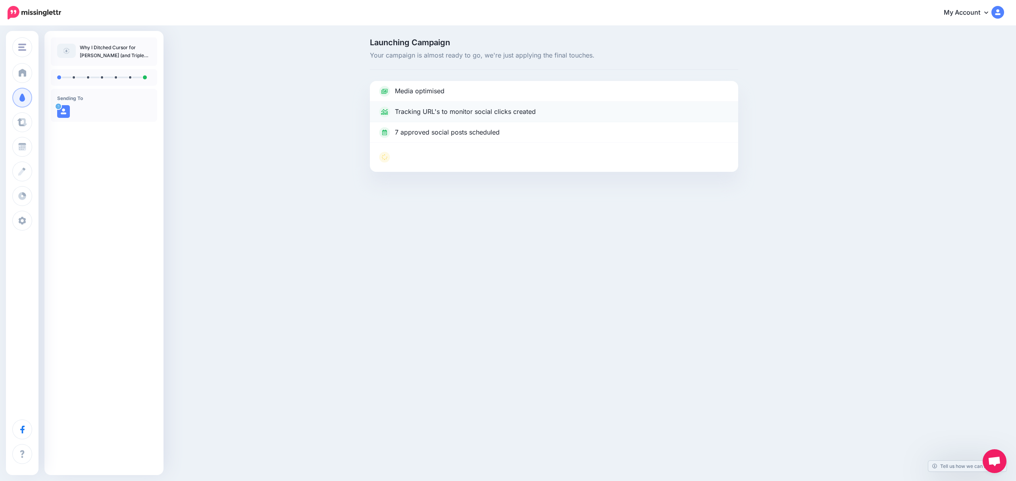
click at [409, 114] on p "Tracking URL's to monitor social clicks created" at bounding box center [465, 112] width 141 height 10
click at [473, 127] on p "7 approved social posts scheduled" at bounding box center [447, 132] width 105 height 10
click at [457, 135] on p "7 approved social posts scheduled" at bounding box center [447, 132] width 105 height 10
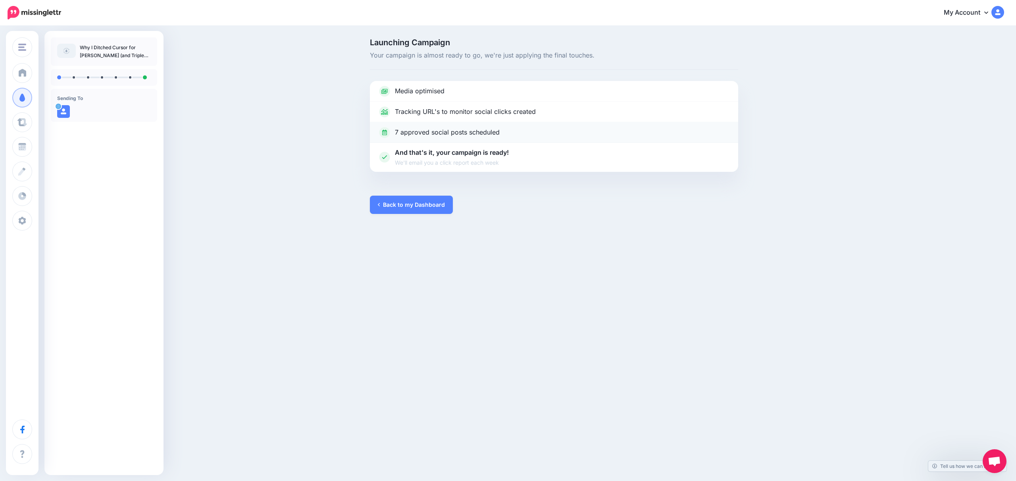
click at [457, 135] on p "7 approved social posts scheduled" at bounding box center [447, 132] width 105 height 10
click at [439, 149] on p "And that's it, your campaign is ready! We'll email you a click report each week" at bounding box center [452, 157] width 114 height 19
click at [425, 206] on link "Back to my Dashboard" at bounding box center [411, 205] width 83 height 18
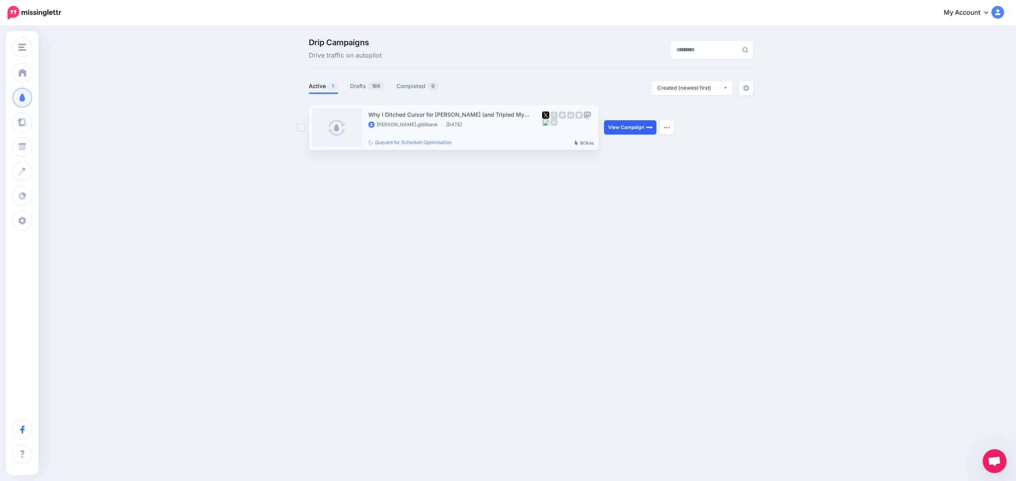
click at [641, 129] on link "View Campaign" at bounding box center [630, 127] width 52 height 14
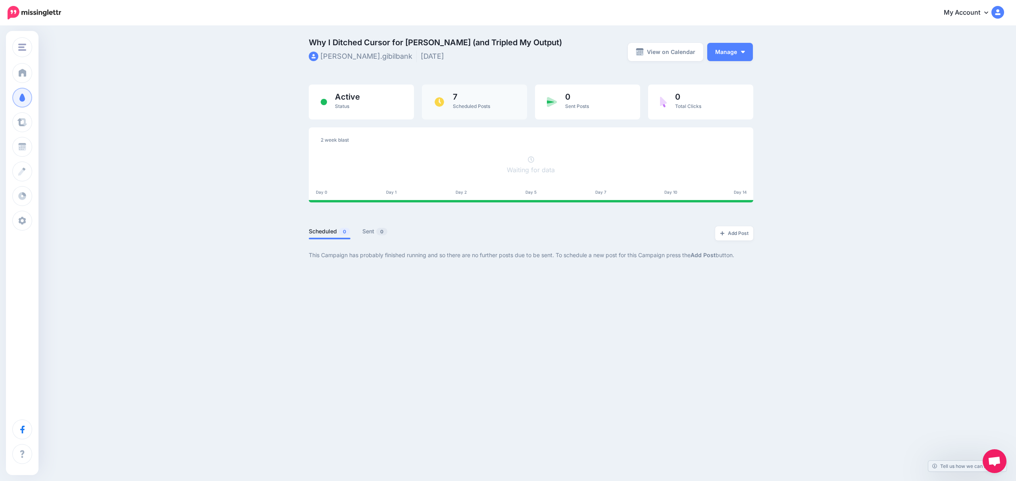
click at [459, 102] on div "7 Scheduled Posts" at bounding box center [471, 102] width 37 height 18
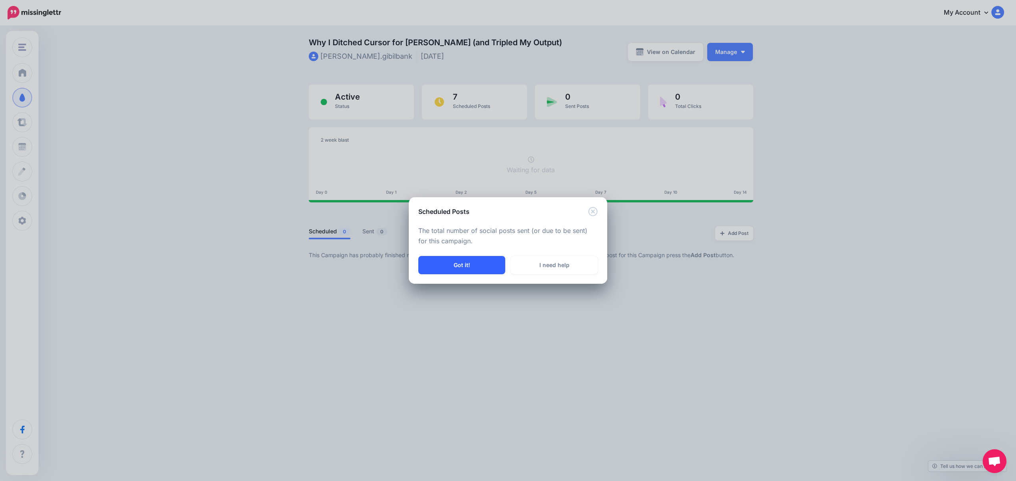
click at [487, 263] on button "Got it!" at bounding box center [461, 265] width 87 height 18
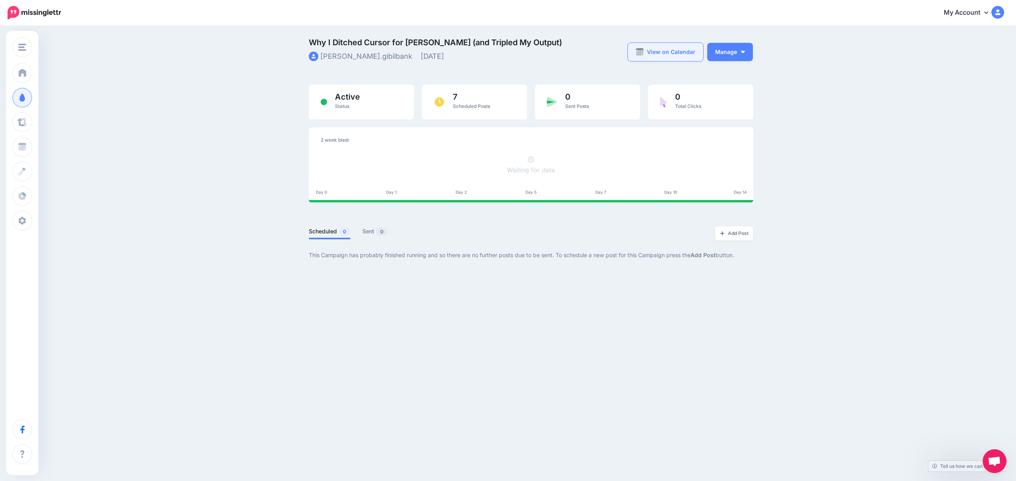
click at [671, 50] on link "View on Calendar" at bounding box center [665, 52] width 75 height 18
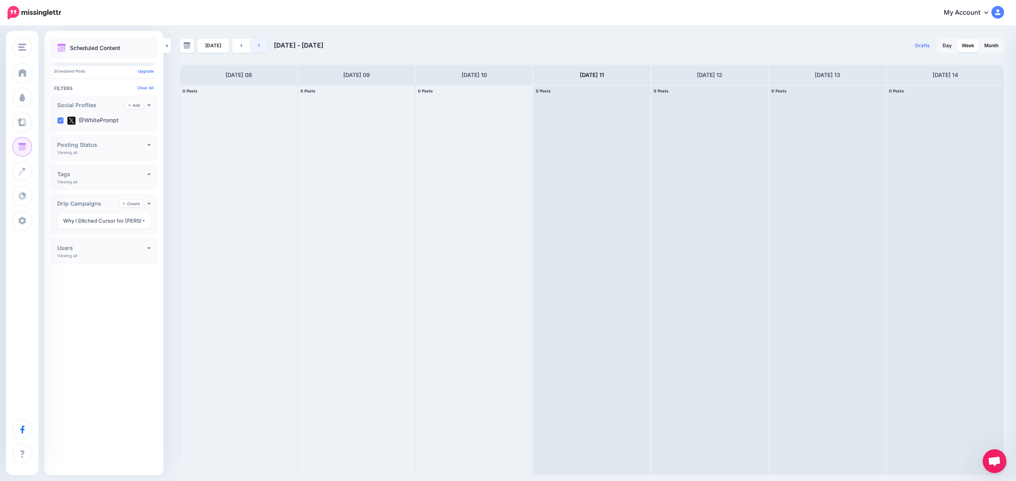
click at [253, 46] on link at bounding box center [259, 45] width 18 height 14
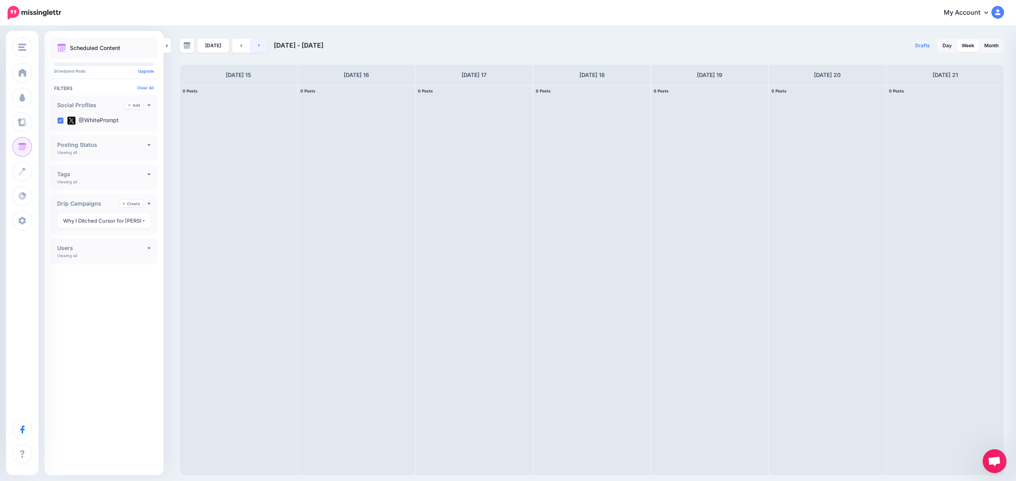
click at [263, 46] on link at bounding box center [259, 45] width 18 height 14
click at [241, 48] on link at bounding box center [241, 45] width 18 height 14
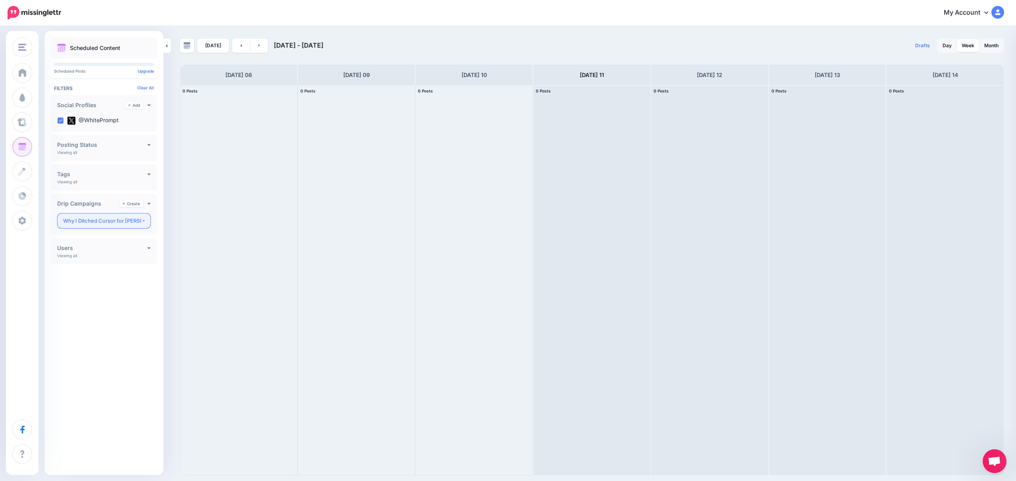
click at [142, 221] on button "Why I Ditched Cursor for [PERSON_NAME] (and Tripled My Output)" at bounding box center [104, 220] width 94 height 15
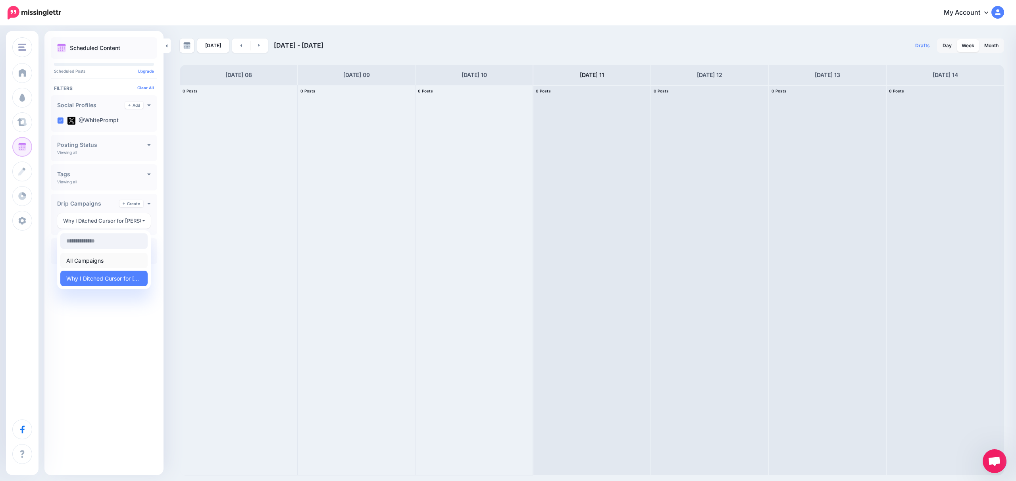
click at [126, 257] on link "All Campaigns" at bounding box center [103, 260] width 87 height 15
select select
click at [990, 46] on link "Month" at bounding box center [991, 45] width 24 height 13
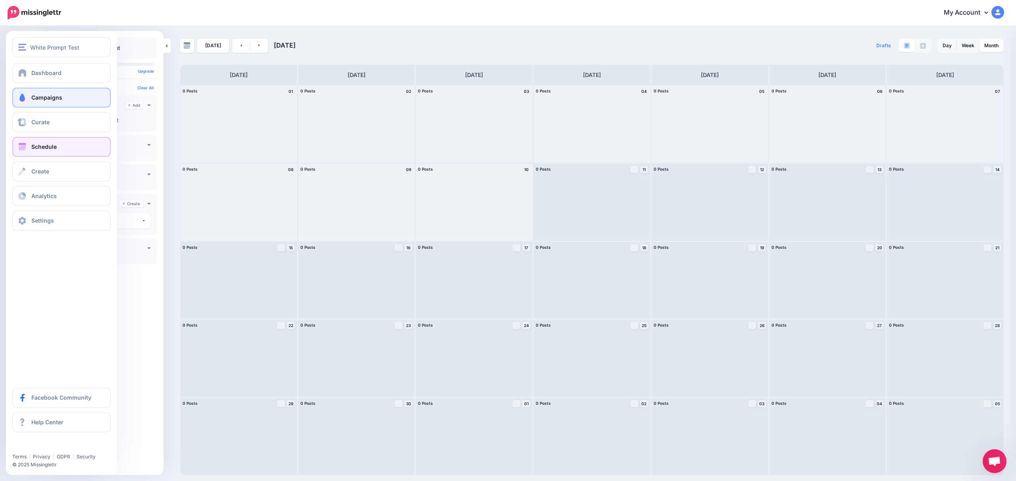
click at [63, 92] on link "Campaigns" at bounding box center [61, 98] width 98 height 20
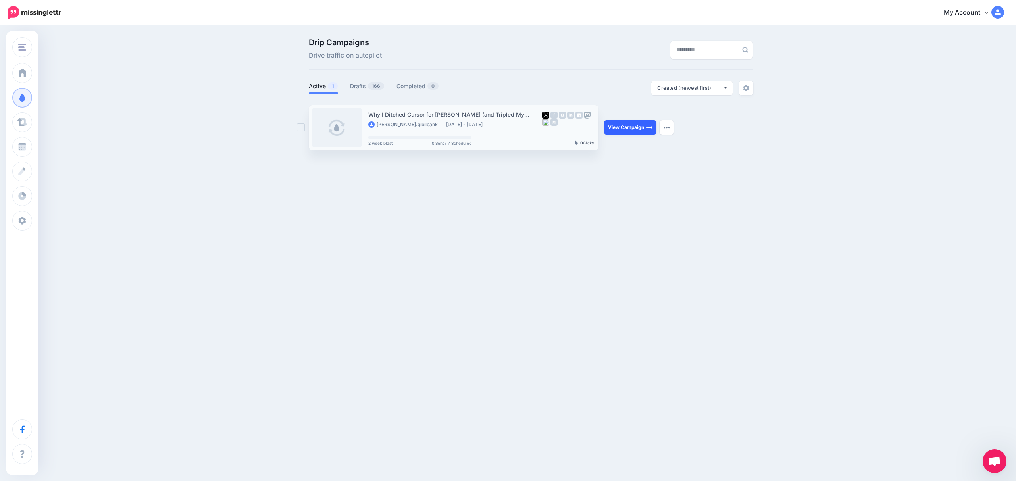
click at [653, 131] on link "View Campaign" at bounding box center [630, 127] width 52 height 14
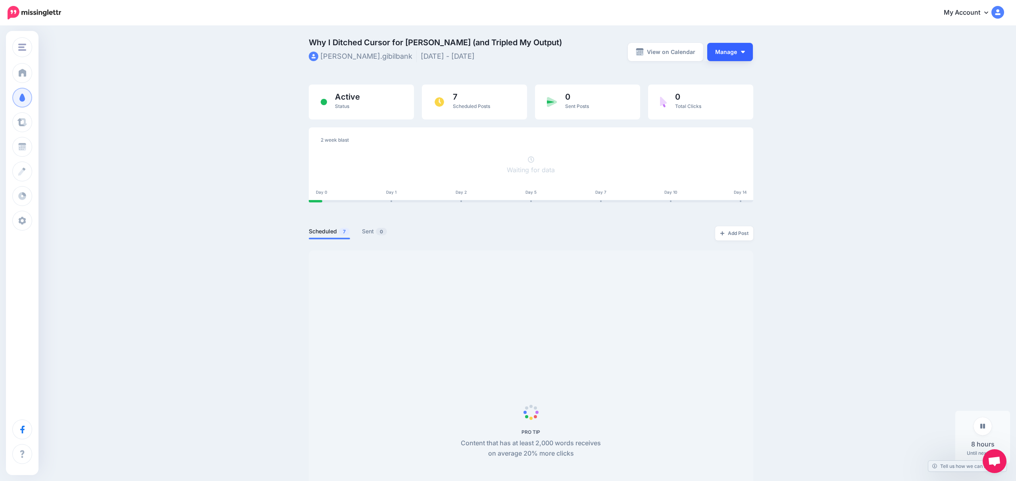
click at [743, 55] on button "Manage" at bounding box center [730, 52] width 46 height 18
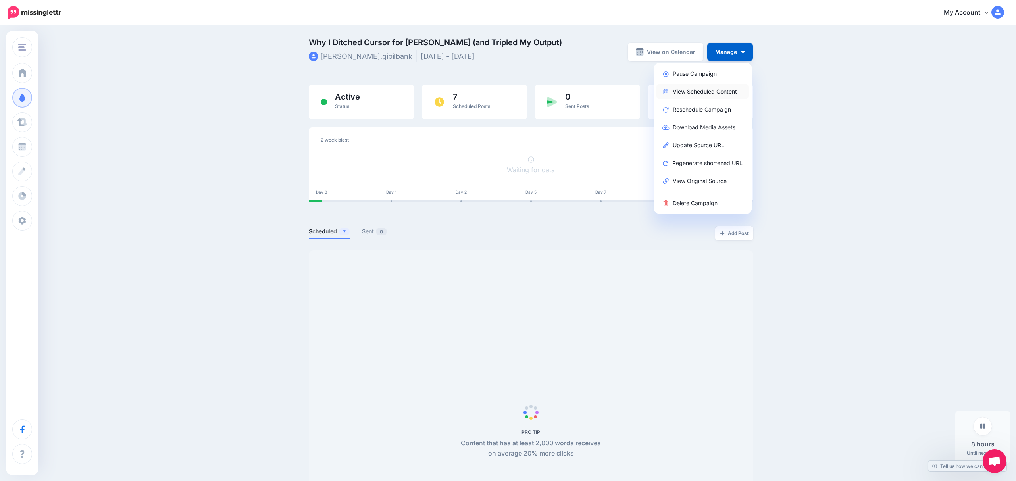
click at [704, 90] on link "View Scheduled Content" at bounding box center [702, 91] width 92 height 15
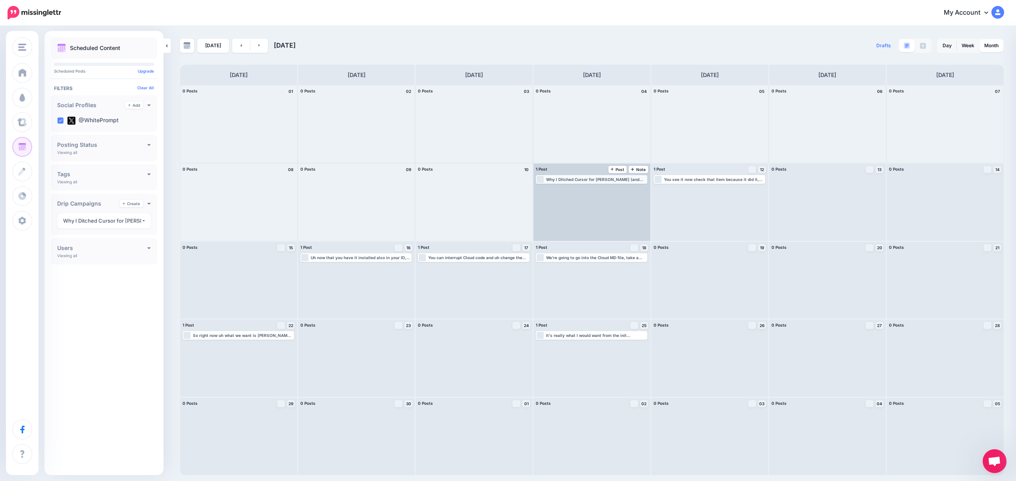
click at [585, 179] on div "Why I Ditched Cursor for [PERSON_NAME] (and Tripled My Output) ▸ [URL] #Resolve…" at bounding box center [596, 179] width 100 height 5
click at [641, 191] on icon "button" at bounding box center [640, 188] width 5 height 5
click at [608, 184] on div "Edit Manage Dates Assign to User Delete Post" at bounding box center [591, 188] width 110 height 10
click at [576, 185] on link "Edit" at bounding box center [579, 188] width 85 height 7
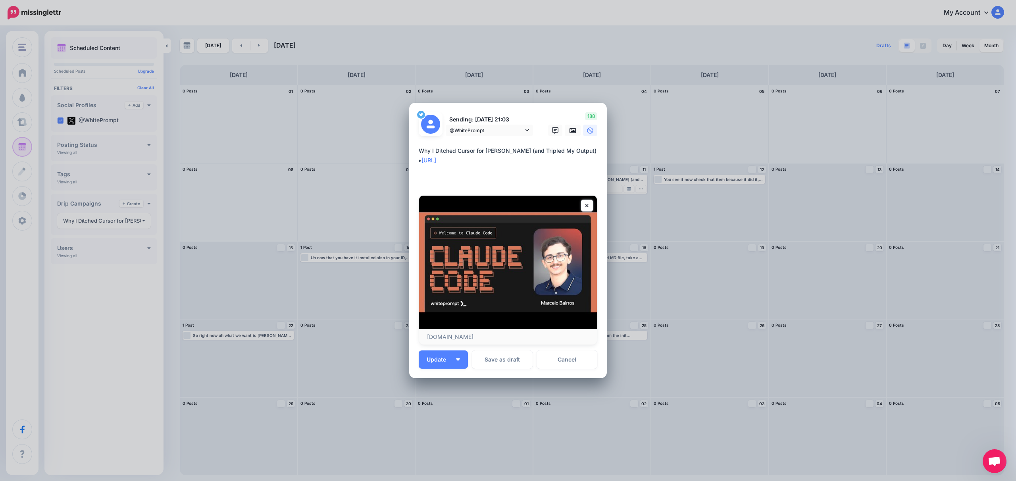
click at [419, 161] on textarea "**********" at bounding box center [510, 165] width 182 height 38
click at [428, 177] on button "Link" at bounding box center [425, 177] width 13 height 12
click at [498, 156] on textarea "**********" at bounding box center [510, 165] width 182 height 38
click at [637, 111] on div "Edit Post Loading Sending: 11th Sep 21:03 @WhitePrompt" at bounding box center [508, 240] width 1016 height 481
click at [463, 360] on button "Update" at bounding box center [443, 359] width 49 height 18
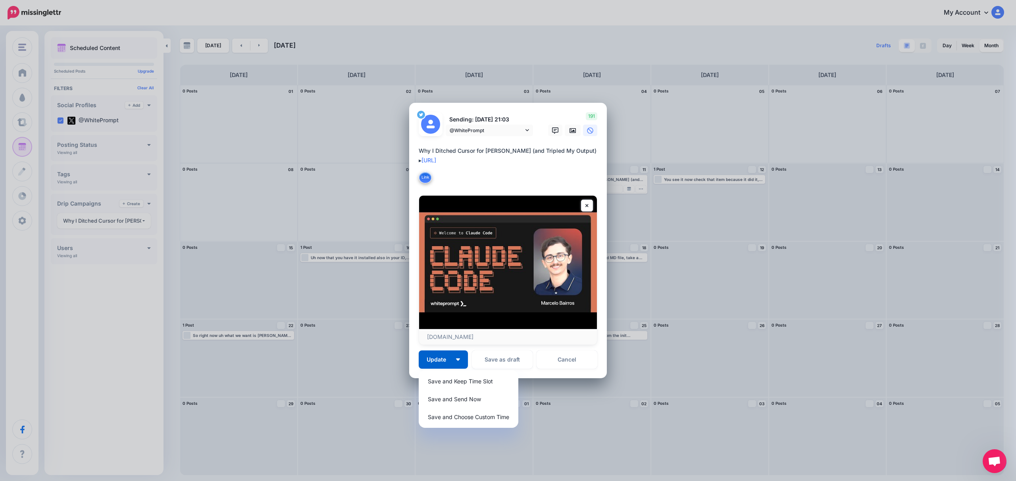
click at [523, 340] on p "www.youtube.com" at bounding box center [508, 336] width 162 height 7
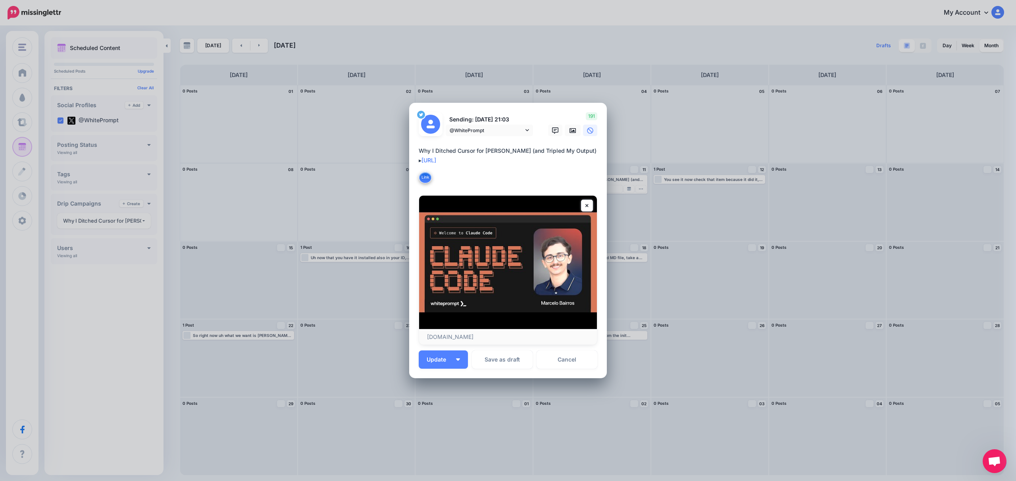
click at [299, 22] on div "Edit Post Loading Sending: 11th Sep 21:03 @WhitePrompt" at bounding box center [508, 240] width 1016 height 481
click at [564, 365] on link "Cancel" at bounding box center [566, 359] width 61 height 18
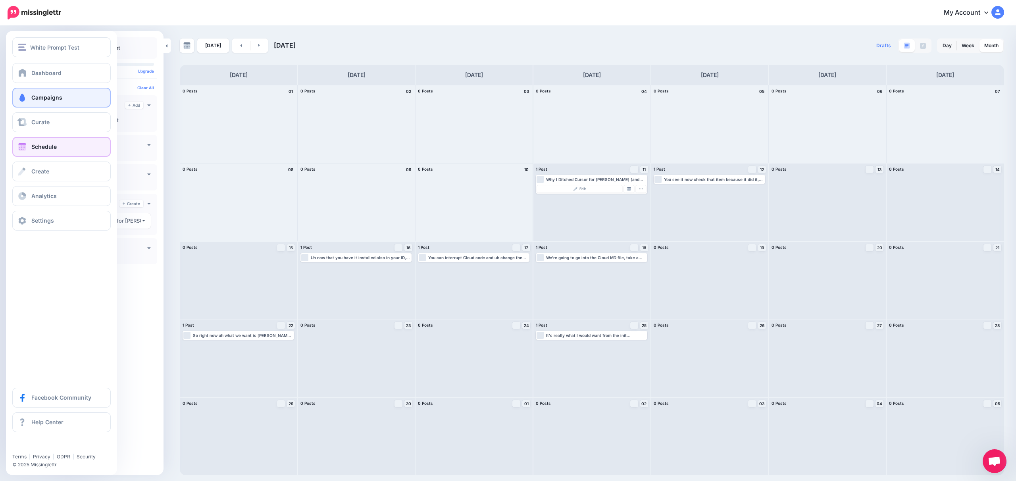
click at [33, 102] on link "Campaigns" at bounding box center [61, 98] width 98 height 20
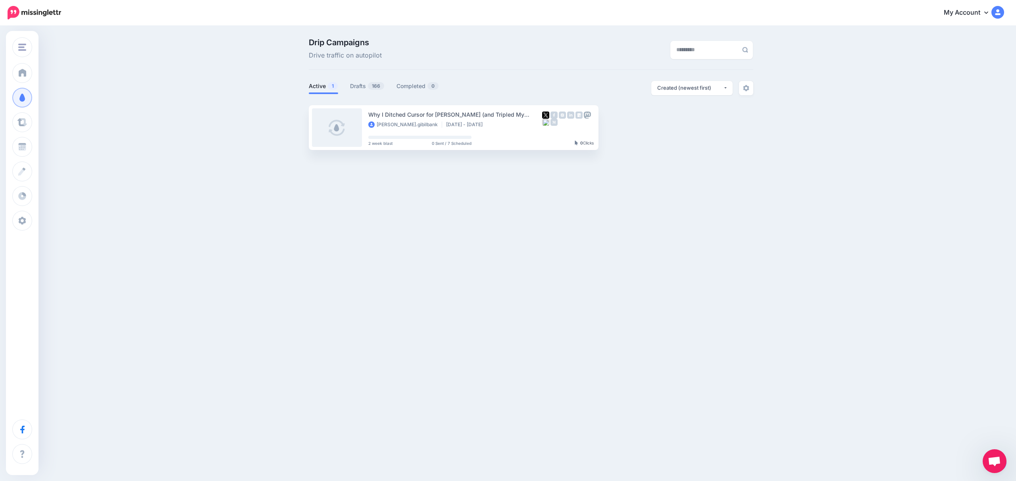
click at [753, 88] on div "Drip Campaigns Drive traffic on autopilot Active 1 166" at bounding box center [531, 93] width 456 height 111
click at [745, 90] on img at bounding box center [746, 88] width 6 height 6
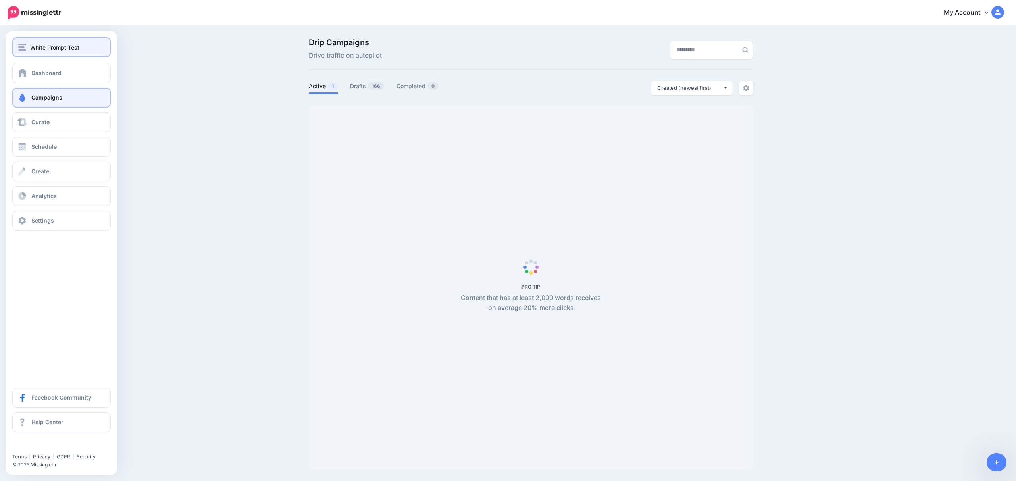
click at [38, 52] on button "White Prompt Test" at bounding box center [61, 47] width 98 height 20
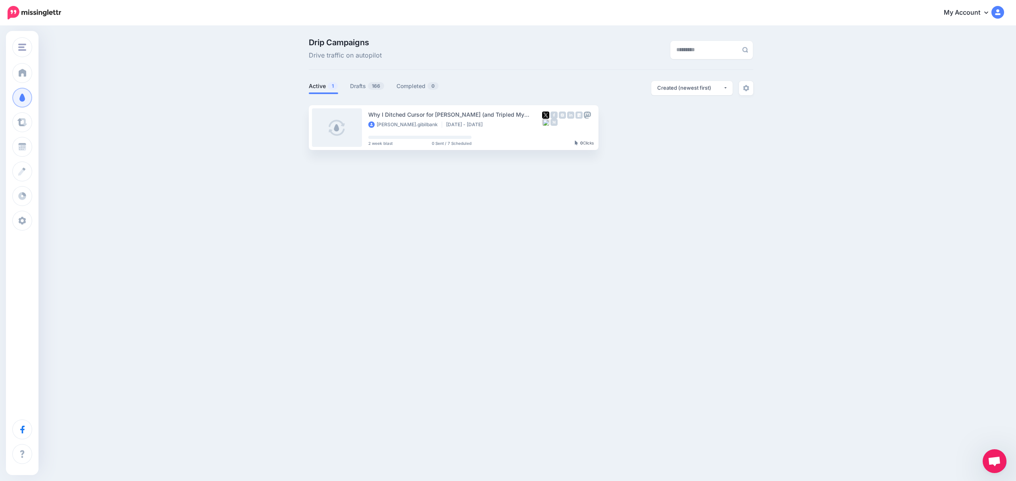
click at [181, 69] on div "Drip Campaigns Drive traffic on autopilot Active 1 166 0" at bounding box center [508, 97] width 1016 height 141
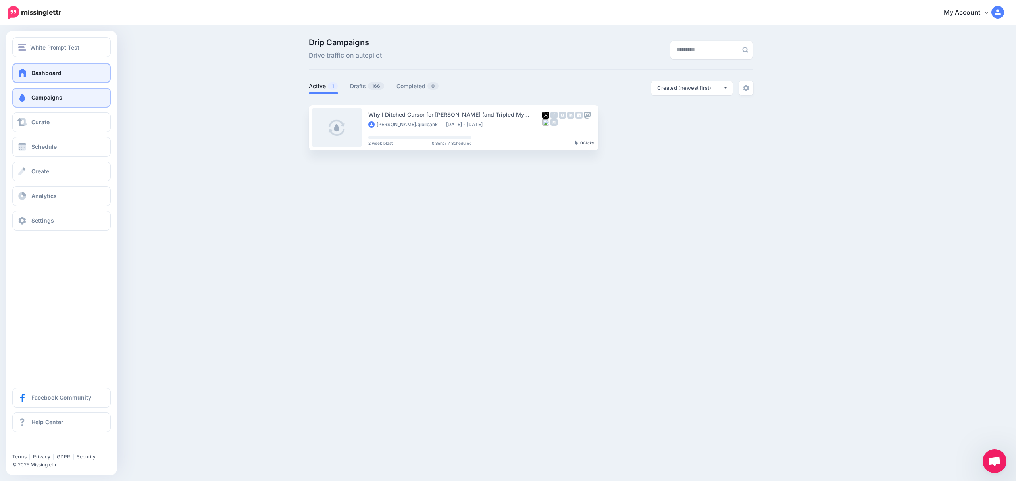
click at [23, 74] on span at bounding box center [22, 73] width 10 height 8
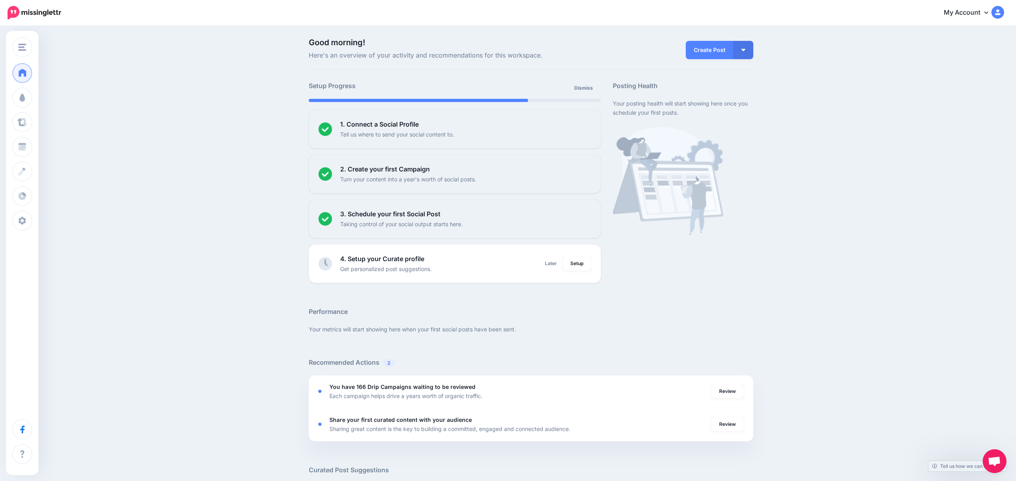
click at [753, 49] on div "Create Post Create Post Create Campaign Promote Post" at bounding box center [683, 49] width 152 height 22
click at [747, 50] on button "button" at bounding box center [743, 50] width 20 height 18
click at [734, 91] on link "Create Campaign" at bounding box center [720, 89] width 58 height 15
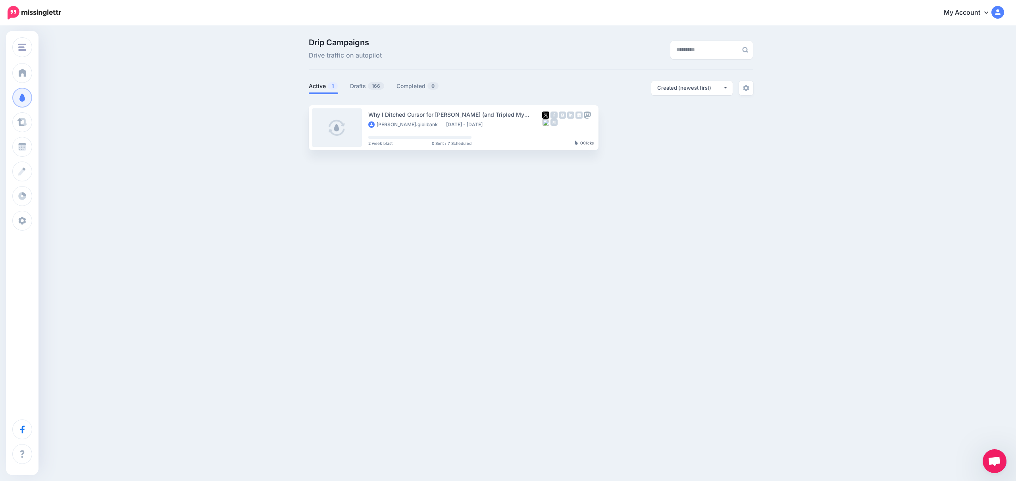
drag, startPoint x: 1000, startPoint y: 83, endPoint x: 995, endPoint y: 84, distance: 5.2
click at [995, 84] on div "Drip Campaigns Drive traffic on autopilot Active 1 166 0" at bounding box center [508, 97] width 1016 height 141
click at [743, 87] on img at bounding box center [746, 88] width 6 height 6
click at [346, 52] on span "Drive traffic on autopilot" at bounding box center [345, 55] width 73 height 10
click at [384, 89] on ul "Active 1 Drafts 166 Completed 0" at bounding box center [420, 87] width 222 height 13
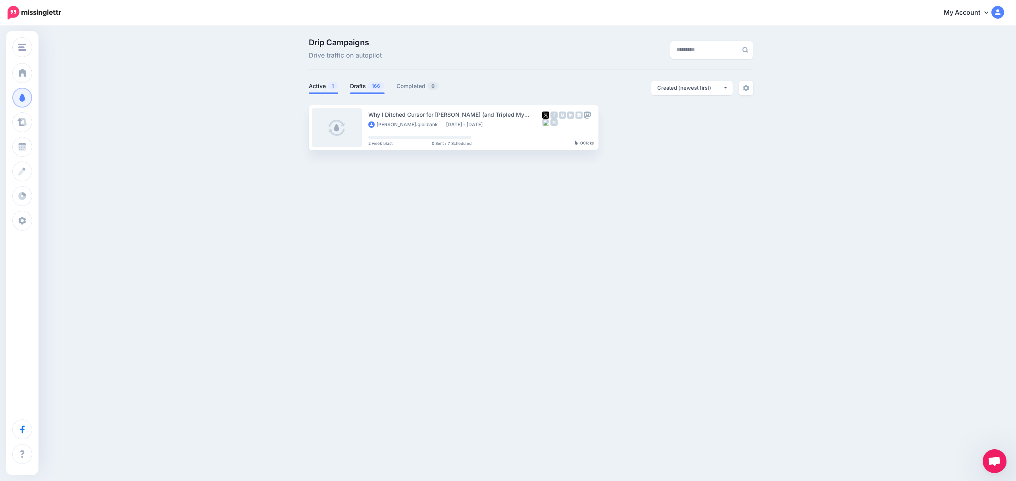
click at [367, 89] on link "Drafts 166" at bounding box center [367, 86] width 35 height 10
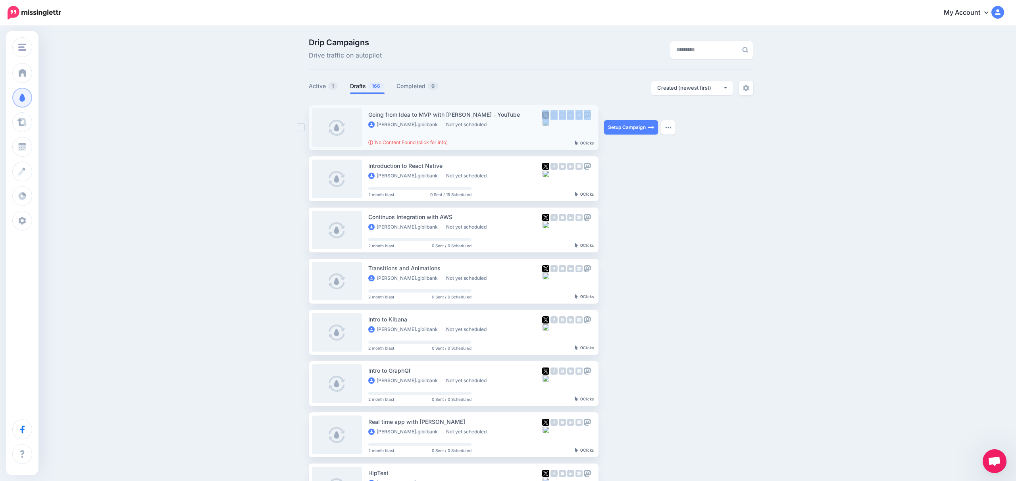
drag, startPoint x: 692, startPoint y: 133, endPoint x: 660, endPoint y: 125, distance: 33.4
click at [693, 133] on ul "Going from Idea to MVP with [PERSON_NAME] - YouTube [PERSON_NAME].gibilbank Not…" at bounding box center [531, 375] width 444 height 541
click at [398, 77] on div "Drip Campaigns Drive traffic on autopilot Active 1 166" at bounding box center [531, 361] width 456 height 646
click at [410, 86] on link "Completed 0" at bounding box center [417, 86] width 42 height 10
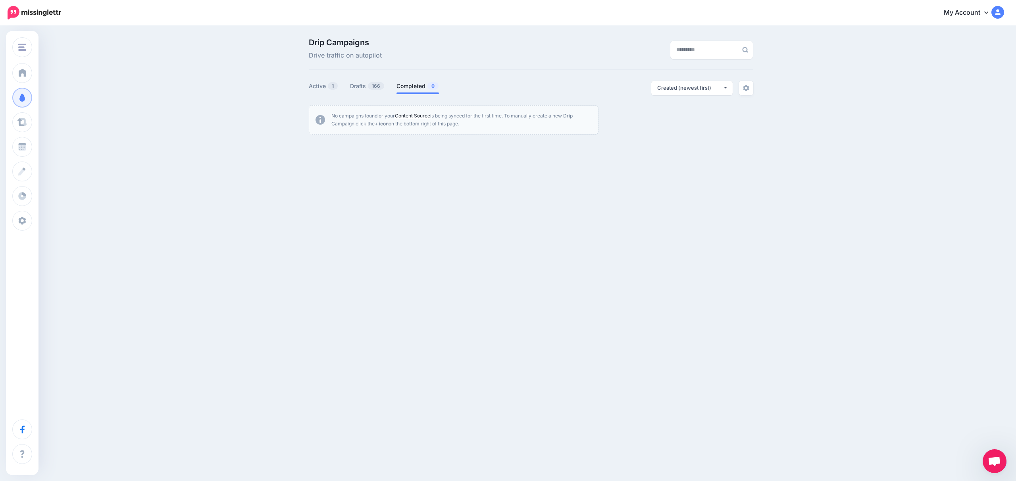
click at [423, 115] on link "Content Source" at bounding box center [412, 116] width 35 height 6
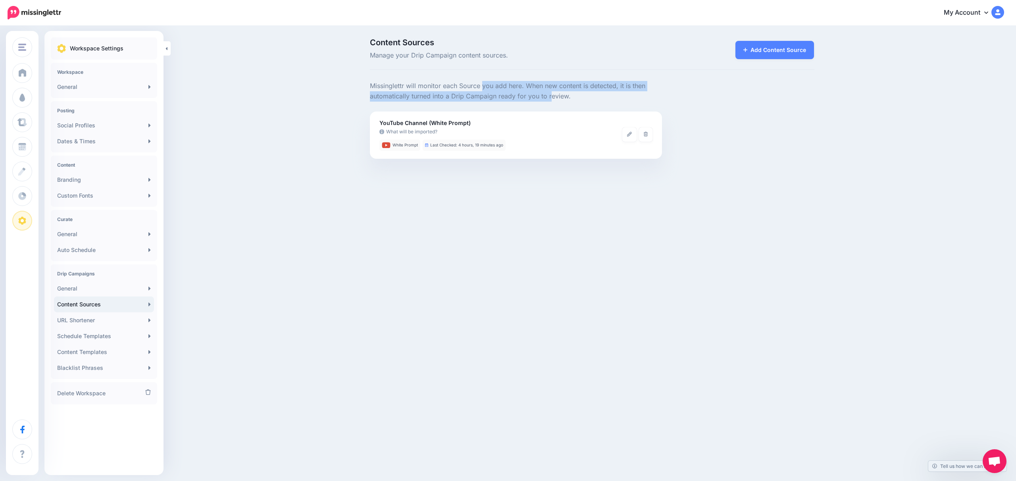
drag, startPoint x: 429, startPoint y: 88, endPoint x: 499, endPoint y: 98, distance: 70.9
click at [499, 98] on p "Missinglettr will monitor each Source you add here. When new content is detecte…" at bounding box center [516, 91] width 292 height 21
drag, startPoint x: 582, startPoint y: 98, endPoint x: 490, endPoint y: 85, distance: 93.0
click at [490, 85] on p "Missinglettr will monitor each Source you add here. When new content is detecte…" at bounding box center [516, 91] width 292 height 21
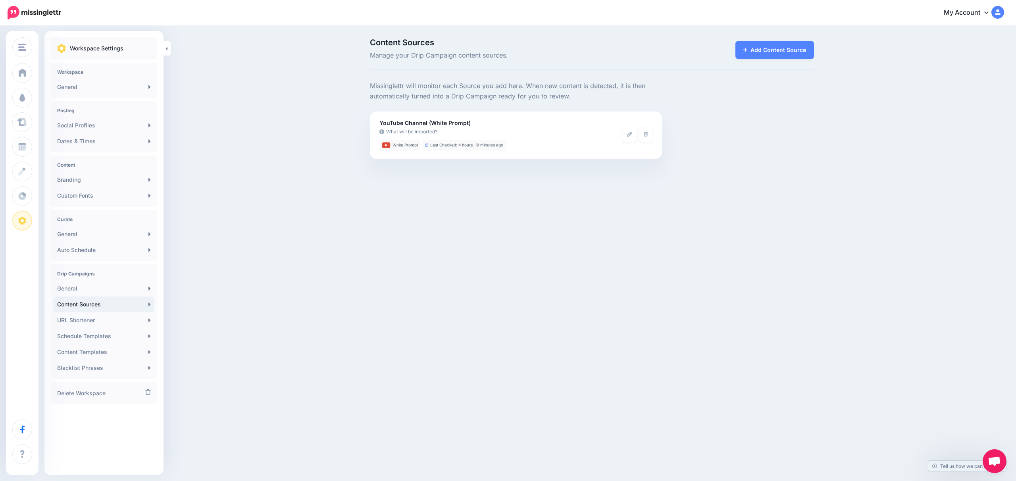
drag, startPoint x: 490, startPoint y: 85, endPoint x: 552, endPoint y: 65, distance: 65.4
click at [491, 85] on p "Missinglettr will monitor each Source you add here. When new content is detecte…" at bounding box center [516, 91] width 292 height 21
click at [774, 52] on link "Add Content Source" at bounding box center [774, 50] width 79 height 18
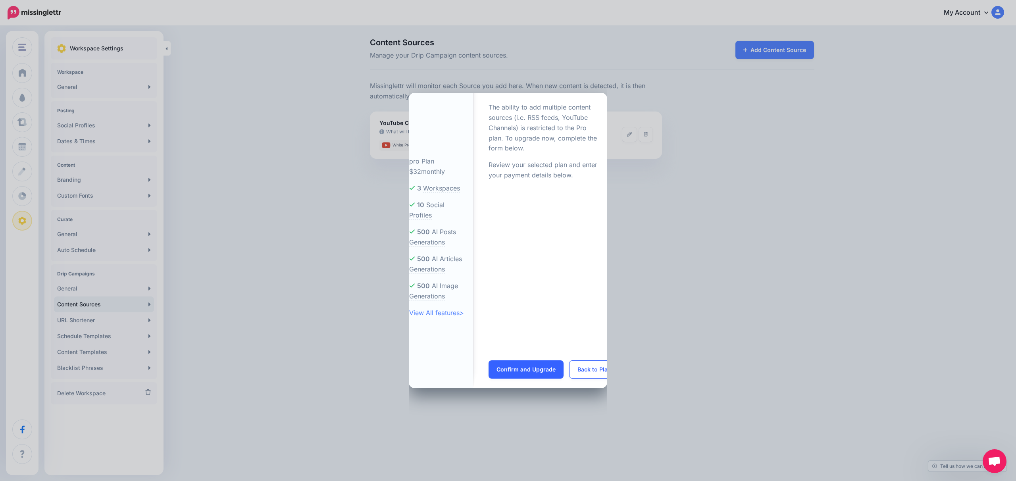
drag, startPoint x: 683, startPoint y: 263, endPoint x: 680, endPoint y: 261, distance: 4.3
click at [684, 263] on div "pro Plan $32 monthly 3 Workspaces 10 Social Profiles 500 500 500 >" at bounding box center [508, 240] width 1016 height 481
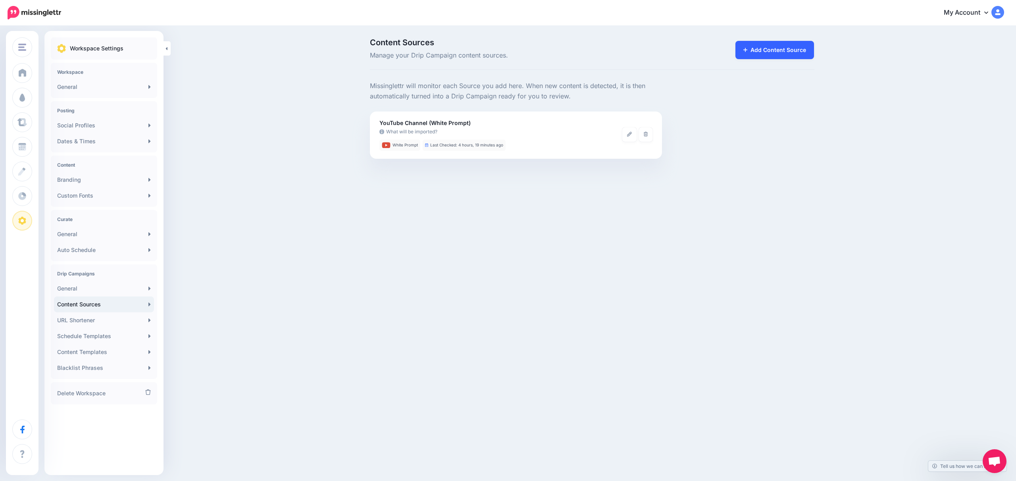
click at [771, 50] on link "Add Content Source" at bounding box center [774, 50] width 79 height 18
click at [781, 48] on link "Add Content Source" at bounding box center [774, 50] width 79 height 18
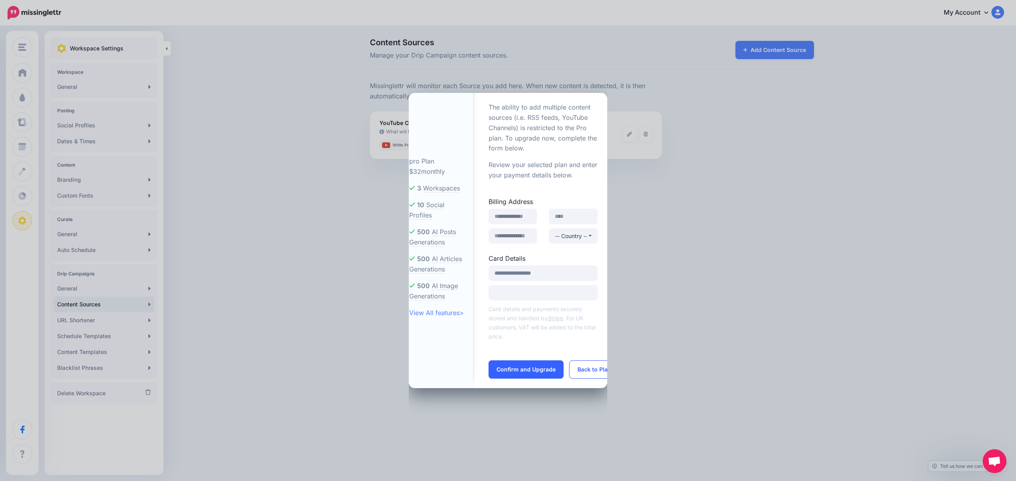
click at [693, 146] on div "pro Plan $32 monthly 3 Workspaces 10 Social Profiles 500 500 500 >" at bounding box center [508, 240] width 1016 height 481
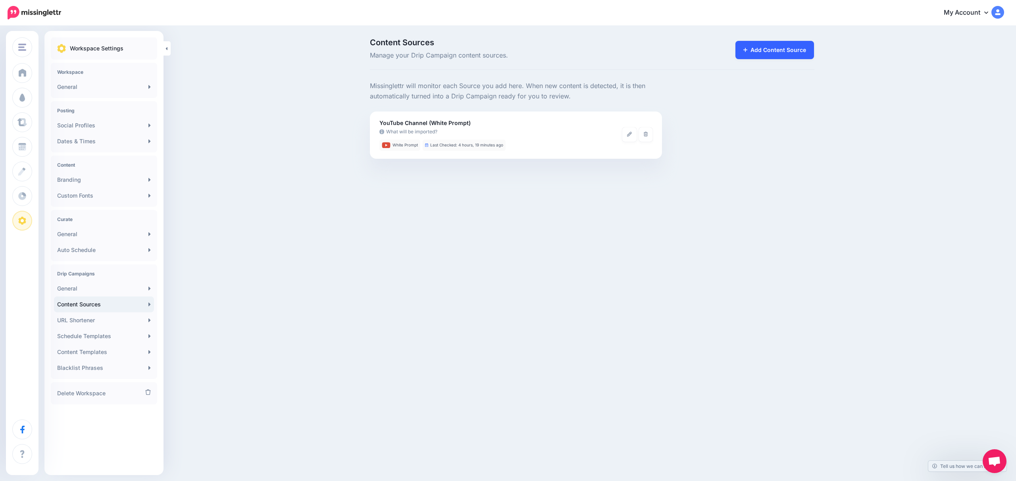
click at [763, 46] on link "Add Content Source" at bounding box center [774, 50] width 79 height 18
click at [628, 135] on icon at bounding box center [629, 134] width 5 height 5
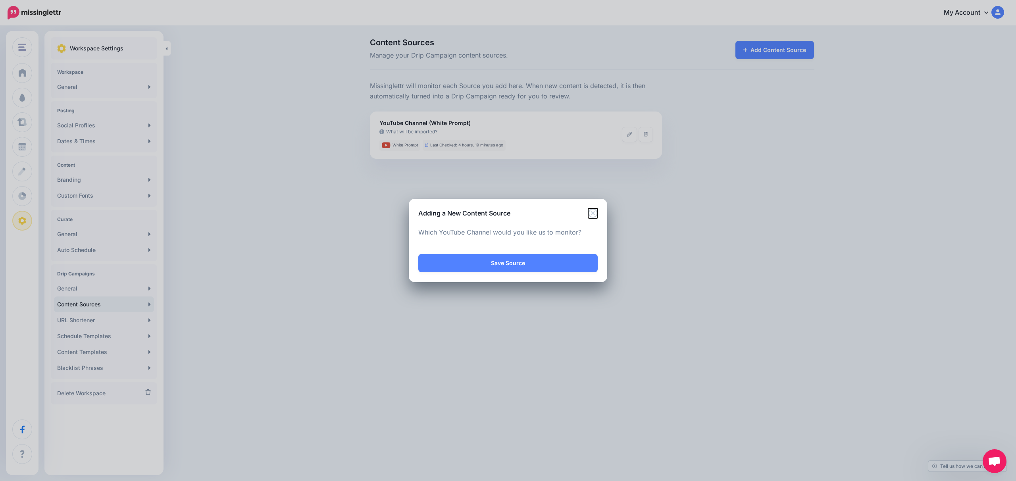
click at [593, 214] on icon "Close" at bounding box center [593, 213] width 10 height 10
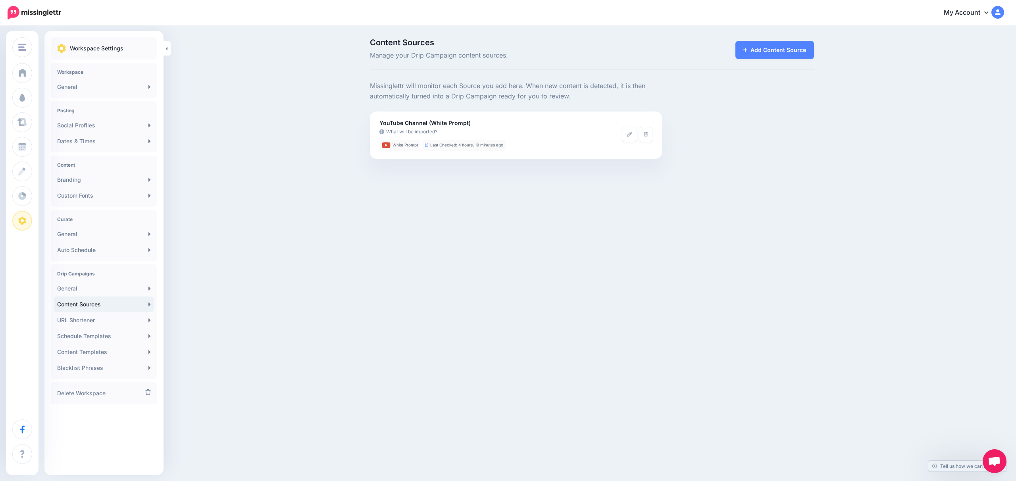
click at [594, 205] on div "White Prompt Test White Prompt Test Add Workspace Dashboard Campaigns Curate Sc…" at bounding box center [508, 240] width 1016 height 481
click at [399, 44] on span "Content Sources" at bounding box center [516, 42] width 292 height 8
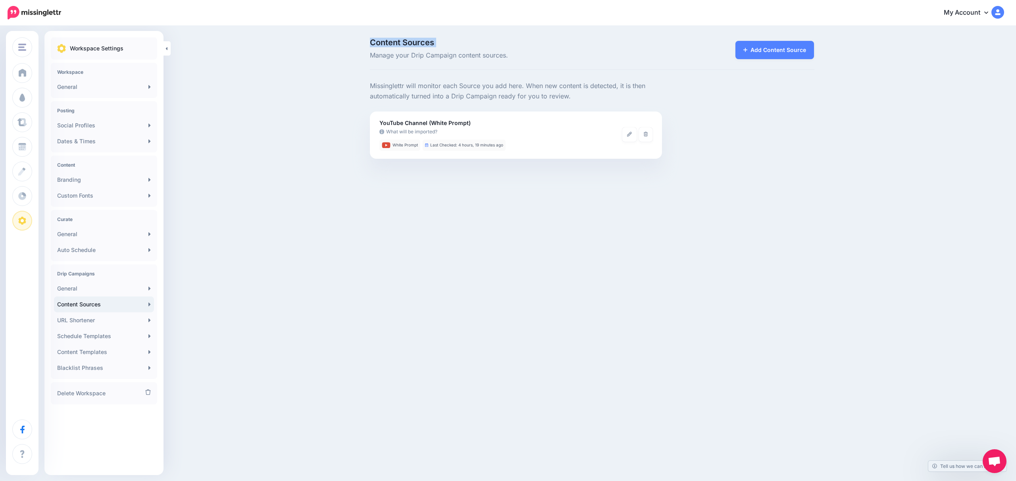
copy p "Content Sources"
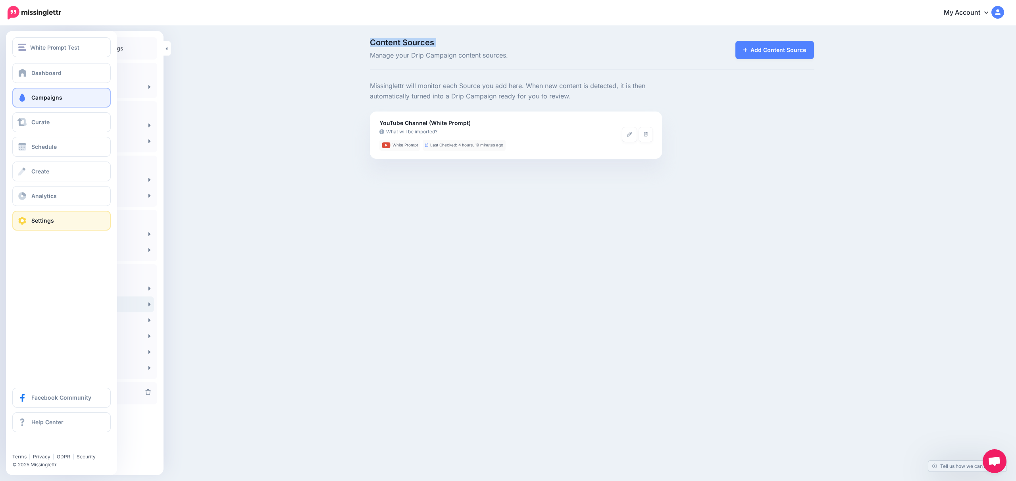
click at [45, 102] on link "Campaigns" at bounding box center [61, 98] width 98 height 20
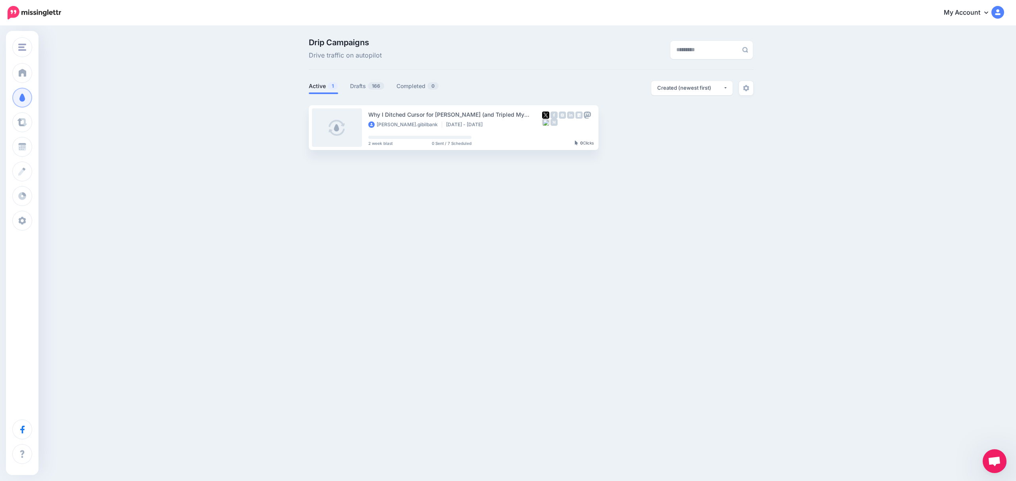
click at [953, 452] on div "White Prompt Test White Prompt Test Add Workspace Dashboard Campaigns Curate Sc…" at bounding box center [508, 240] width 1016 height 481
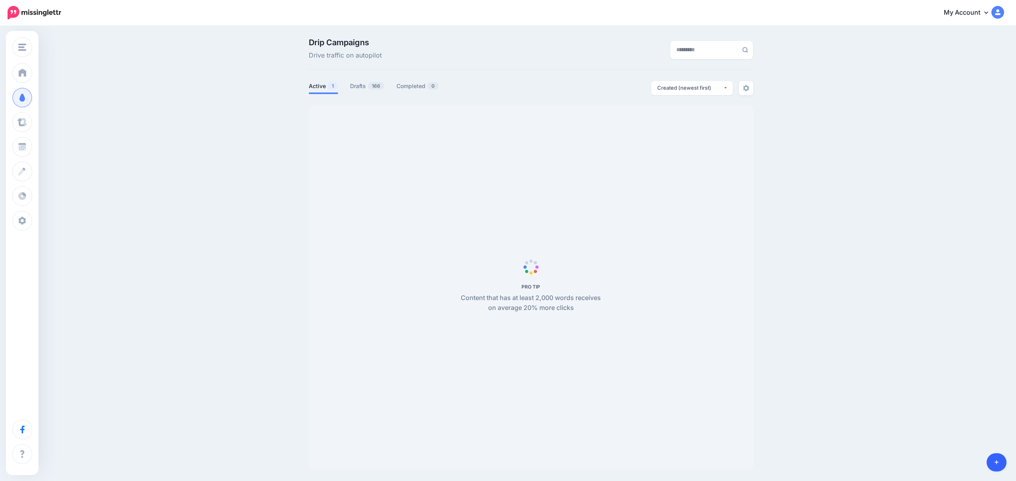
click at [993, 457] on link at bounding box center [996, 462] width 20 height 18
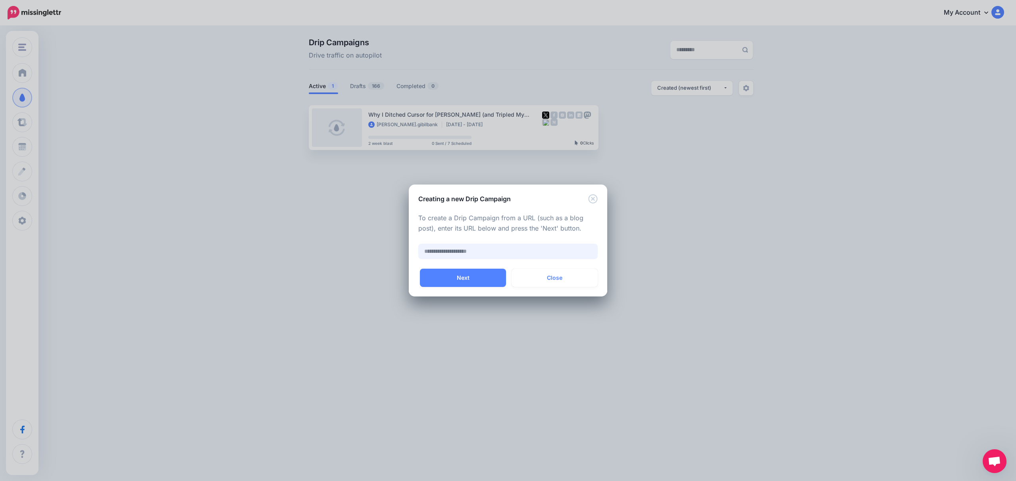
click at [499, 250] on input "text" at bounding box center [507, 251] width 179 height 15
click at [467, 256] on input "text" at bounding box center [507, 251] width 179 height 15
paste input "**********"
type input "**********"
click at [469, 280] on button "Next" at bounding box center [463, 278] width 86 height 18
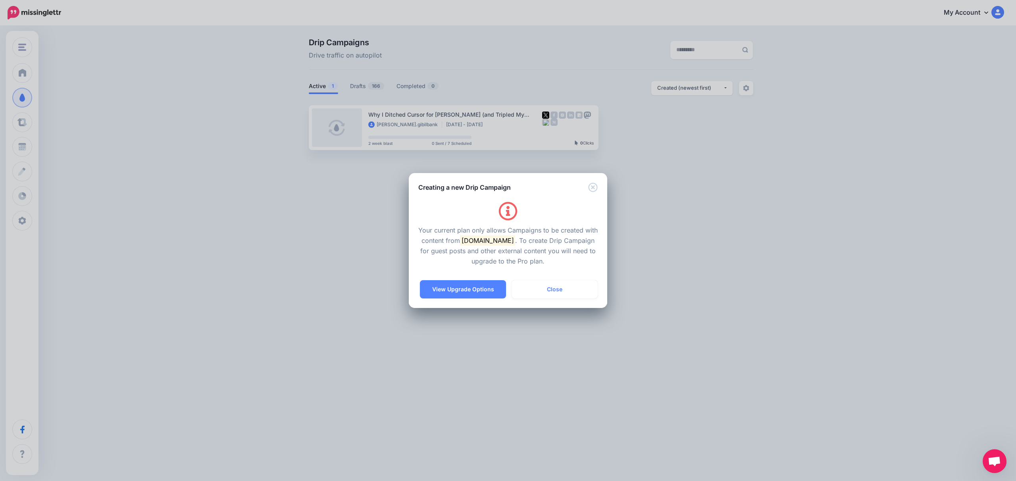
click at [469, 280] on button "View Upgrade Options" at bounding box center [463, 289] width 86 height 18
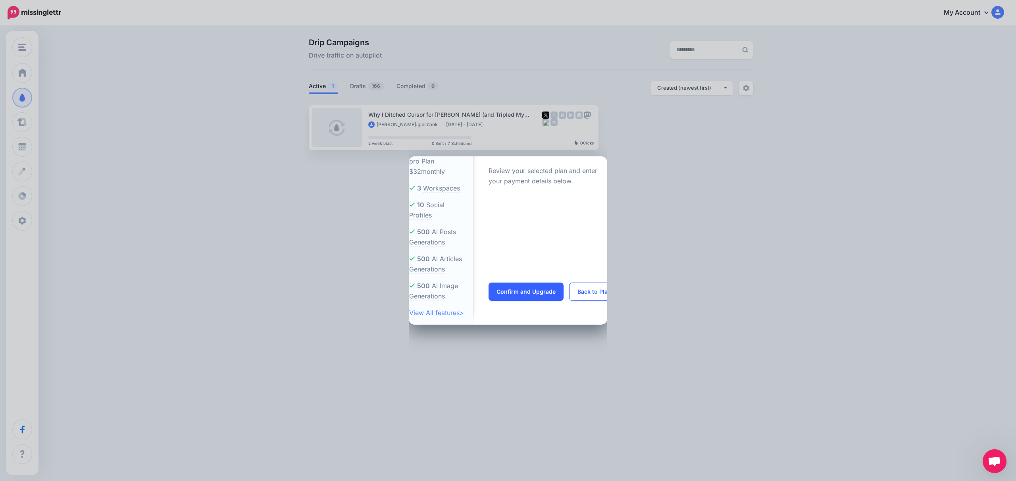
click at [657, 144] on div "pro Plan $32 monthly 3 Workspaces 10 Social Profiles 500 500 500 >" at bounding box center [508, 240] width 1016 height 481
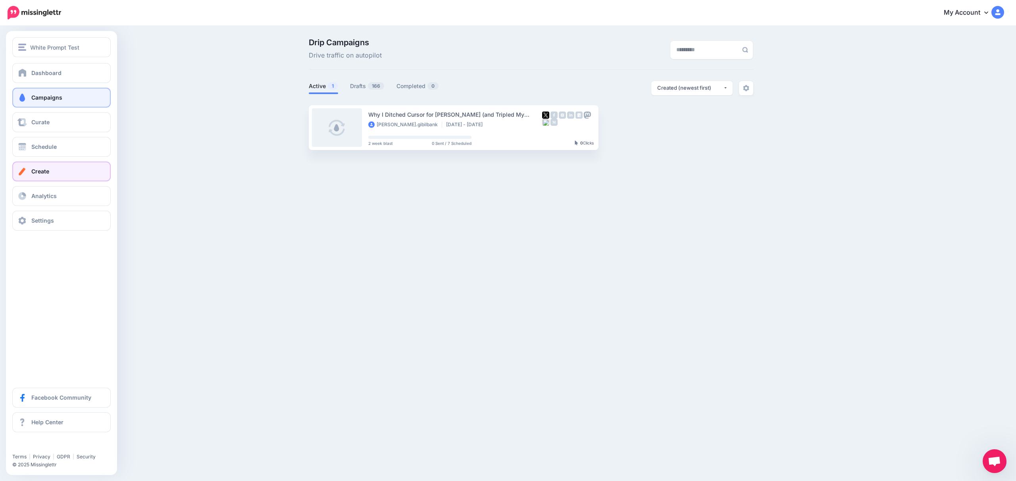
click at [44, 169] on span "Create" at bounding box center [40, 171] width 18 height 7
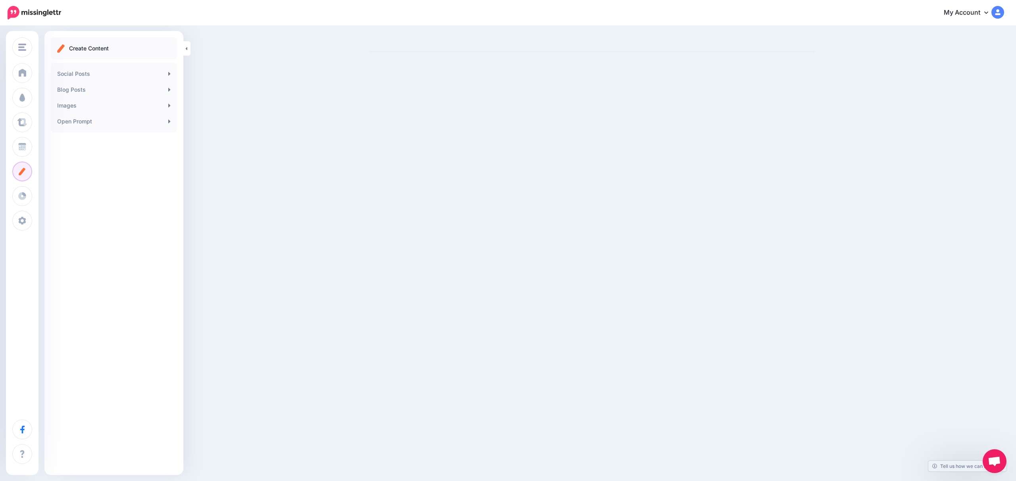
click at [272, 85] on div "White Prompt Test White Prompt Test Add Workspace Dashboard Campaigns Curate Sc…" at bounding box center [508, 240] width 1016 height 481
click at [152, 77] on link "Social Posts" at bounding box center [114, 74] width 120 height 16
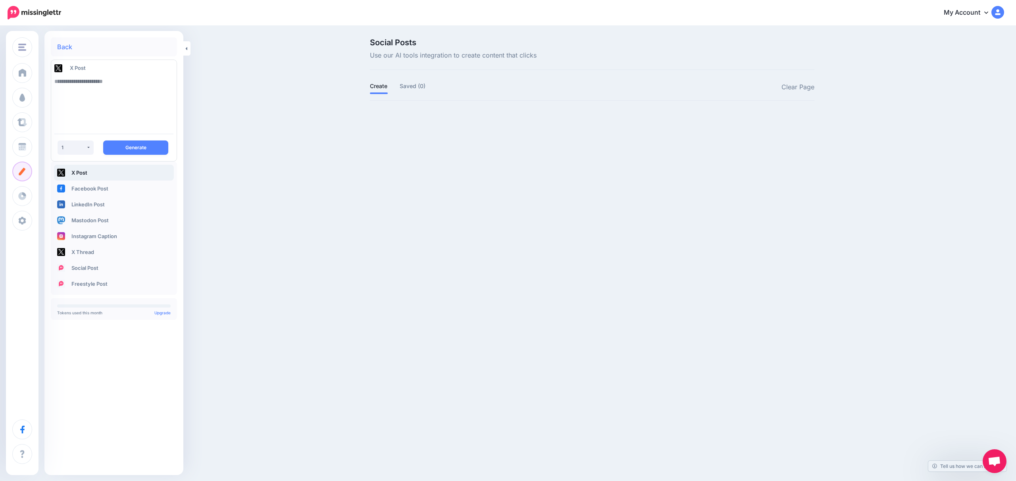
click at [149, 102] on textarea at bounding box center [113, 100] width 119 height 54
click at [131, 152] on button "Generate" at bounding box center [135, 147] width 65 height 14
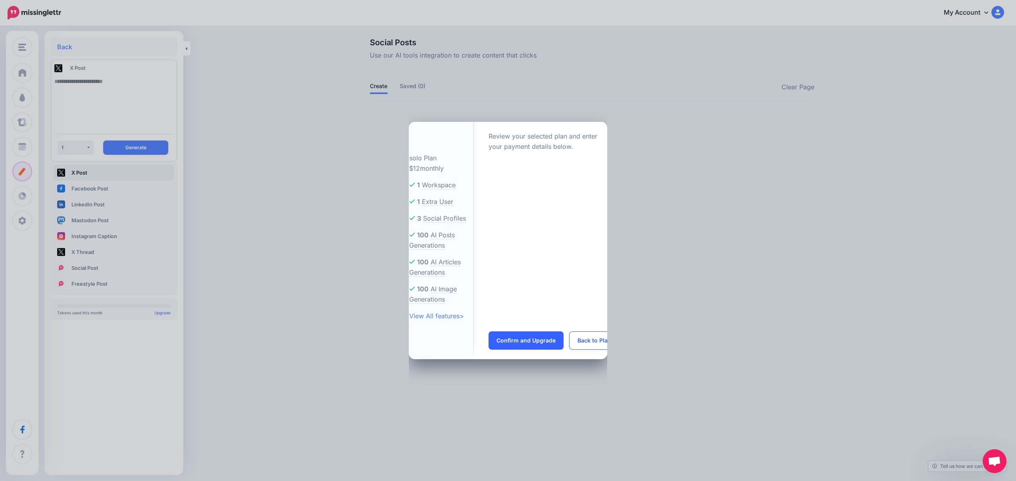
click at [498, 128] on div "solo Plan $12 monthly 1 Workspace 1 Extra User 3 Social Profiles 100 100 100" at bounding box center [508, 240] width 1016 height 481
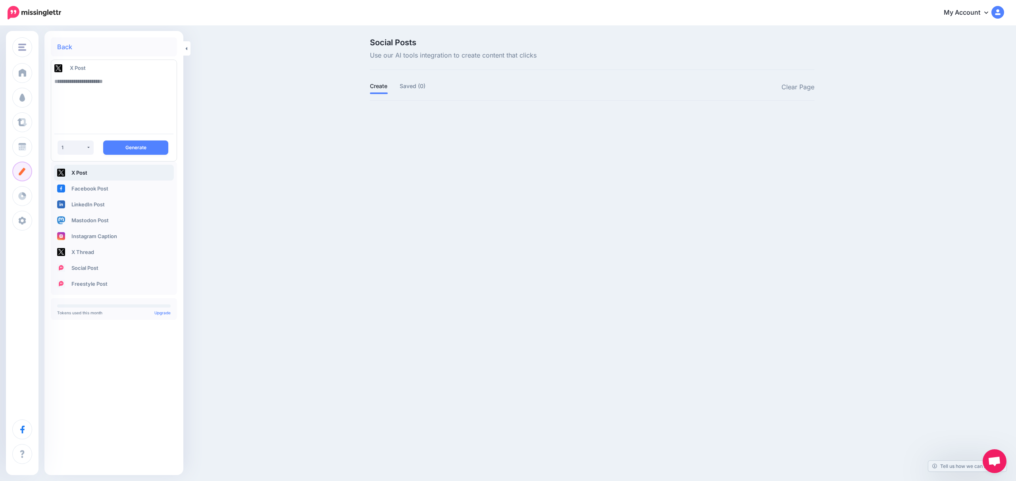
click at [133, 97] on textarea at bounding box center [113, 100] width 119 height 54
drag, startPoint x: 529, startPoint y: 54, endPoint x: 362, endPoint y: 53, distance: 166.6
click at [362, 53] on div "Social Posts Use our AI tools integration to create content that clicks Create …" at bounding box center [508, 83] width 1016 height 112
click at [362, 54] on div "Social Posts Use our AI tools integration to create content that clicks Create …" at bounding box center [508, 83] width 1016 height 112
click at [117, 97] on textarea at bounding box center [113, 100] width 119 height 54
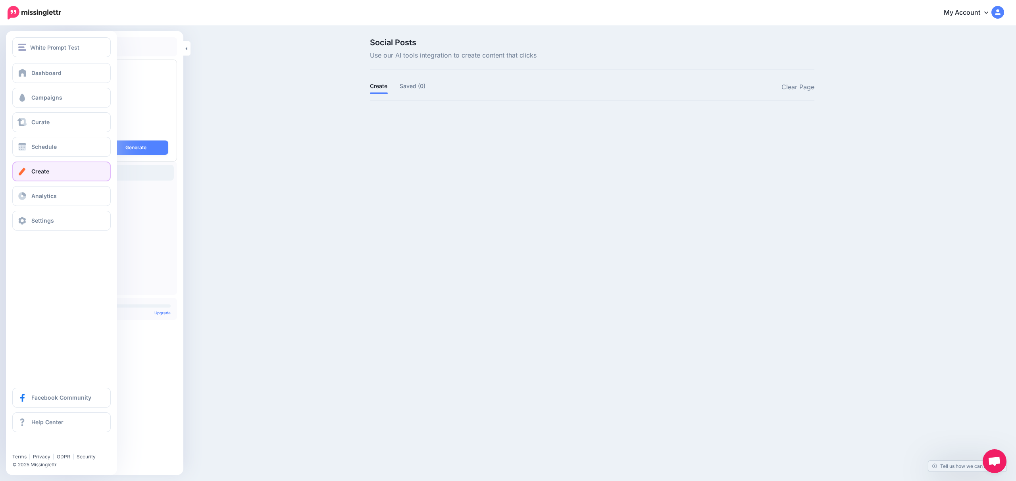
click at [52, 171] on link "Create" at bounding box center [61, 171] width 98 height 20
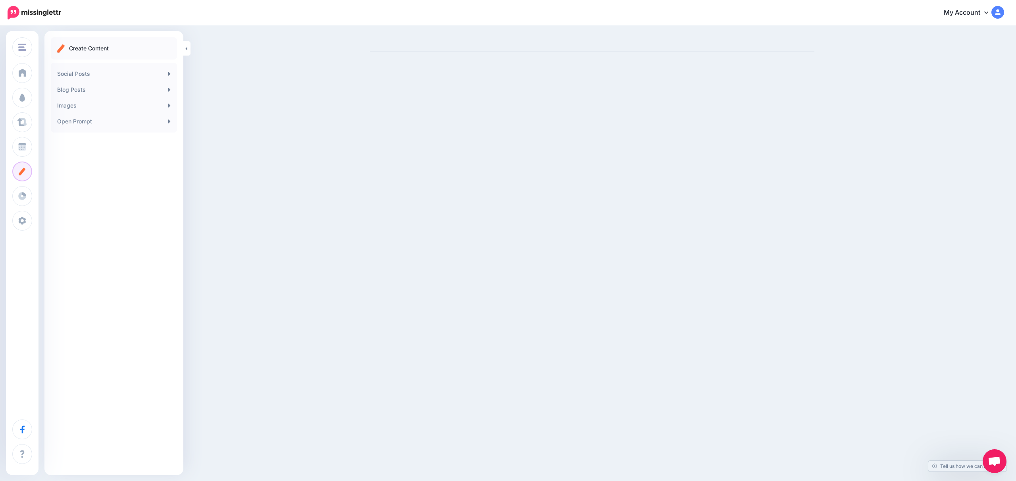
click at [191, 46] on div at bounding box center [508, 51] width 1016 height 48
click at [188, 47] on link at bounding box center [186, 48] width 7 height 14
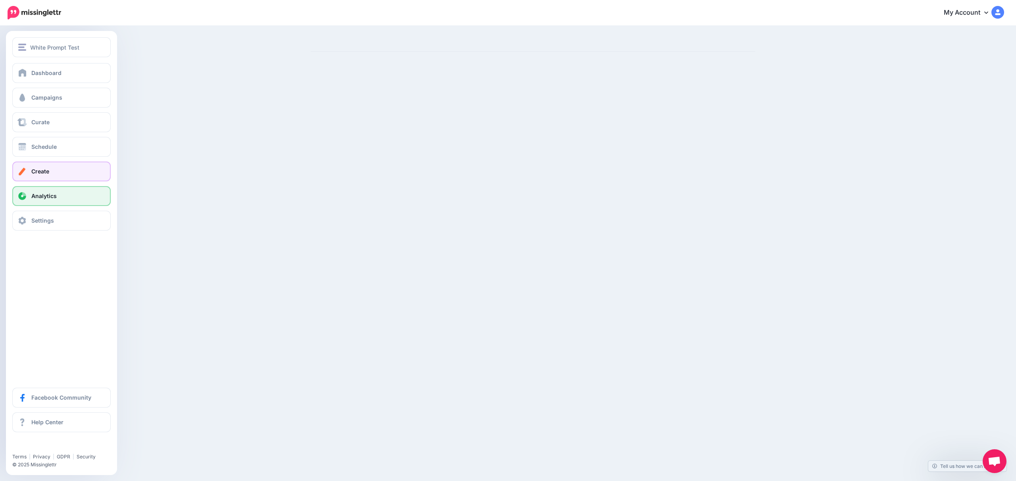
click at [58, 194] on link "Analytics" at bounding box center [61, 196] width 98 height 20
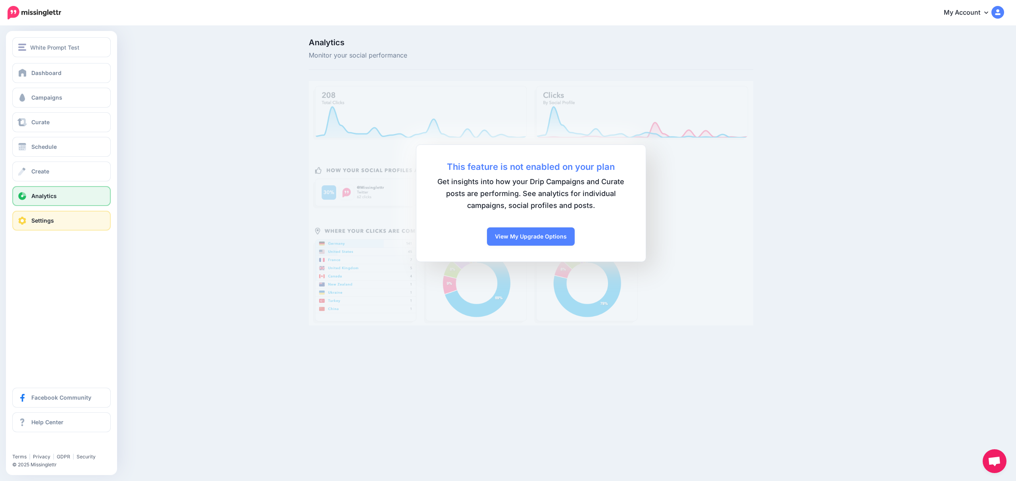
click at [60, 228] on link "Settings" at bounding box center [61, 221] width 98 height 20
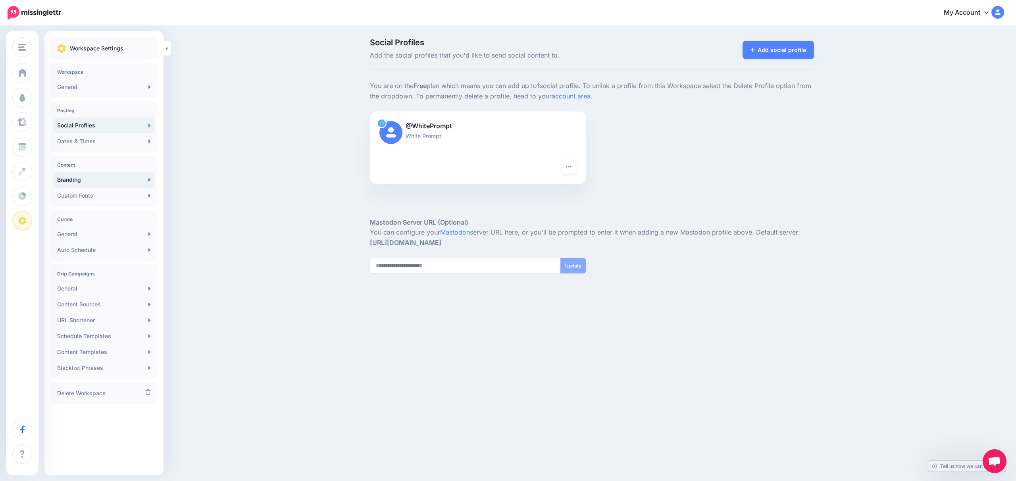
click at [103, 182] on link "Branding" at bounding box center [104, 180] width 100 height 16
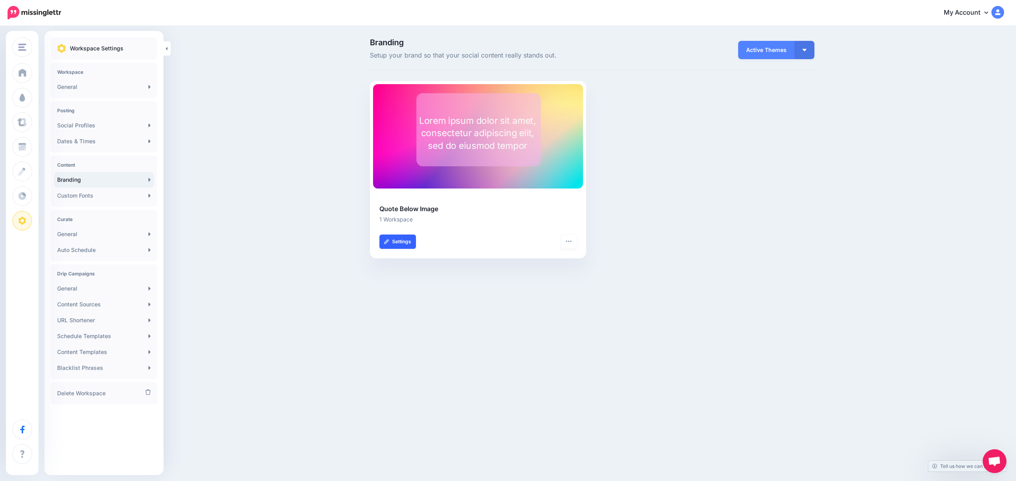
click at [403, 248] on link "Settings" at bounding box center [397, 241] width 36 height 14
type input "**********"
type input "*******"
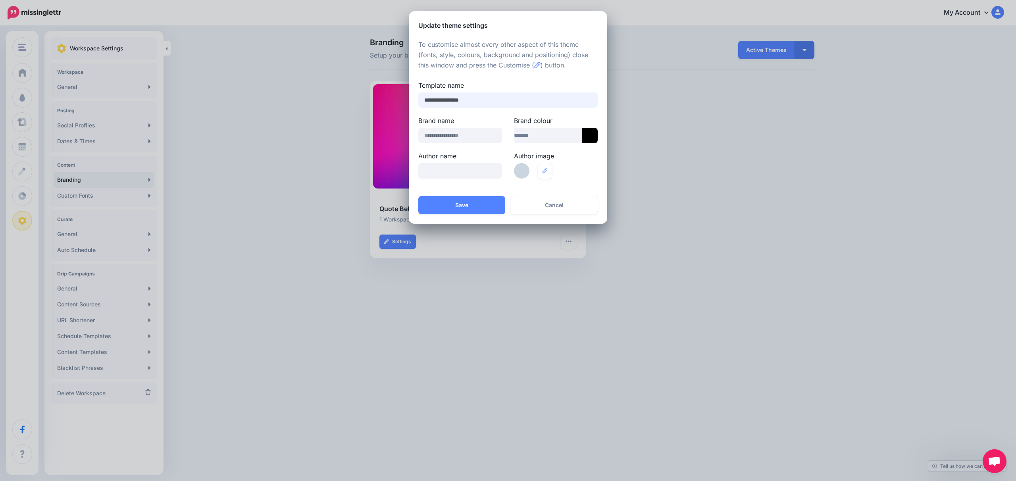
click at [485, 99] on input "**********" at bounding box center [507, 99] width 179 height 15
click at [461, 132] on input "text" at bounding box center [460, 135] width 84 height 15
click at [594, 141] on icon at bounding box center [589, 135] width 15 height 15
click at [595, 131] on icon at bounding box center [589, 135] width 15 height 15
click at [461, 183] on div "Author name" at bounding box center [460, 168] width 96 height 35
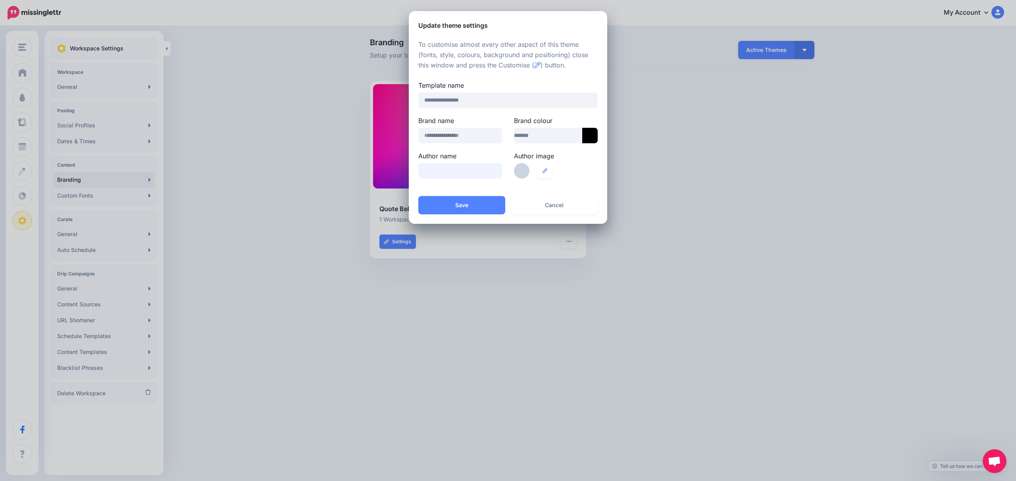
click at [464, 176] on input "text" at bounding box center [460, 170] width 84 height 15
click at [551, 174] on link at bounding box center [545, 170] width 14 height 15
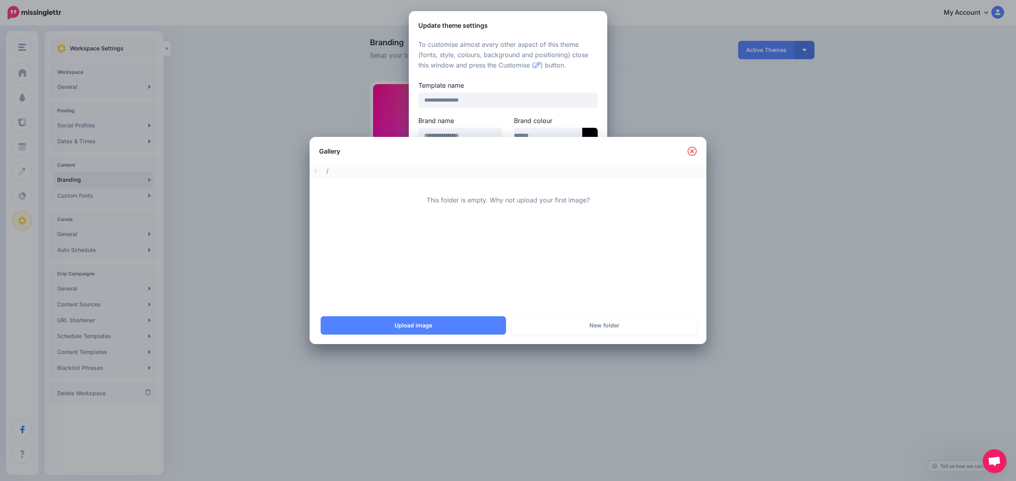
click at [727, 136] on div "Gallery Please wait... / This folder is empty. Why not upload your first image?…" at bounding box center [508, 240] width 1016 height 481
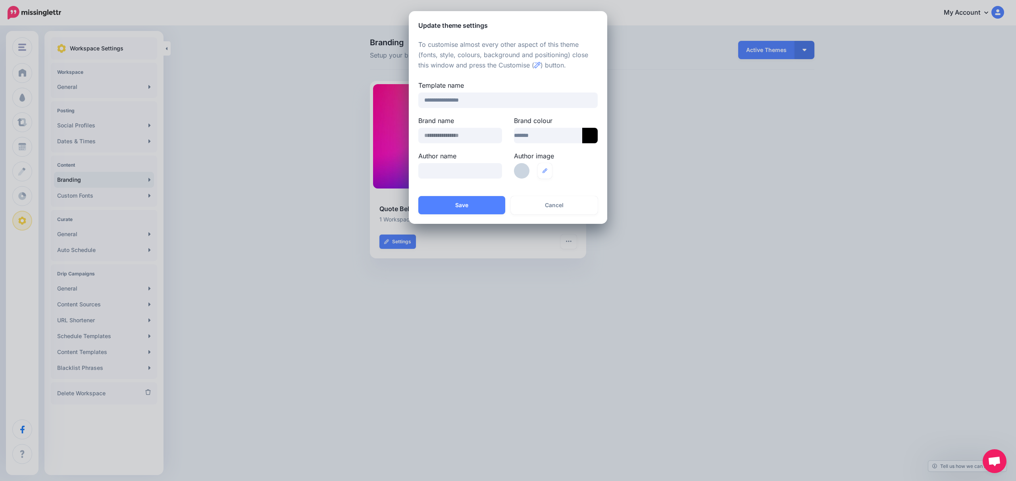
click at [672, 133] on form "**********" at bounding box center [508, 117] width 1016 height 213
click at [602, 40] on div "**********" at bounding box center [508, 113] width 198 height 166
click at [555, 203] on button "Cancel" at bounding box center [554, 205] width 87 height 18
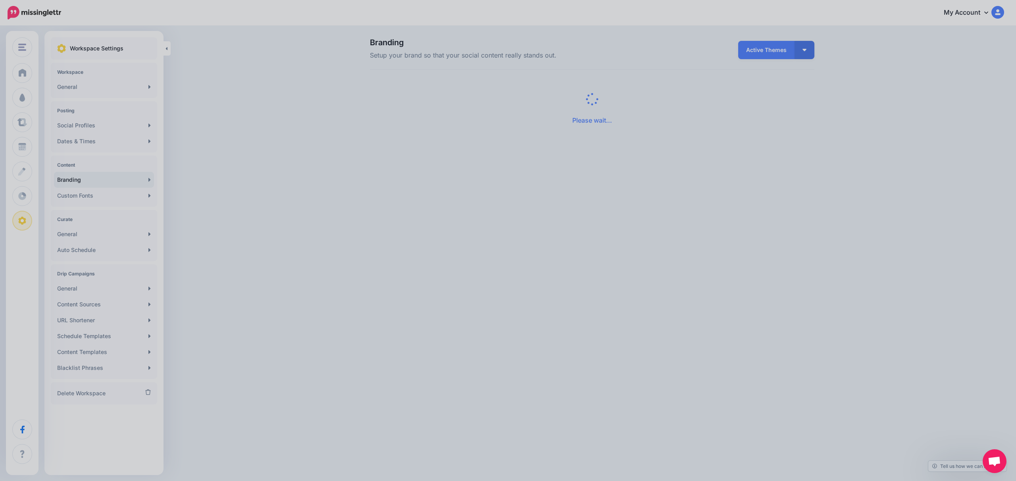
click at [555, 204] on form "**********" at bounding box center [508, 117] width 1016 height 213
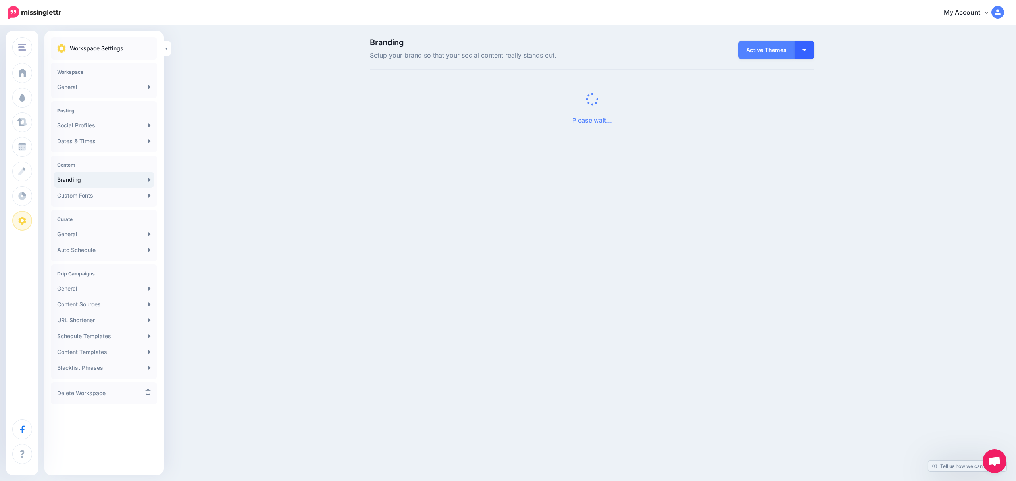
click at [810, 49] on button "button" at bounding box center [804, 50] width 20 height 18
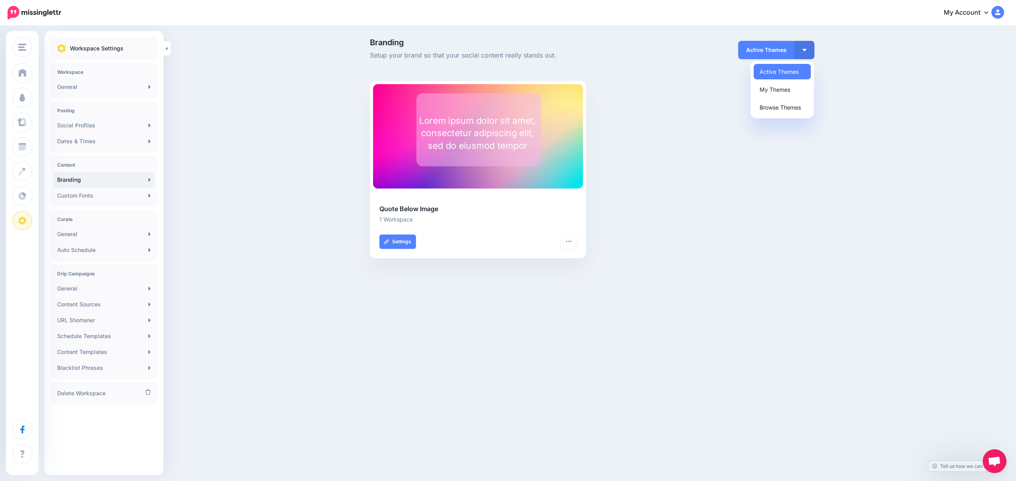
click at [665, 105] on div "Rectangle White Prompt Test Lorem ipsum dolor sit amet, consectetur adipiscing …" at bounding box center [592, 174] width 456 height 187
click at [107, 197] on link "Custom Fonts" at bounding box center [104, 196] width 100 height 16
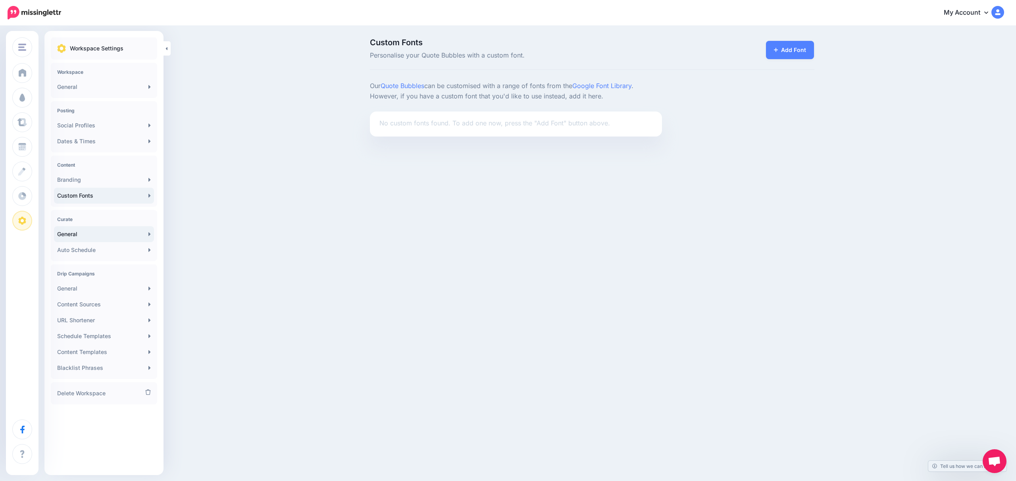
click at [91, 239] on link "General" at bounding box center [104, 234] width 100 height 16
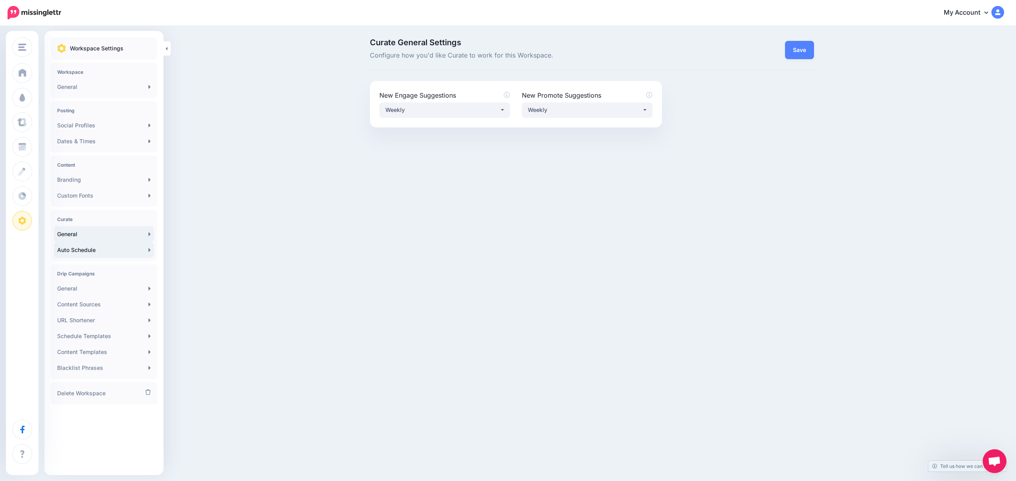
click at [93, 248] on link "Auto Schedule" at bounding box center [104, 250] width 100 height 16
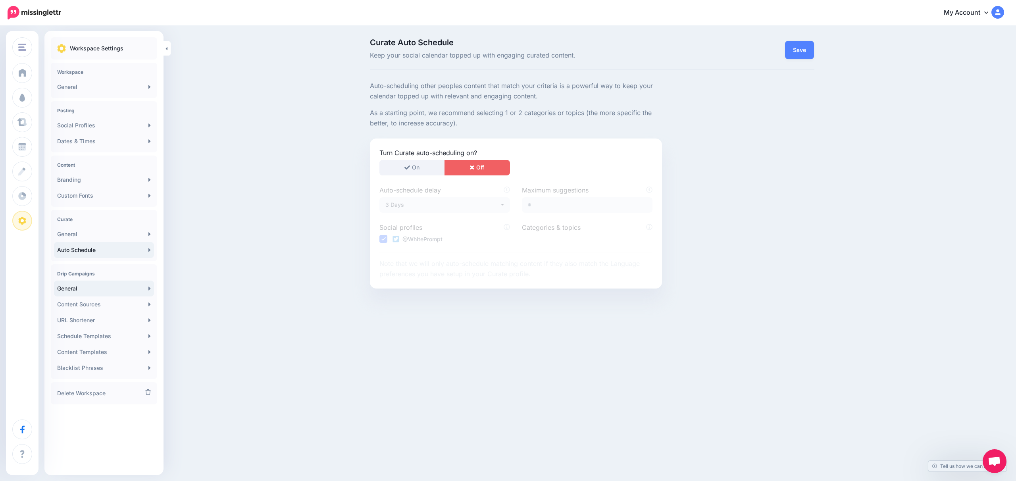
click at [105, 285] on link "General" at bounding box center [104, 288] width 100 height 16
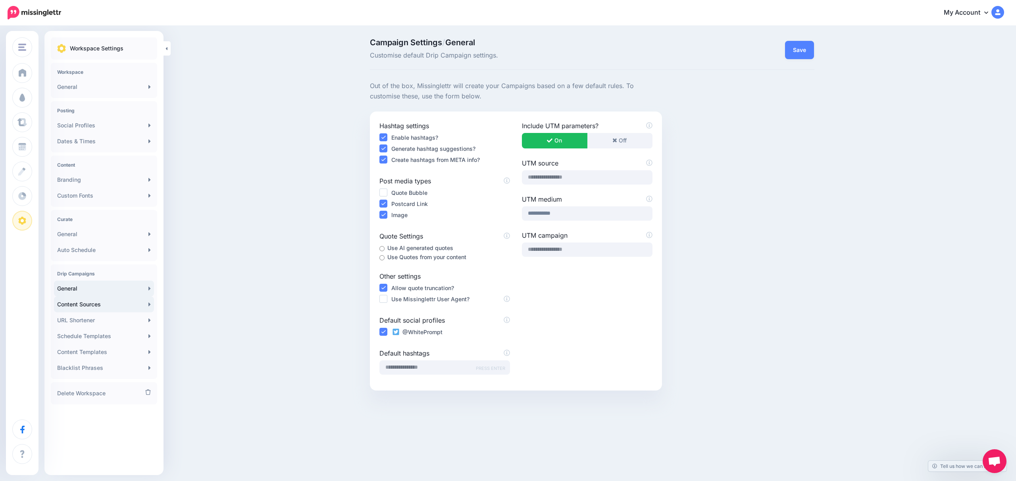
click at [90, 306] on link "Content Sources" at bounding box center [104, 304] width 100 height 16
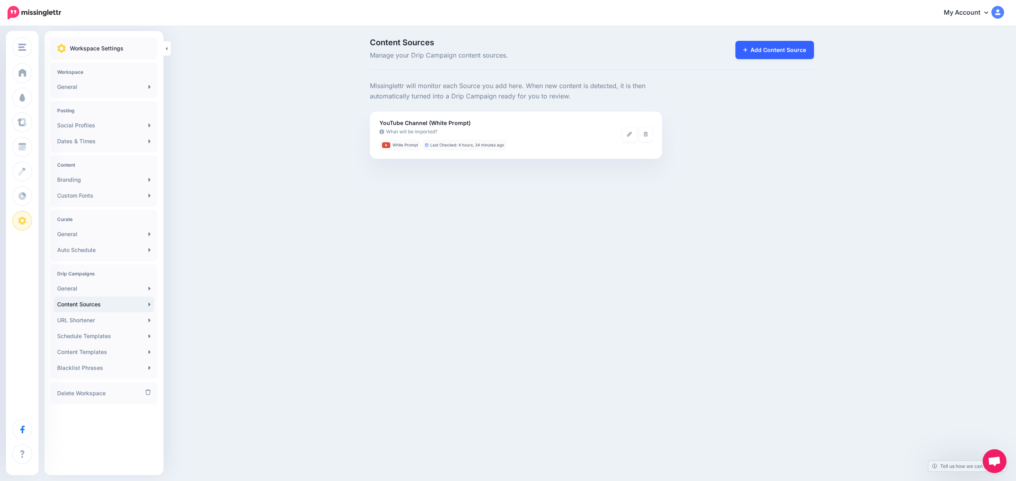
click at [753, 57] on link "Add Content Source" at bounding box center [774, 50] width 79 height 18
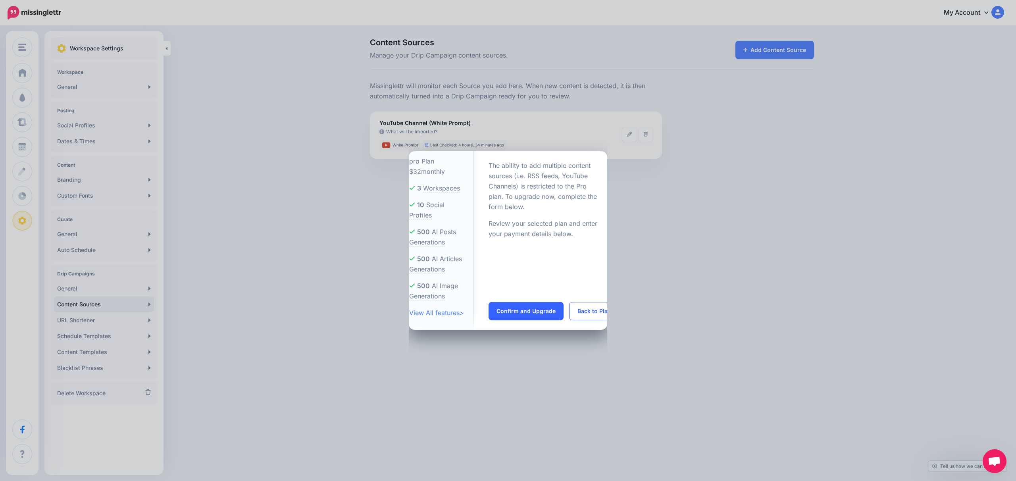
click at [735, 77] on div "pro Plan $32 monthly 3 Workspaces 10 Social Profiles 500 500 500 >" at bounding box center [508, 240] width 1016 height 481
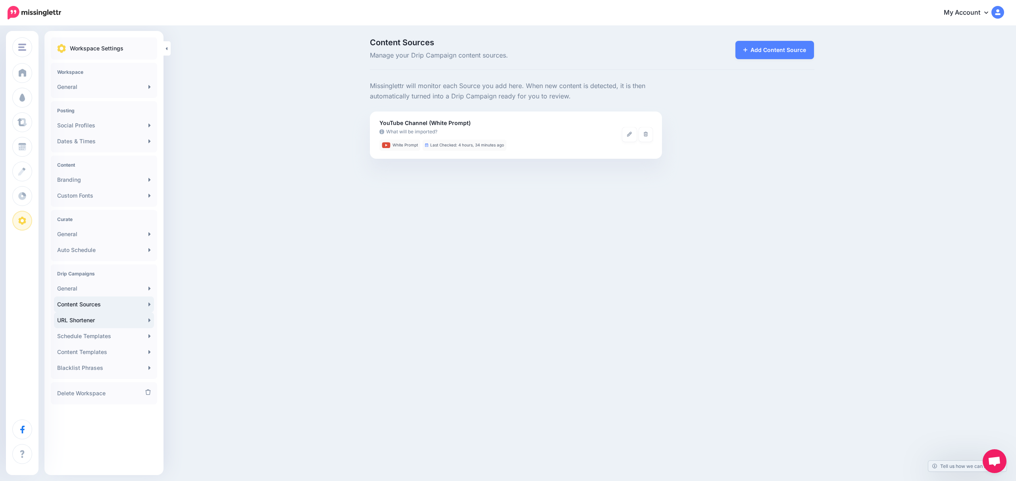
click at [65, 322] on link "URL Shortener" at bounding box center [104, 320] width 100 height 16
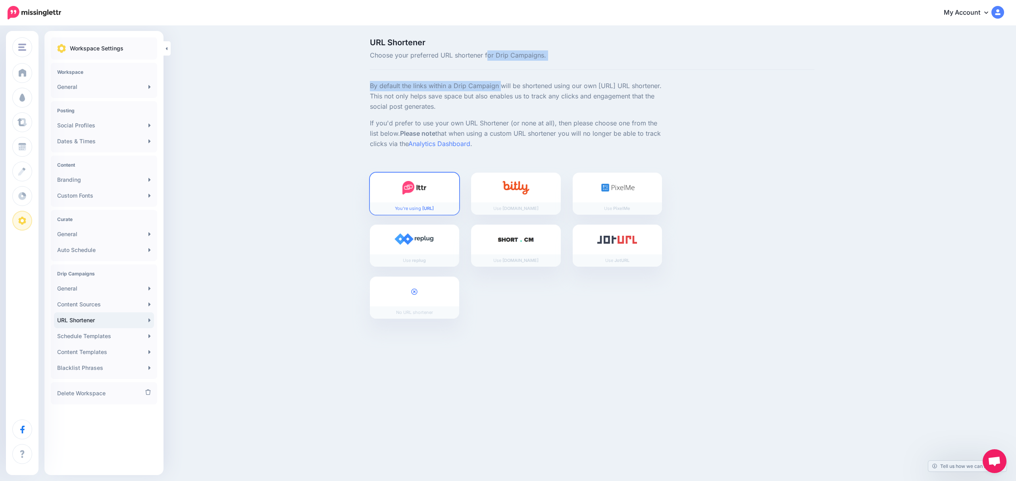
drag, startPoint x: 484, startPoint y: 56, endPoint x: 444, endPoint y: 90, distance: 52.6
click at [444, 90] on div "URL Shortener Choose your preferred URL shortener for Drip Campaigns. If you'd …" at bounding box center [592, 183] width 456 height 290
click at [444, 90] on p "By default the links within a Drip Campaign will be shortened using our own ltt…" at bounding box center [516, 96] width 292 height 31
drag, startPoint x: 434, startPoint y: 80, endPoint x: 397, endPoint y: 136, distance: 67.9
click at [397, 136] on div "URL Shortener Choose your preferred URL shortener for Drip Campaigns. If you'd …" at bounding box center [592, 183] width 456 height 290
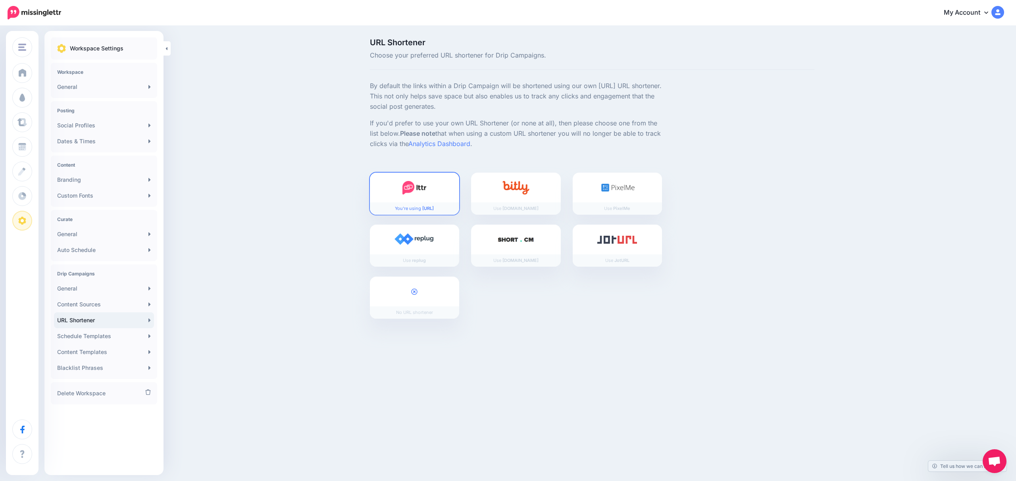
click at [397, 136] on p "If you'd prefer to use your own URL Shortener (or none at all), then please cho…" at bounding box center [516, 133] width 292 height 31
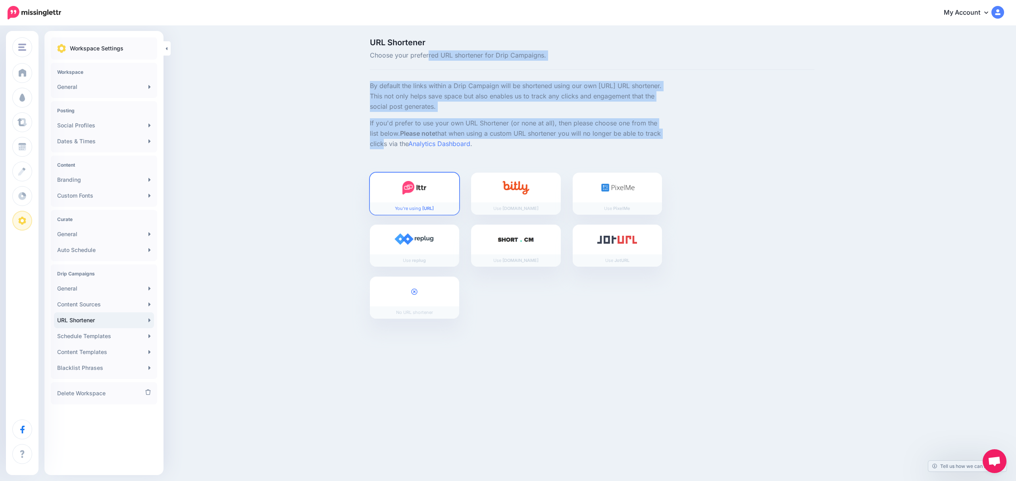
drag, startPoint x: 396, startPoint y: 142, endPoint x: 428, endPoint y: 55, distance: 92.9
click at [428, 55] on div "URL Shortener Choose your preferred URL shortener for Drip Campaigns. If you'd …" at bounding box center [592, 183] width 456 height 290
click at [428, 55] on span "Choose your preferred URL shortener for Drip Campaigns." at bounding box center [516, 55] width 292 height 10
drag, startPoint x: 428, startPoint y: 55, endPoint x: 407, endPoint y: 113, distance: 62.0
click at [407, 113] on div "URL Shortener Choose your preferred URL shortener for Drip Campaigns. If you'd …" at bounding box center [592, 183] width 456 height 290
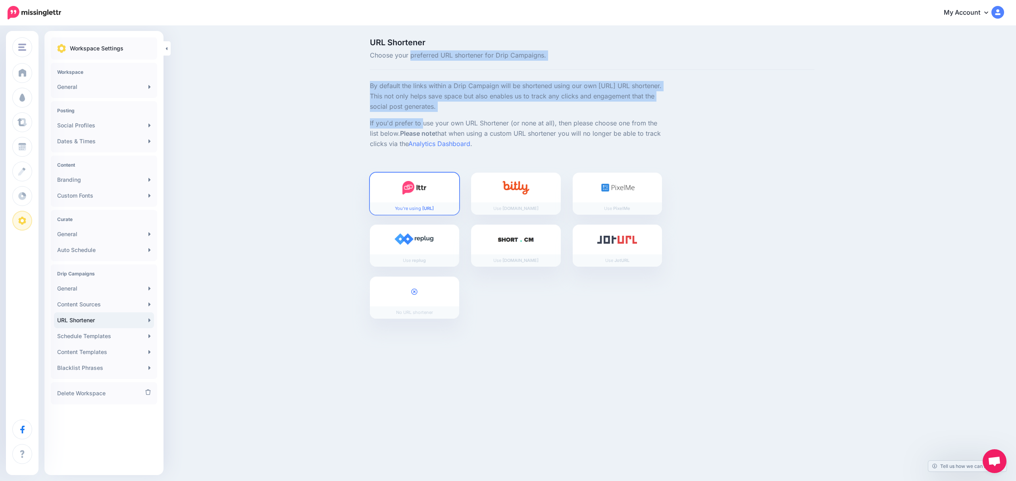
click at [407, 113] on div "By default the links within a Drip Campaign will be shortened using our own ltt…" at bounding box center [516, 205] width 304 height 248
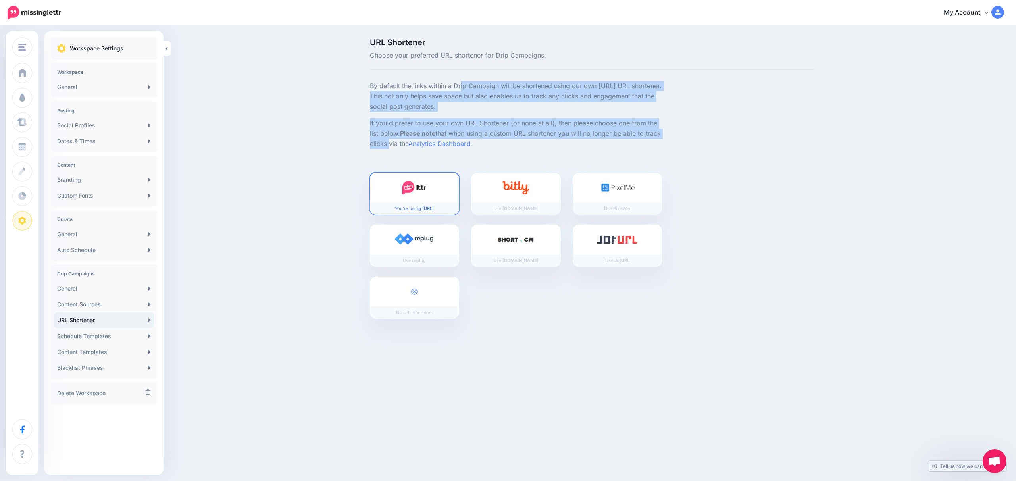
drag, startPoint x: 412, startPoint y: 86, endPoint x: 402, endPoint y: 143, distance: 57.3
click at [402, 143] on div "By default the links within a Drip Campaign will be shortened using our own ltt…" at bounding box center [516, 205] width 304 height 248
click at [402, 143] on p "If you'd prefer to use your own URL Shortener (or none at all), then please cho…" at bounding box center [516, 133] width 292 height 31
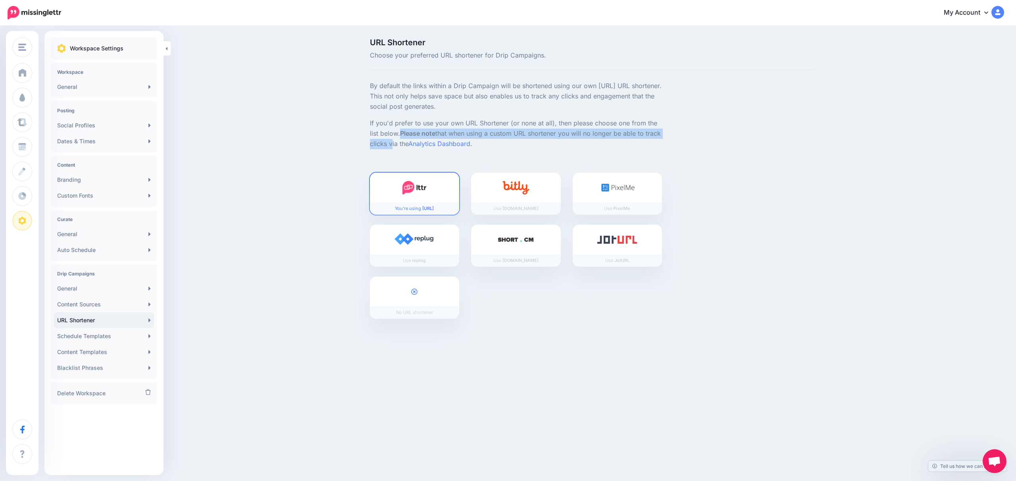
drag, startPoint x: 402, startPoint y: 143, endPoint x: 404, endPoint y: 131, distance: 12.1
click at [404, 131] on p "If you'd prefer to use your own URL Shortener (or none at all), then please cho…" at bounding box center [516, 133] width 292 height 31
click at [404, 131] on b "Please note" at bounding box center [417, 133] width 35 height 8
drag, startPoint x: 405, startPoint y: 144, endPoint x: 409, endPoint y: 144, distance: 4.4
click at [409, 144] on p "If you'd prefer to use your own URL Shortener (or none at all), then please cho…" at bounding box center [516, 133] width 292 height 31
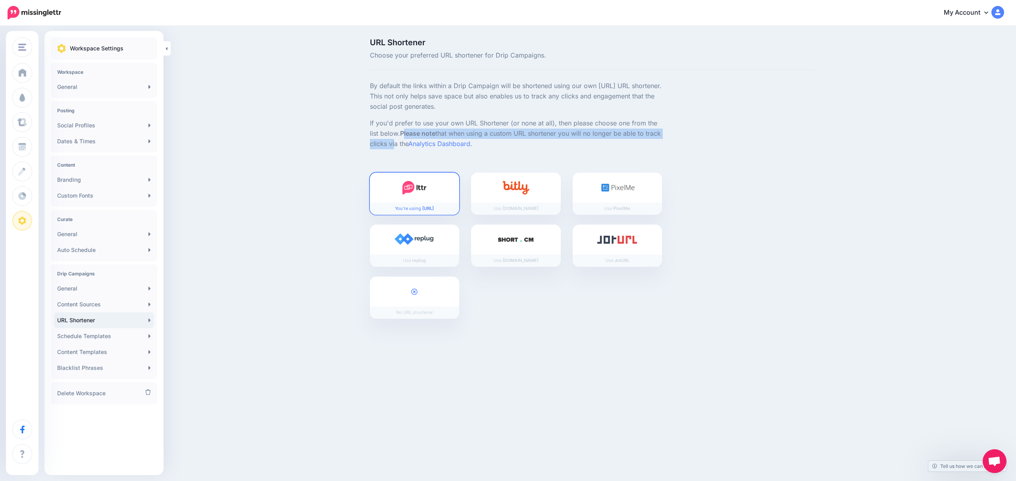
click at [409, 144] on p "If you'd prefer to use your own URL Shortener (or none at all), then please cho…" at bounding box center [516, 133] width 292 height 31
drag, startPoint x: 409, startPoint y: 144, endPoint x: 405, endPoint y: 135, distance: 10.6
click at [405, 135] on p "If you'd prefer to use your own URL Shortener (or none at all), then please cho…" at bounding box center [516, 133] width 292 height 31
click at [405, 135] on b "Please note" at bounding box center [417, 133] width 35 height 8
click at [118, 343] on link "Schedule Templates" at bounding box center [104, 336] width 100 height 16
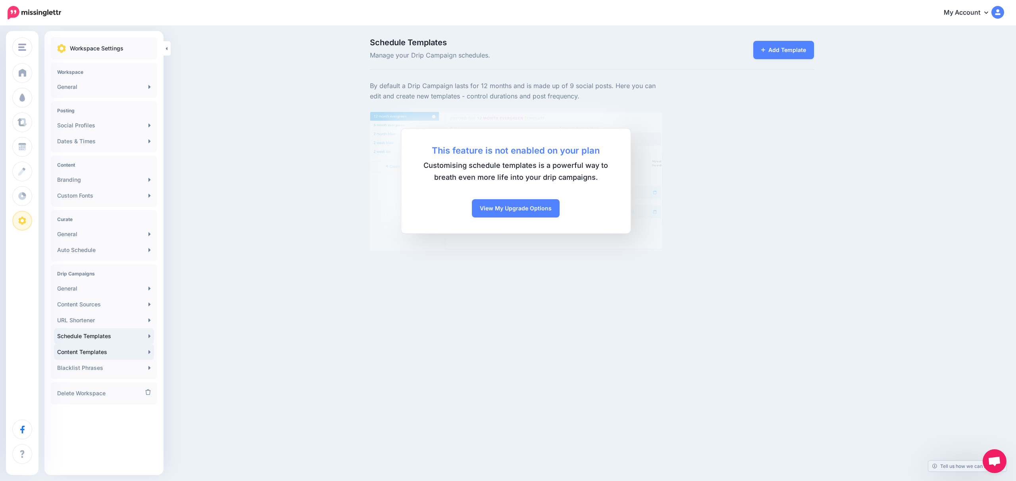
click at [115, 349] on link "Content Templates" at bounding box center [104, 352] width 100 height 16
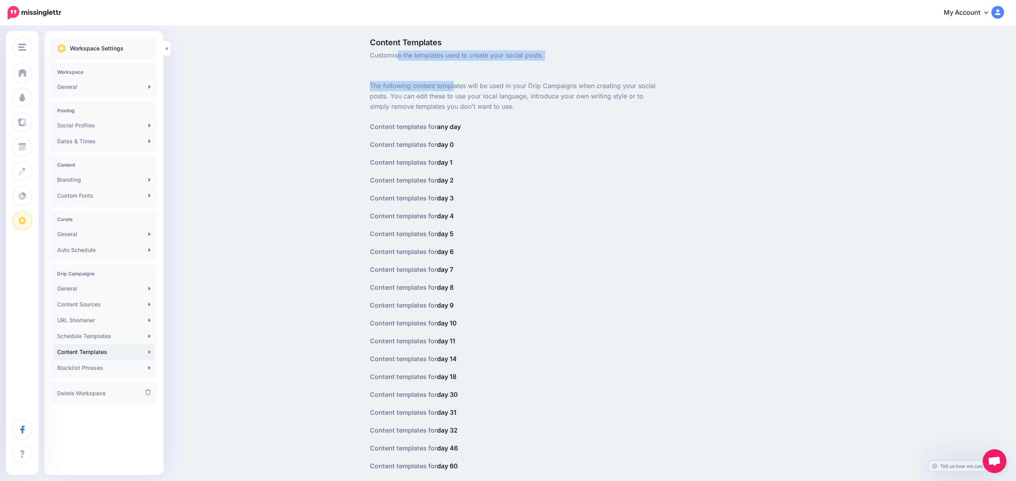
drag, startPoint x: 400, startPoint y: 56, endPoint x: 401, endPoint y: 91, distance: 34.9
click at [401, 91] on div "Content Templates Customise the templates used to create your social posts. Con…" at bounding box center [592, 341] width 456 height 607
click at [401, 91] on p "The following content templates will be used in your Drip Campaigns when creati…" at bounding box center [516, 96] width 292 height 31
drag, startPoint x: 407, startPoint y: 89, endPoint x: 440, endPoint y: 106, distance: 37.4
click at [440, 106] on p "The following content templates will be used in your Drip Campaigns when creati…" at bounding box center [516, 96] width 292 height 31
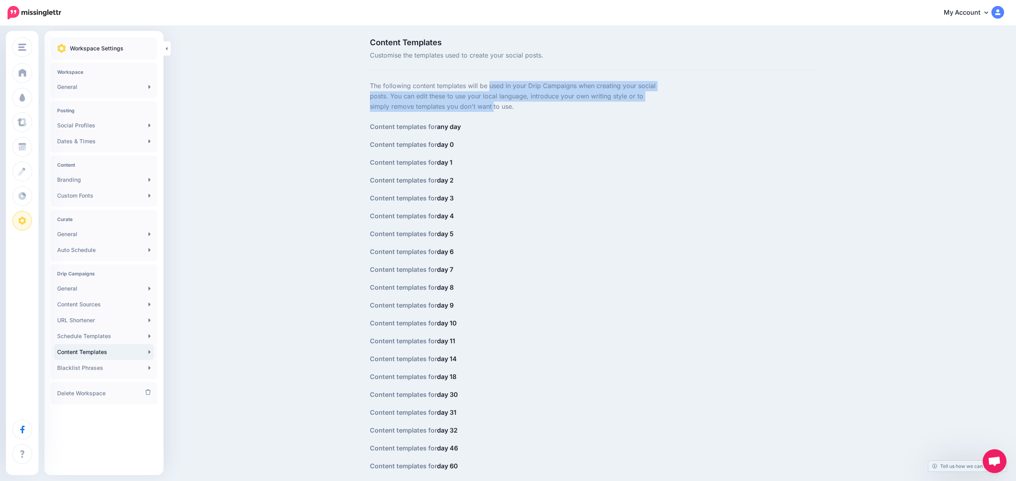
drag, startPoint x: 441, startPoint y: 109, endPoint x: 439, endPoint y: 88, distance: 20.3
click at [439, 89] on p "The following content templates will be used in your Drip Campaigns when creati…" at bounding box center [516, 96] width 292 height 31
click at [439, 88] on p "The following content templates will be used in your Drip Campaigns when creati…" at bounding box center [516, 96] width 292 height 31
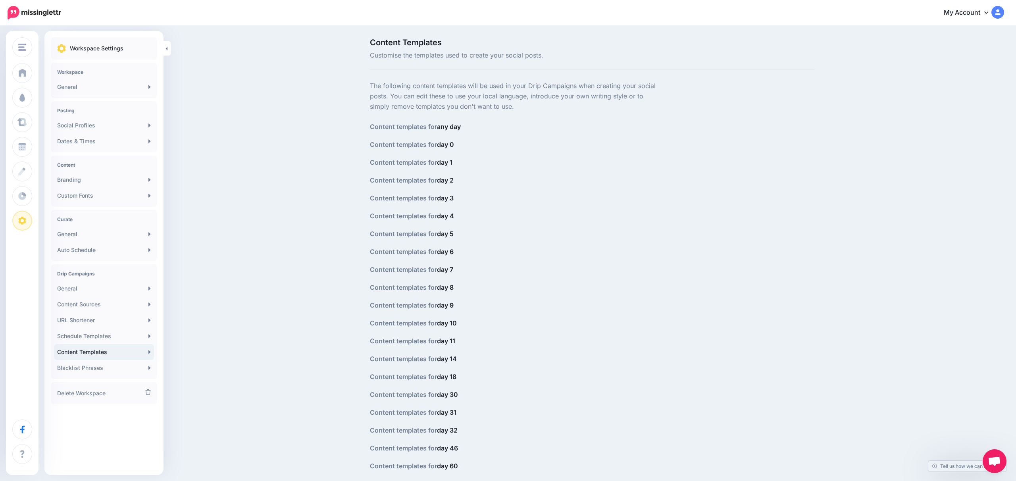
click at [451, 128] on span "any day" at bounding box center [449, 127] width 24 height 8
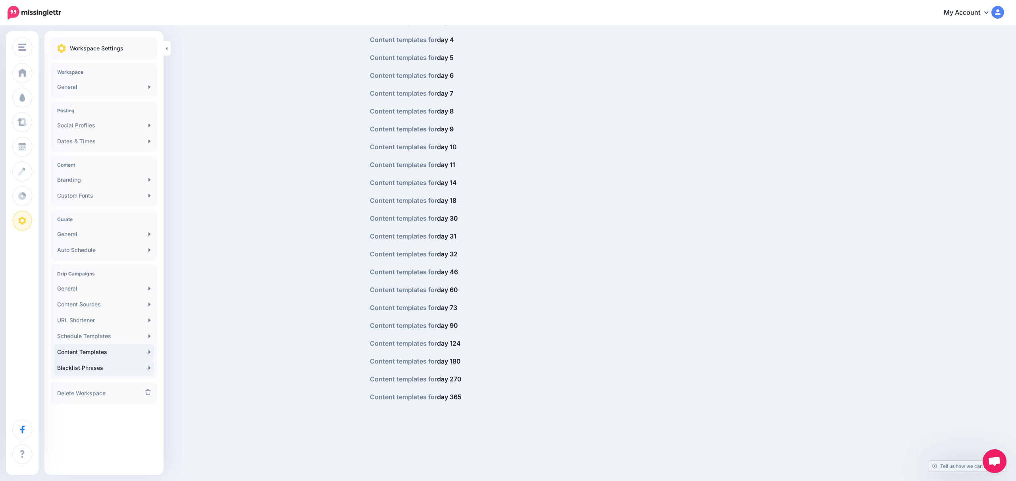
click at [89, 365] on link "Blacklist Phrases" at bounding box center [104, 368] width 100 height 16
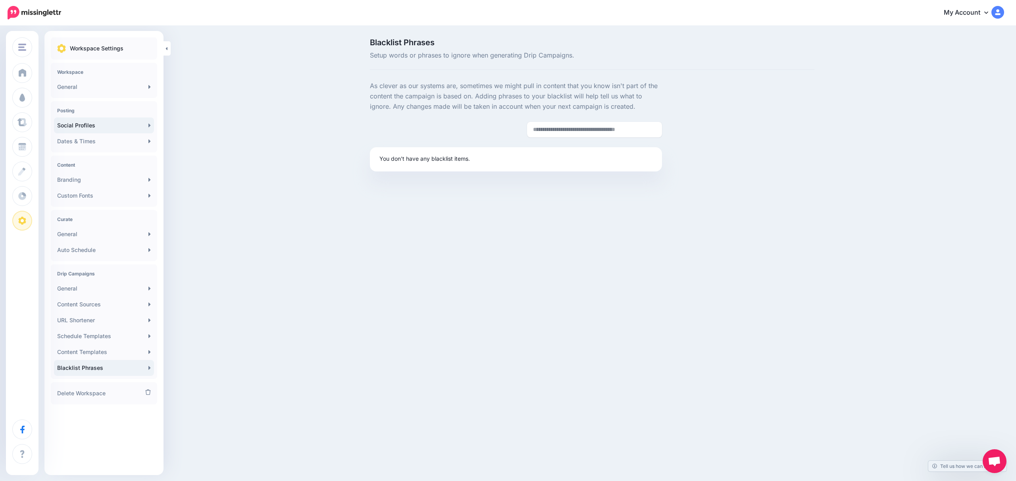
click at [142, 131] on link "Social Profiles" at bounding box center [104, 125] width 100 height 16
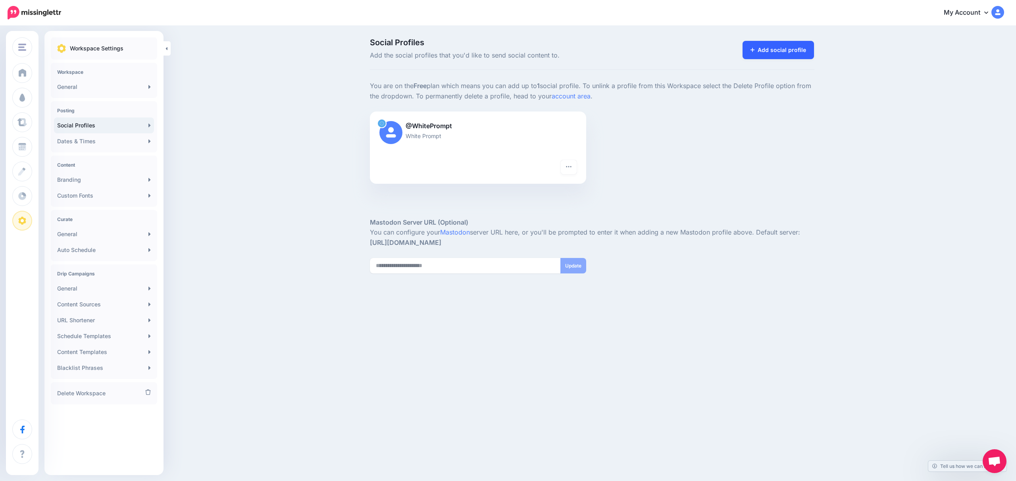
click at [749, 57] on link "Add social profile" at bounding box center [778, 50] width 72 height 18
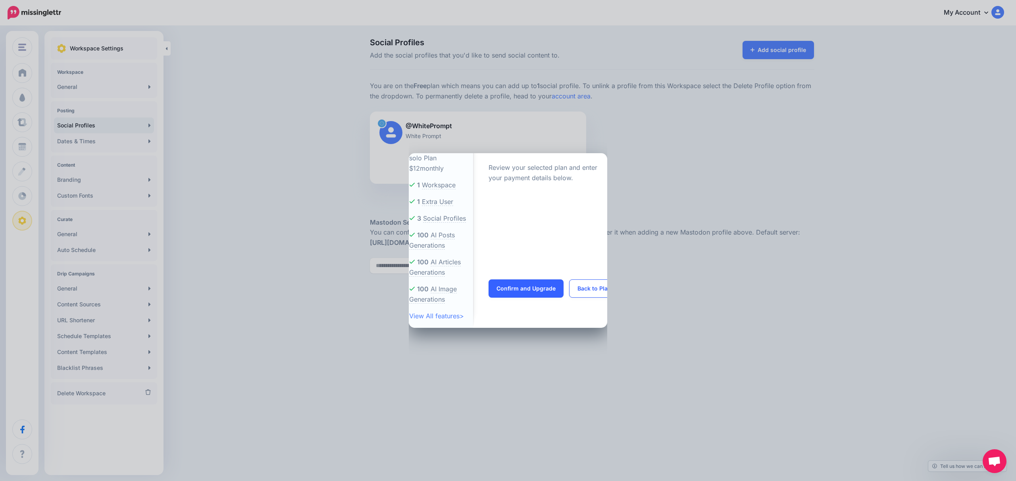
click at [564, 138] on div "solo Plan $12 monthly 1 Workspace 1 Extra User 3 Social Profiles 100 100 100" at bounding box center [508, 240] width 1016 height 481
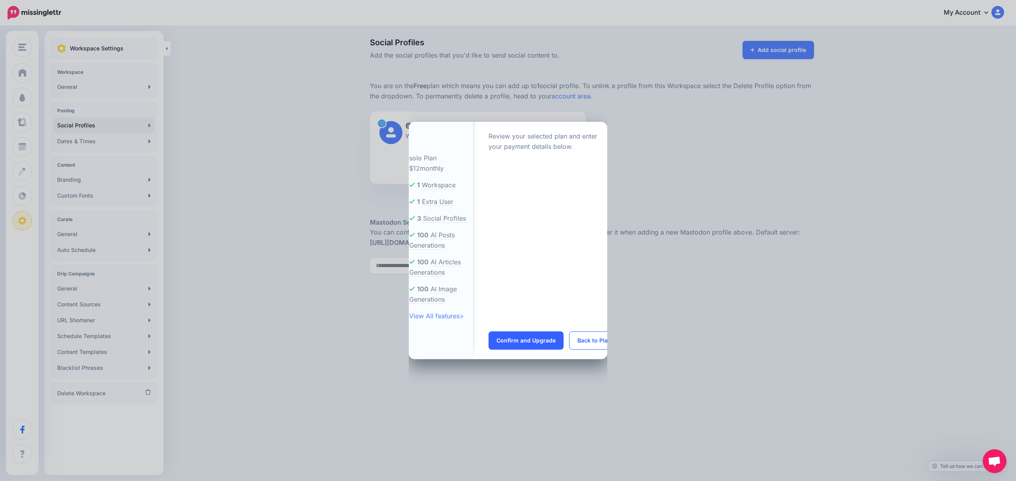
click at [575, 78] on div "solo Plan $12 monthly 1 Workspace 1 Extra User 3 Social Profiles 100 100 100" at bounding box center [508, 240] width 1016 height 481
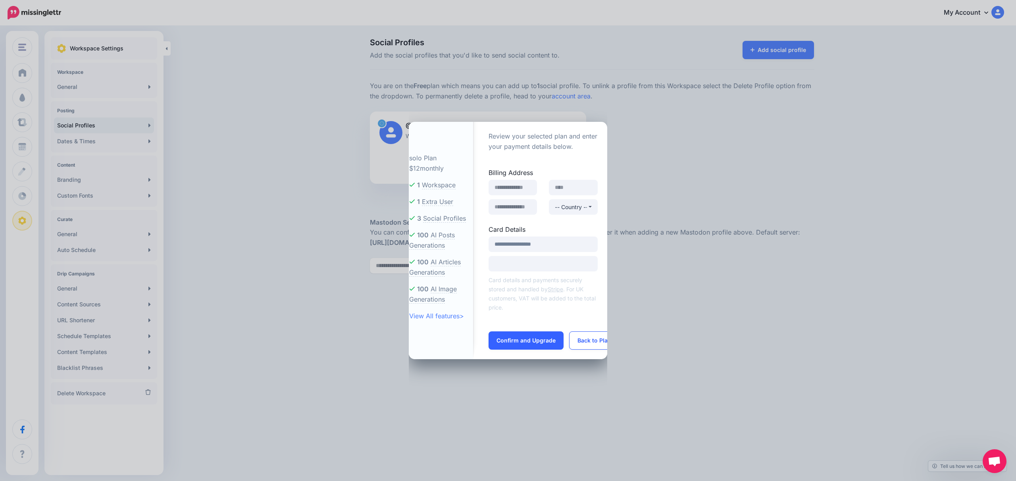
drag, startPoint x: 630, startPoint y: 232, endPoint x: 634, endPoint y: 253, distance: 21.7
click at [630, 232] on div "solo Plan $12 monthly 1 Workspace 1 Extra User 3 Social Profiles 100 100 100" at bounding box center [508, 240] width 1016 height 481
click at [614, 340] on div "solo Plan $12 monthly 1 Workspace 1 Extra User 3 Social Profiles 100 100 100" at bounding box center [508, 240] width 1016 height 481
click at [599, 344] on button "Back to Plans" at bounding box center [596, 340] width 54 height 18
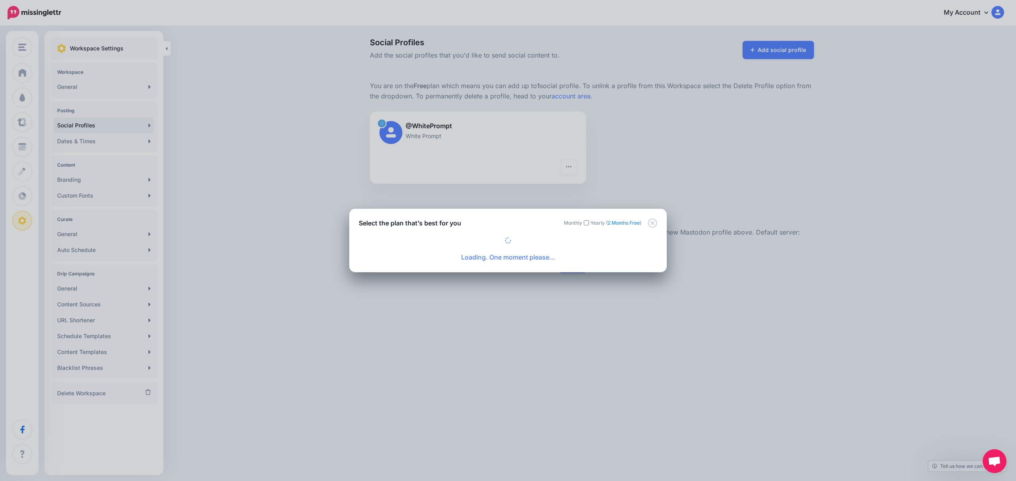
click at [338, 209] on div "Select the plan that’s best for you Monthly Yearly ( 2 Months Free ) Loading. O…" at bounding box center [508, 240] width 1016 height 481
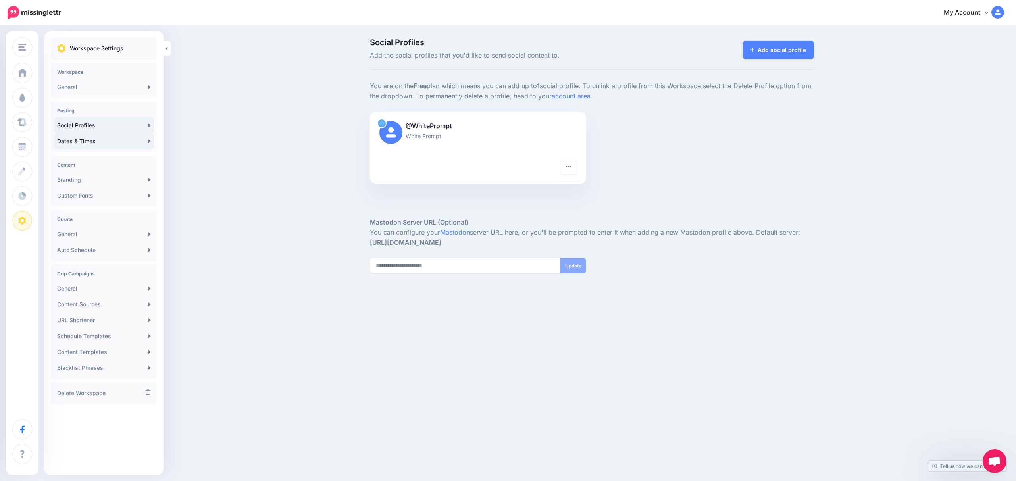
click at [106, 137] on link "Dates & Times" at bounding box center [104, 141] width 100 height 16
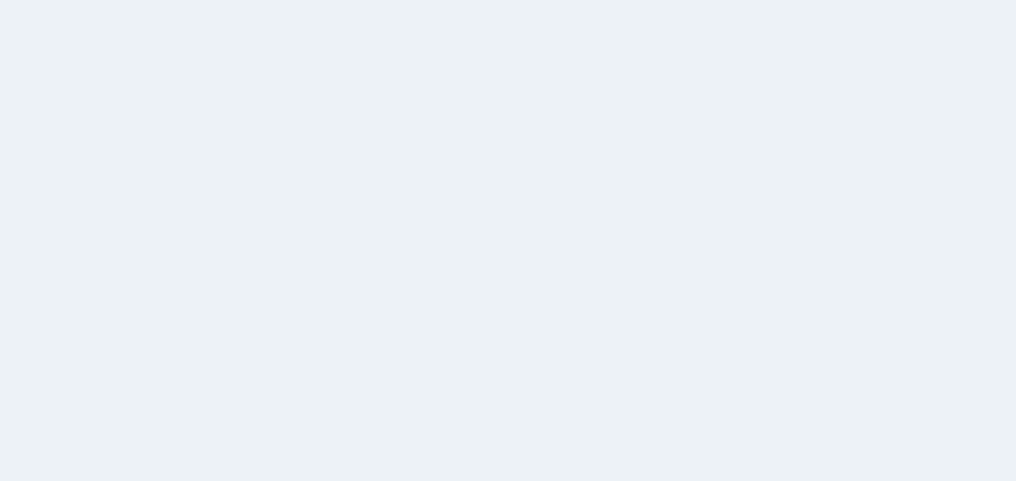
select select
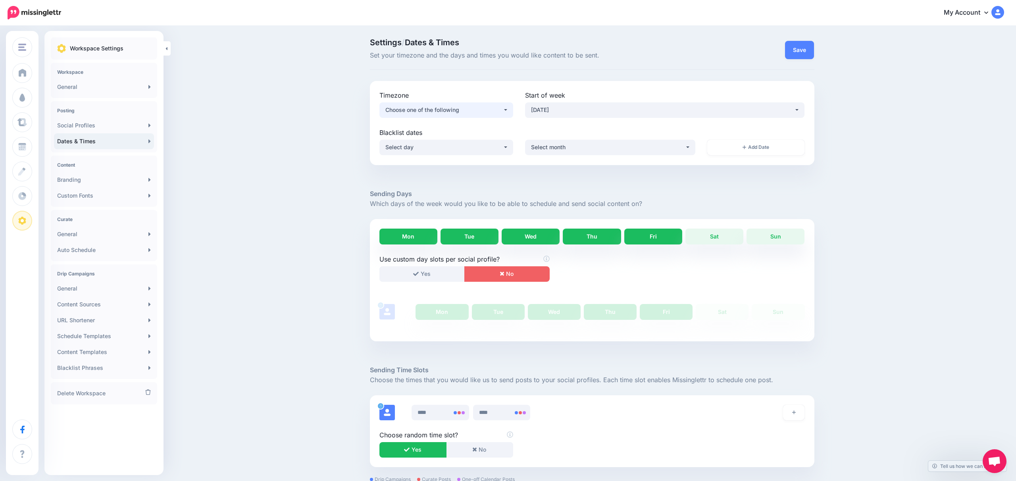
click at [455, 106] on div "Choose one of the following" at bounding box center [443, 110] width 117 height 10
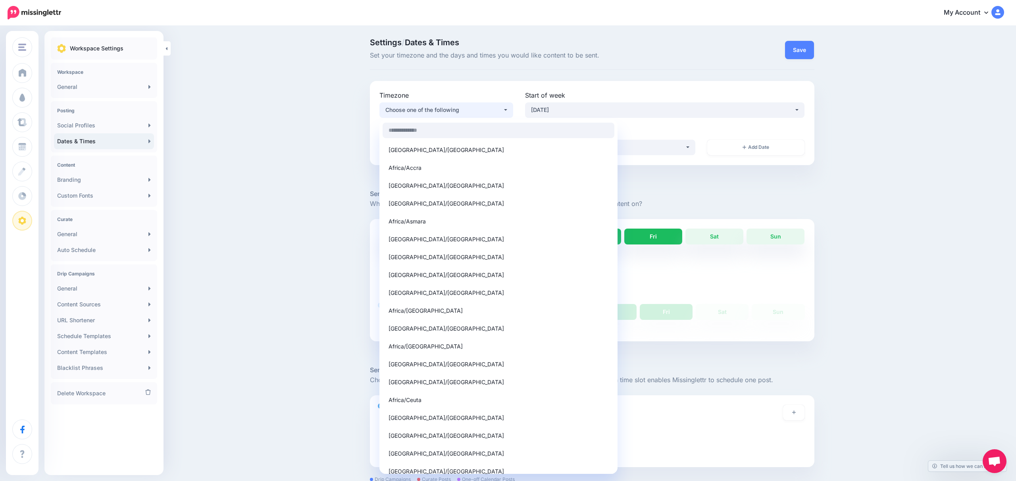
click at [461, 88] on div "**********" at bounding box center [592, 123] width 444 height 84
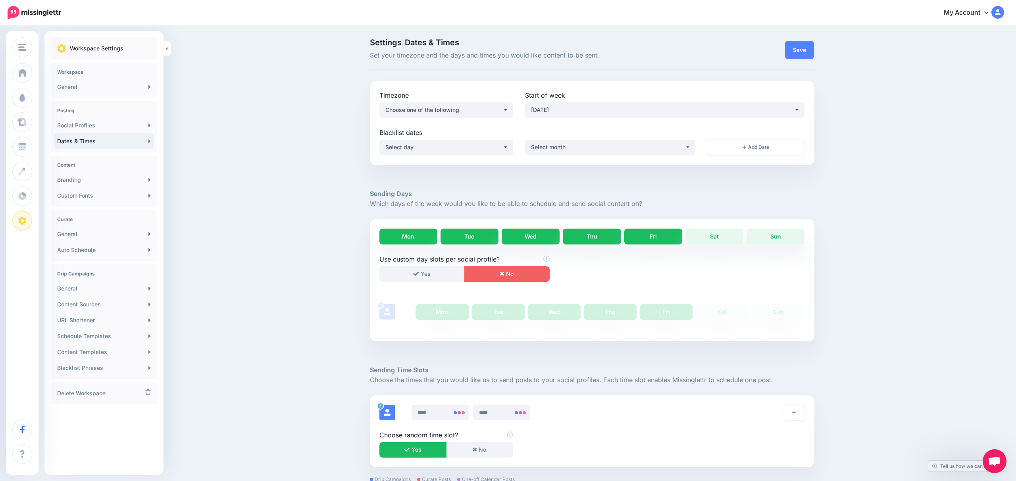
click at [396, 87] on div "**********" at bounding box center [592, 123] width 444 height 84
click at [128, 121] on link "Social Profiles" at bounding box center [104, 125] width 100 height 16
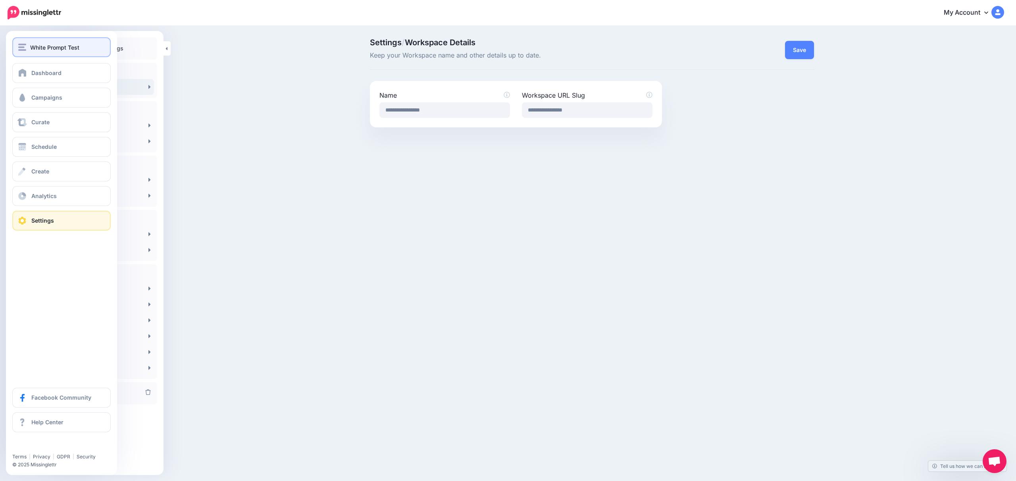
click at [41, 55] on button "White Prompt Test" at bounding box center [61, 47] width 98 height 20
click at [64, 45] on span "White Prompt Test" at bounding box center [54, 47] width 49 height 9
click at [57, 63] on link "Dashboard" at bounding box center [61, 73] width 98 height 20
click at [58, 67] on link "Dashboard" at bounding box center [61, 73] width 98 height 20
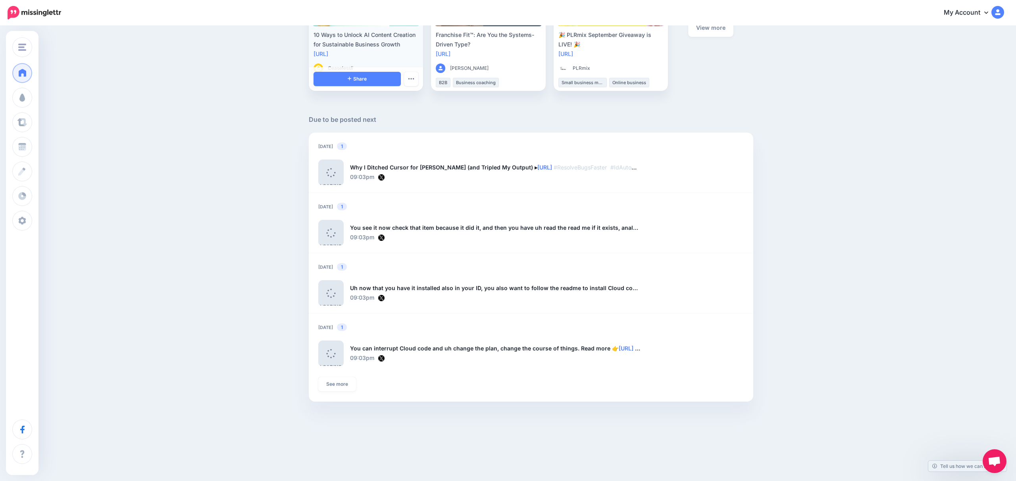
scroll to position [372, 0]
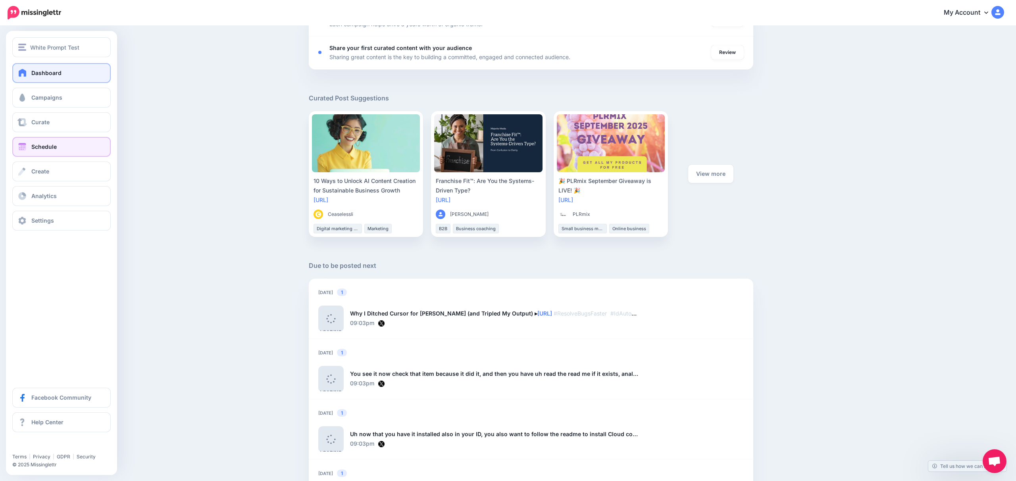
click at [56, 148] on link "Schedule" at bounding box center [61, 147] width 98 height 20
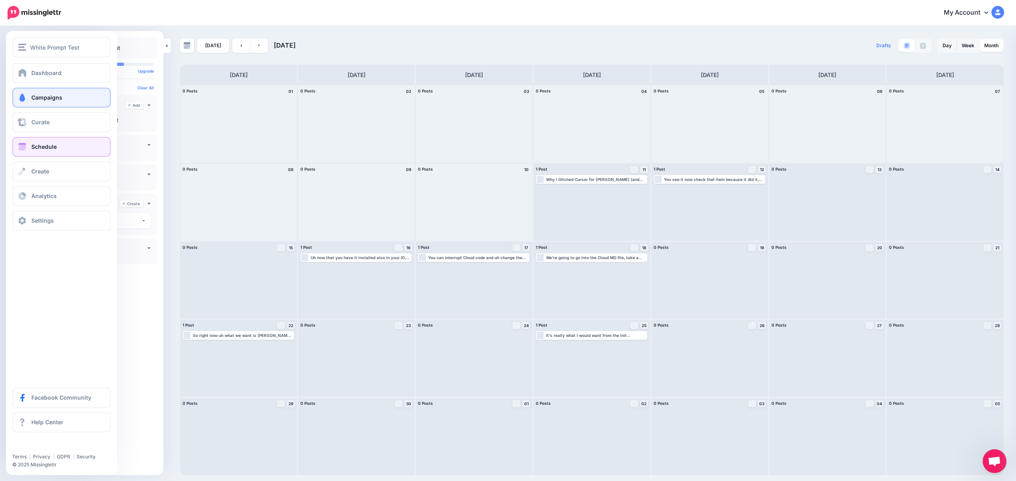
click at [33, 95] on span "Campaigns" at bounding box center [46, 97] width 31 height 7
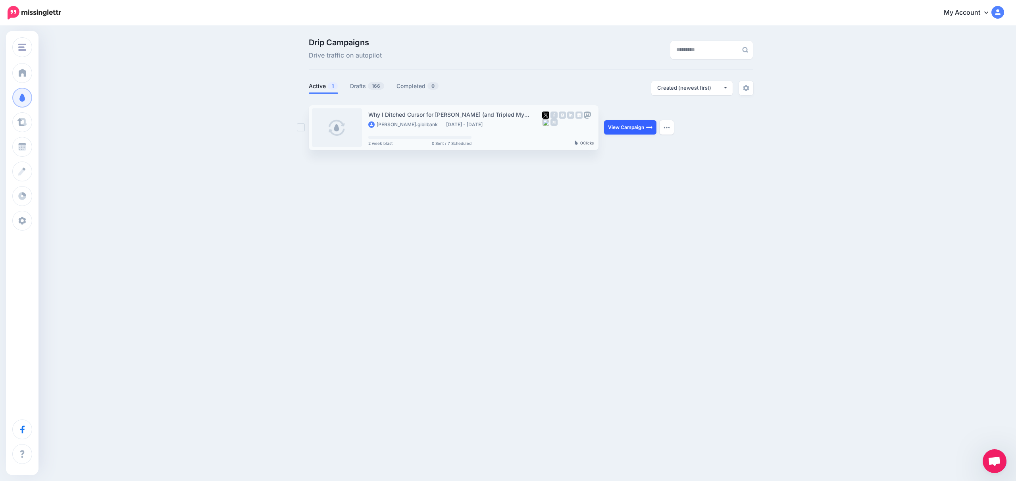
click at [632, 128] on link "View Campaign" at bounding box center [630, 127] width 52 height 14
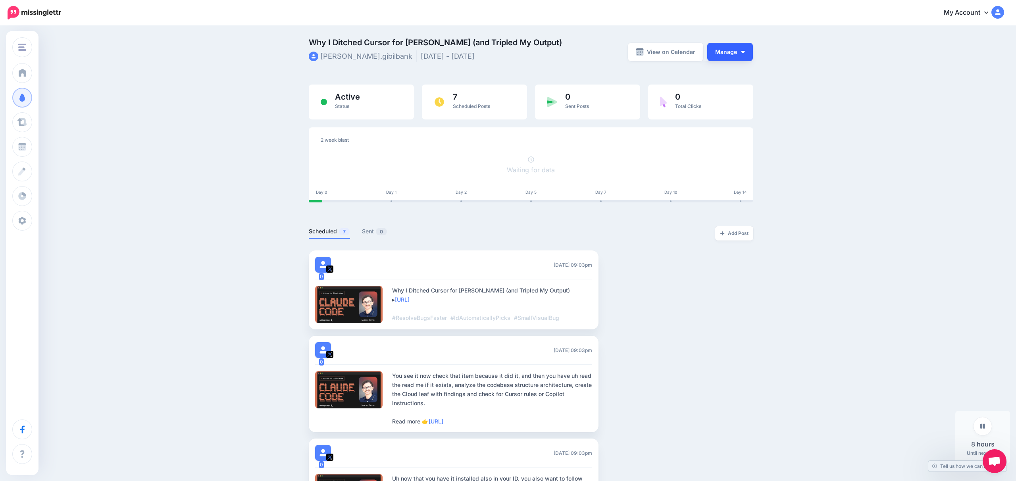
click at [736, 54] on button "Manage" at bounding box center [730, 52] width 46 height 18
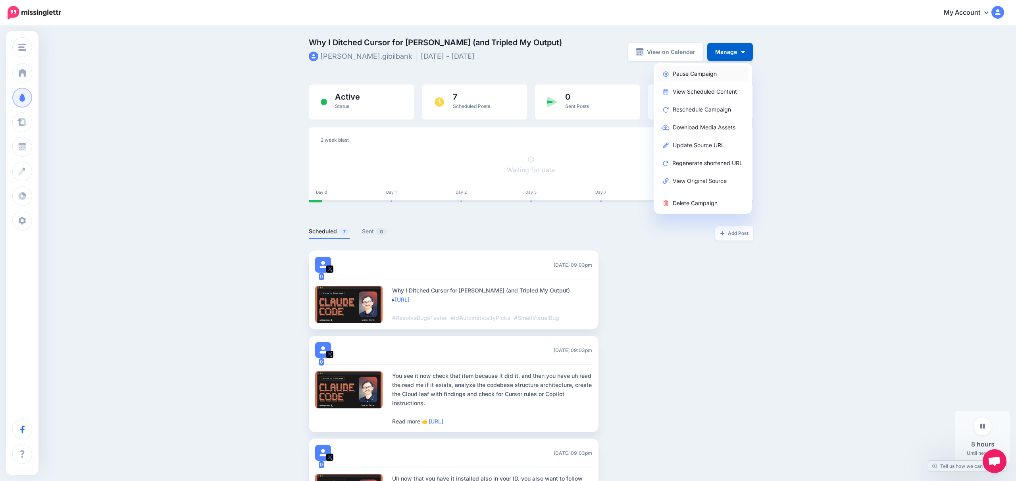
click at [681, 72] on link "Pause Campaign" at bounding box center [702, 73] width 92 height 15
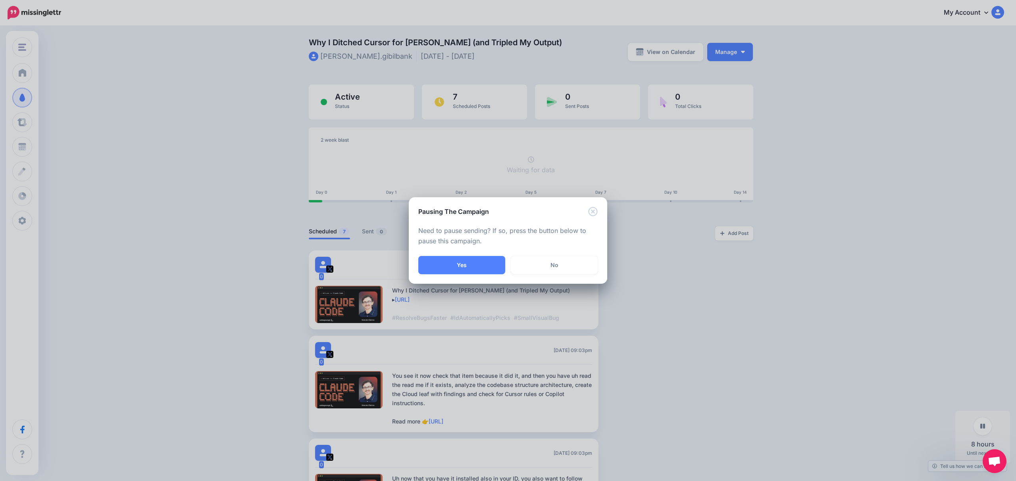
click at [469, 268] on button "Yes" at bounding box center [461, 265] width 87 height 18
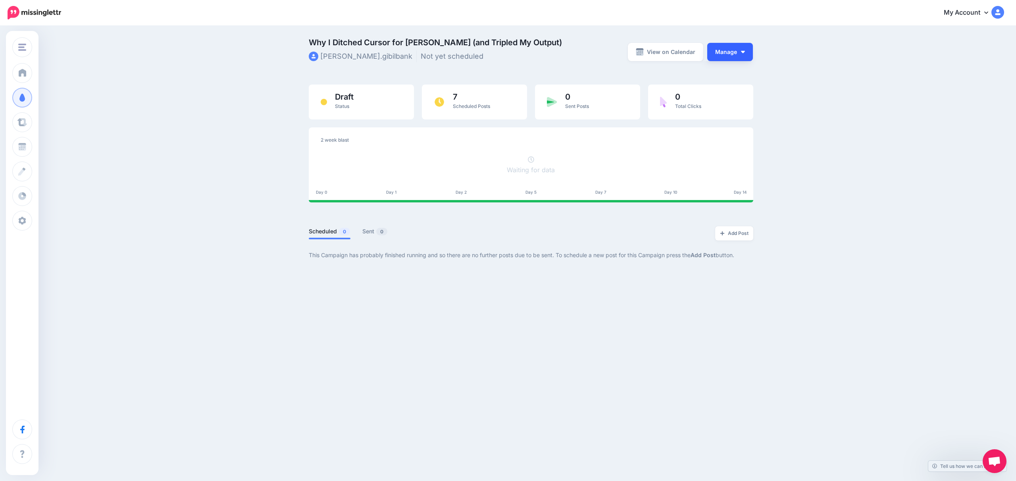
click at [746, 58] on button "Manage" at bounding box center [730, 52] width 46 height 18
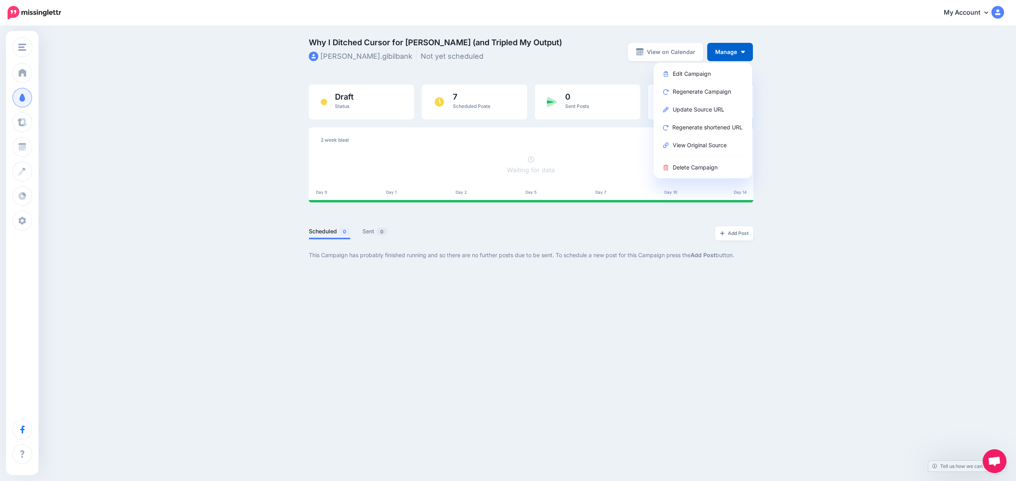
click at [241, 173] on div "Why I Ditched Cursor for [PERSON_NAME] (and Tripled My Output) [PERSON_NAME].gi…" at bounding box center [508, 155] width 1016 height 257
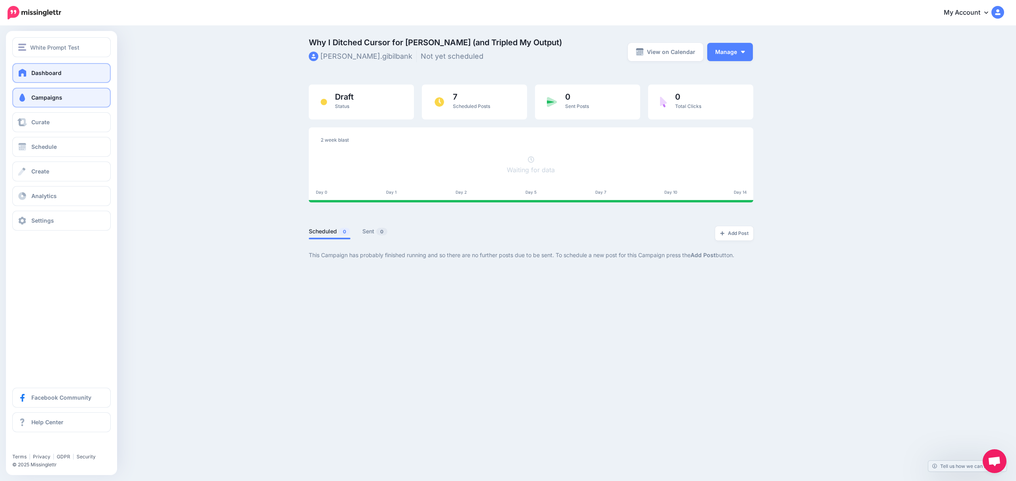
click at [18, 72] on span at bounding box center [22, 73] width 10 height 8
